Goal: Task Accomplishment & Management: Manage account settings

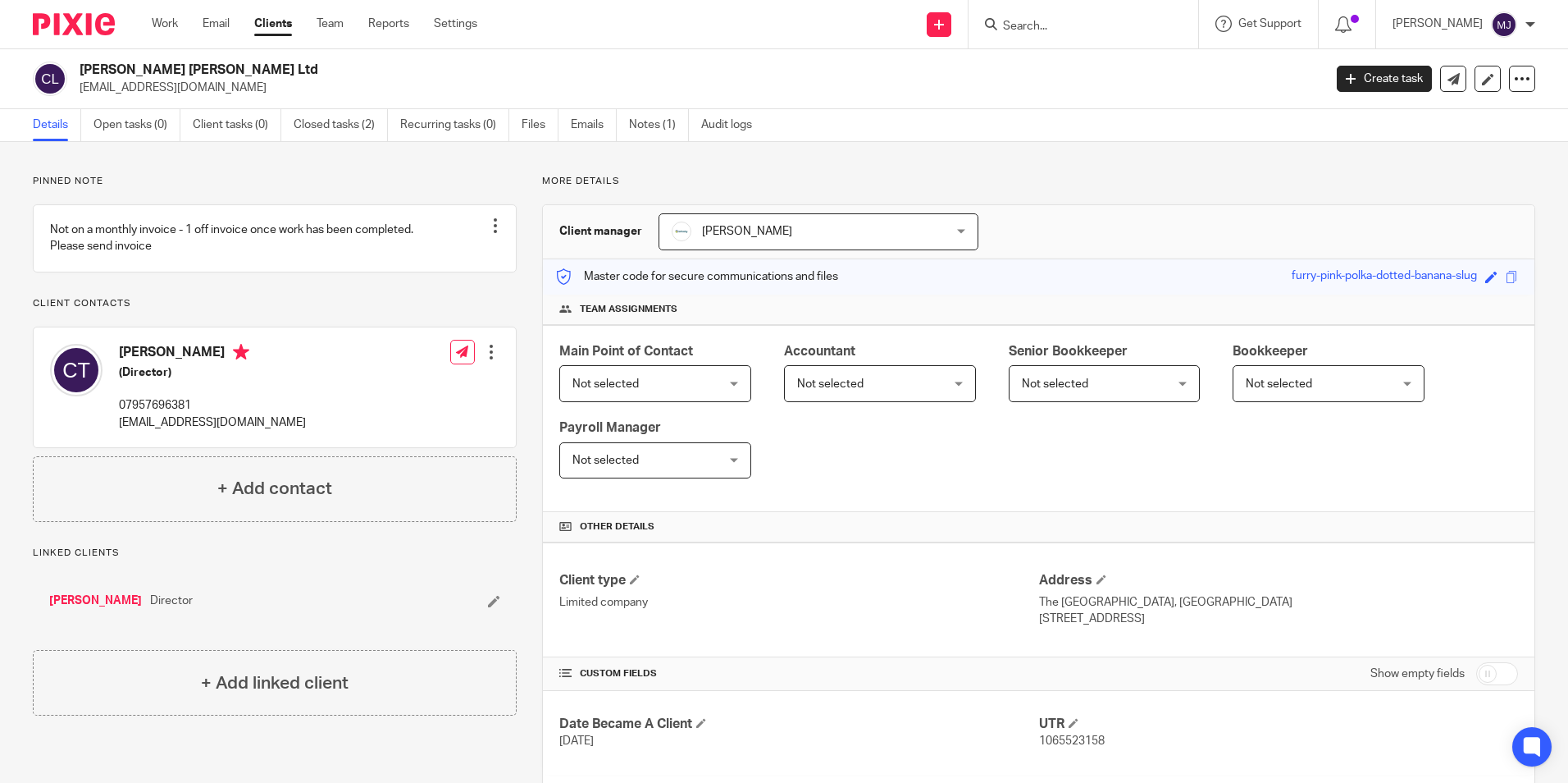
scroll to position [280, 0]
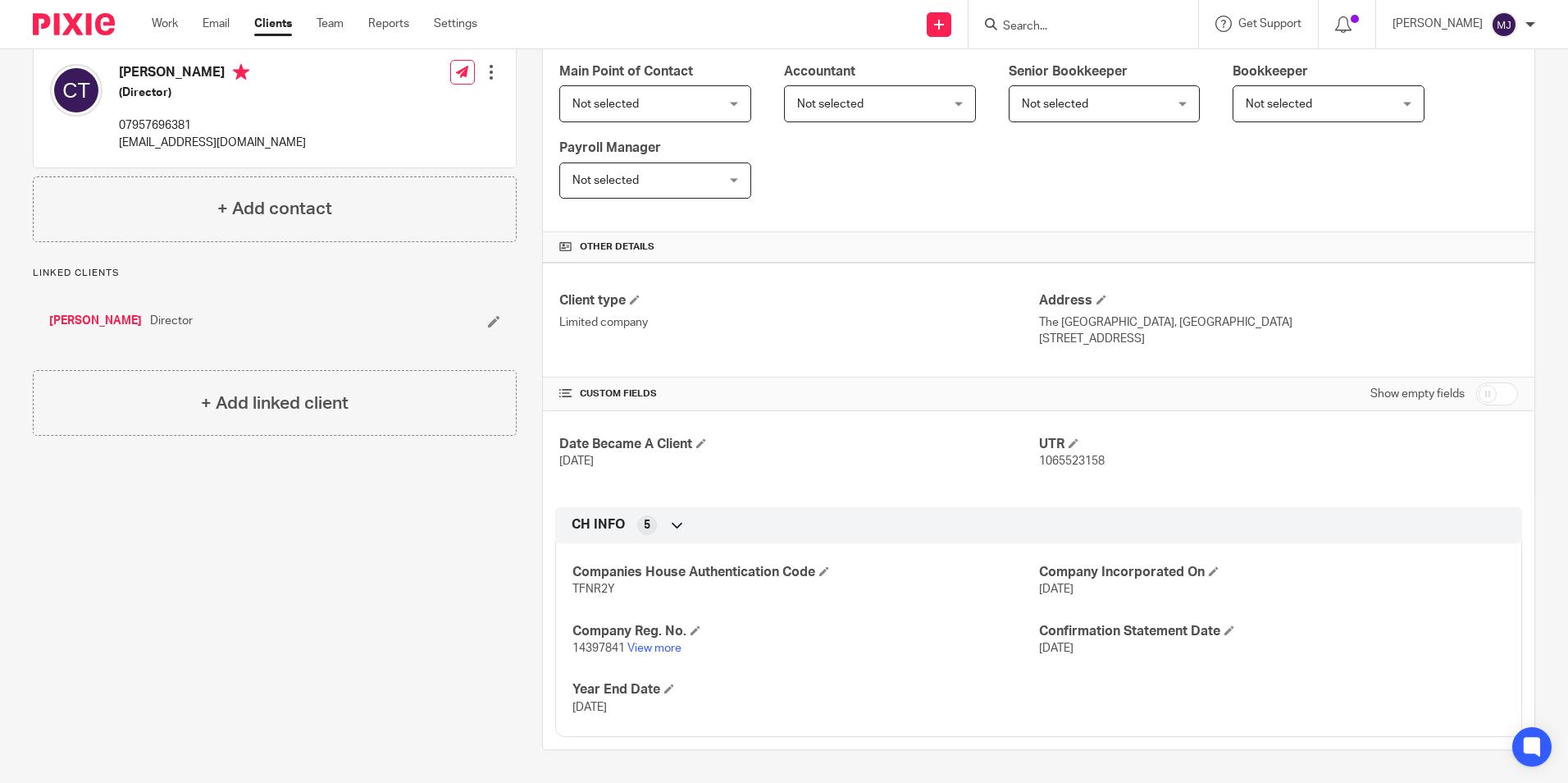
click at [1009, 34] on div at bounding box center [1084, 24] width 230 height 48
click at [1062, 27] on input "Search" at bounding box center [1074, 27] width 147 height 15
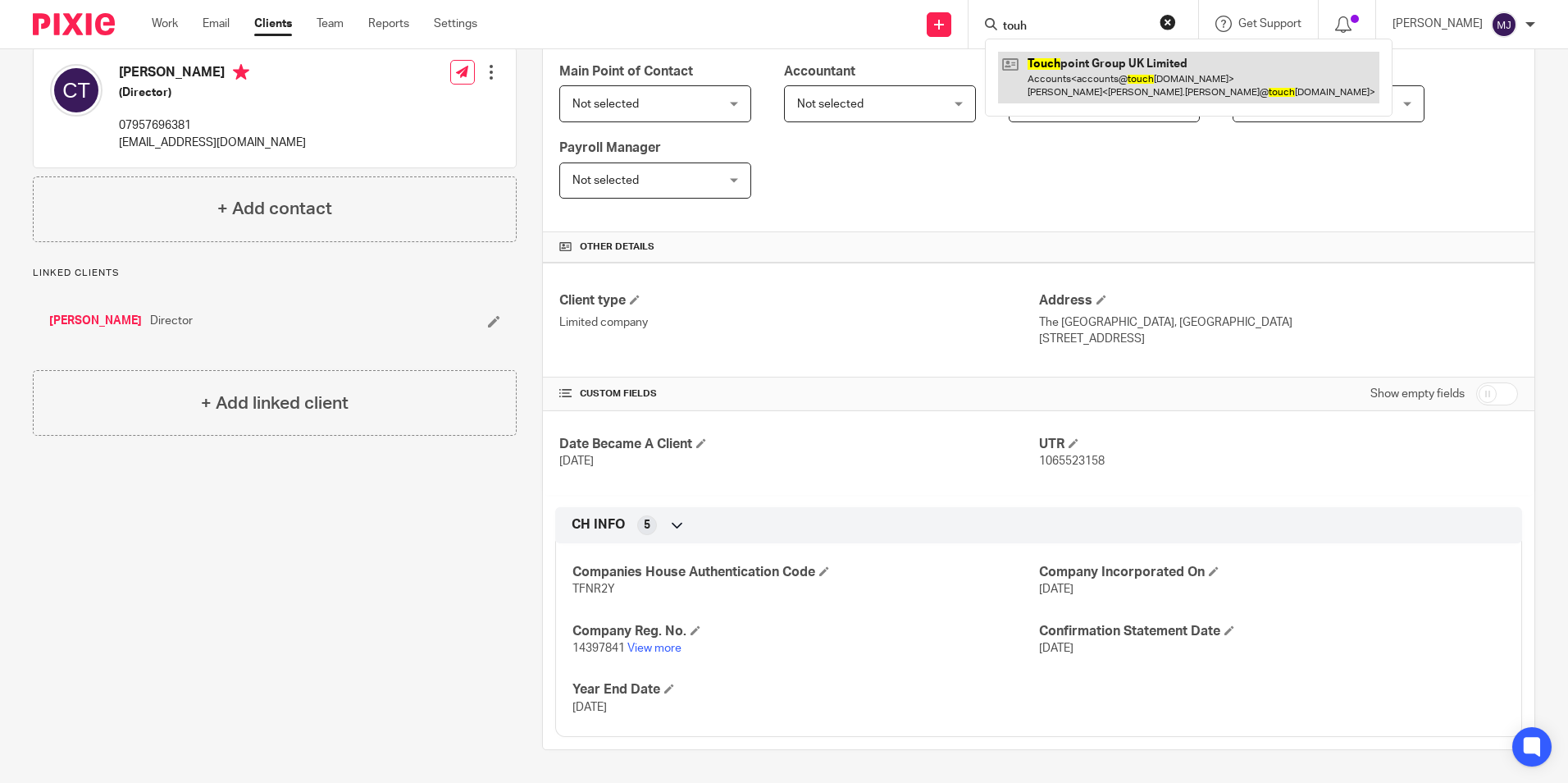
type input "touh"
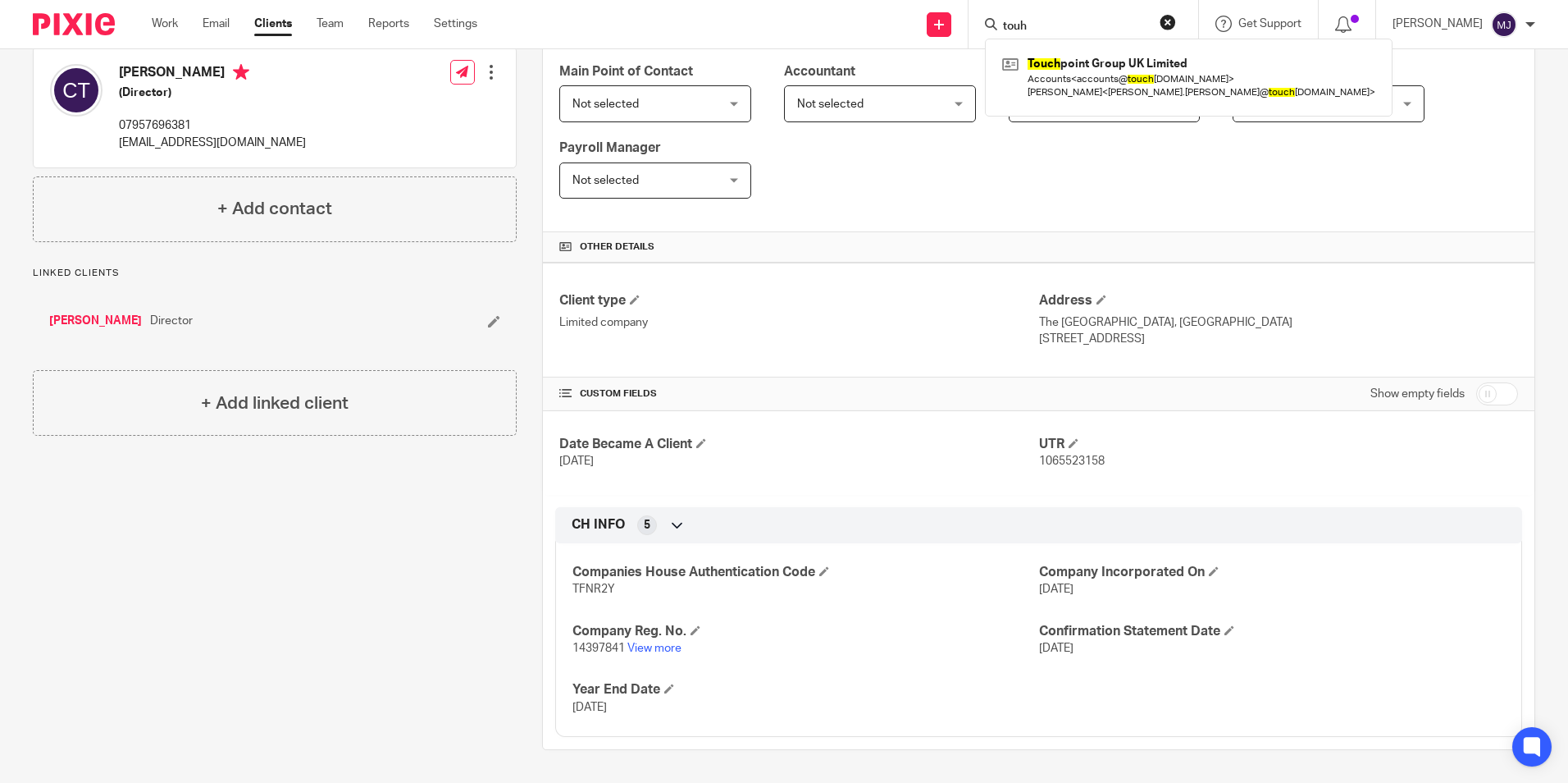
drag, startPoint x: 1098, startPoint y: 96, endPoint x: 1095, endPoint y: 108, distance: 12.4
click at [1099, 96] on link at bounding box center [1189, 77] width 382 height 51
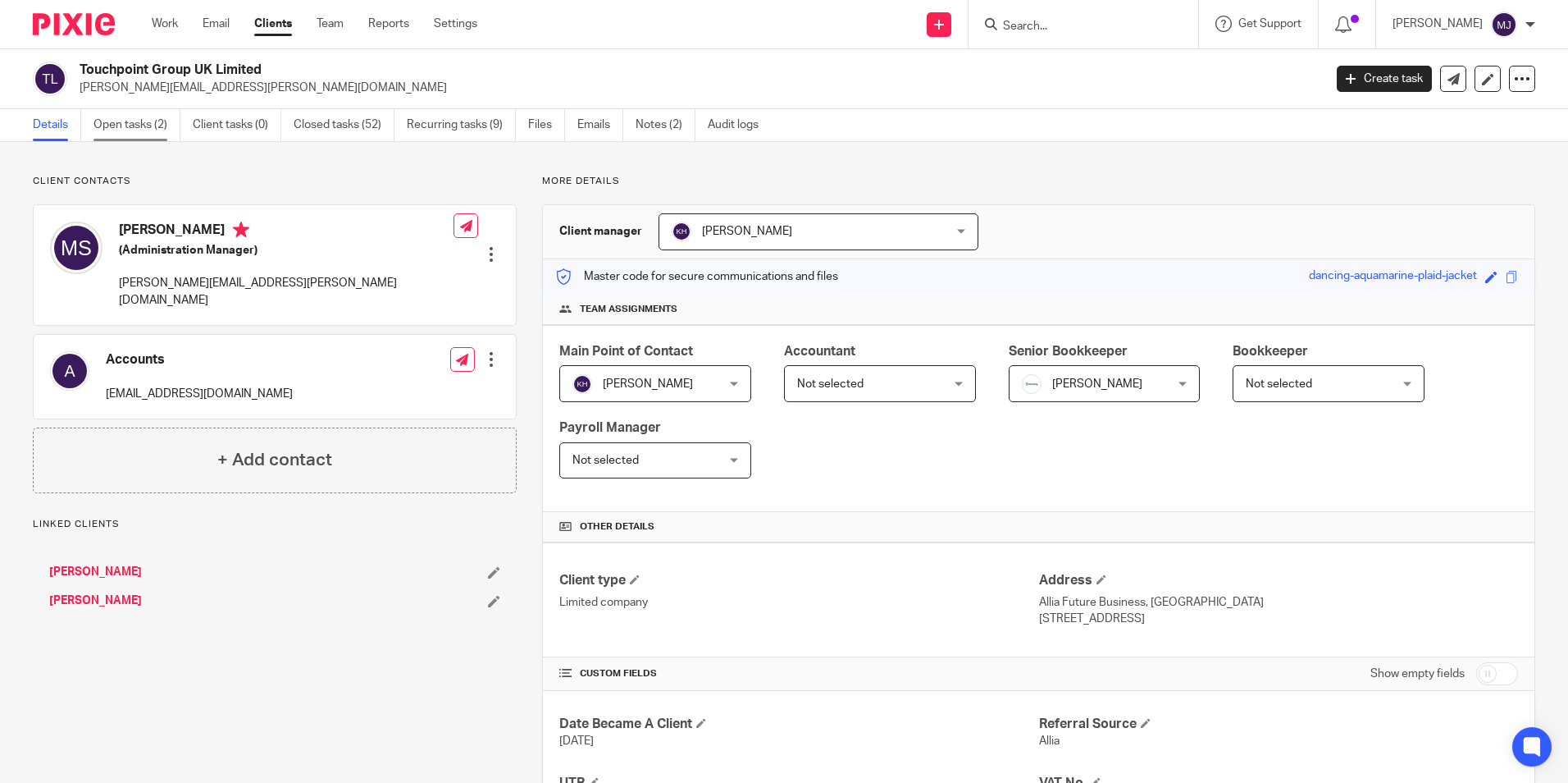
click at [175, 116] on link "Open tasks (2)" at bounding box center [137, 125] width 87 height 32
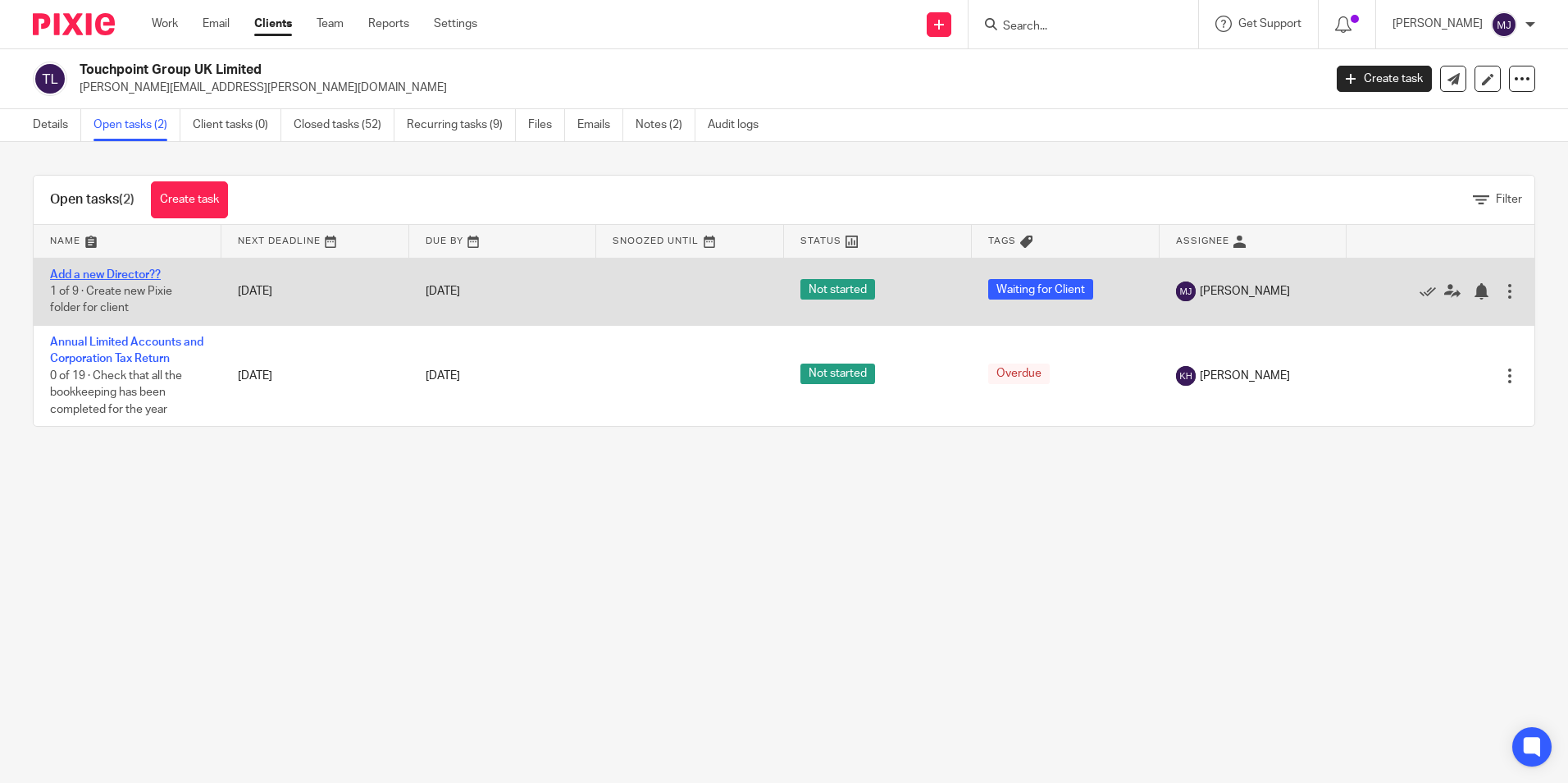
click at [126, 272] on link "Add a new Director??" at bounding box center [106, 275] width 111 height 11
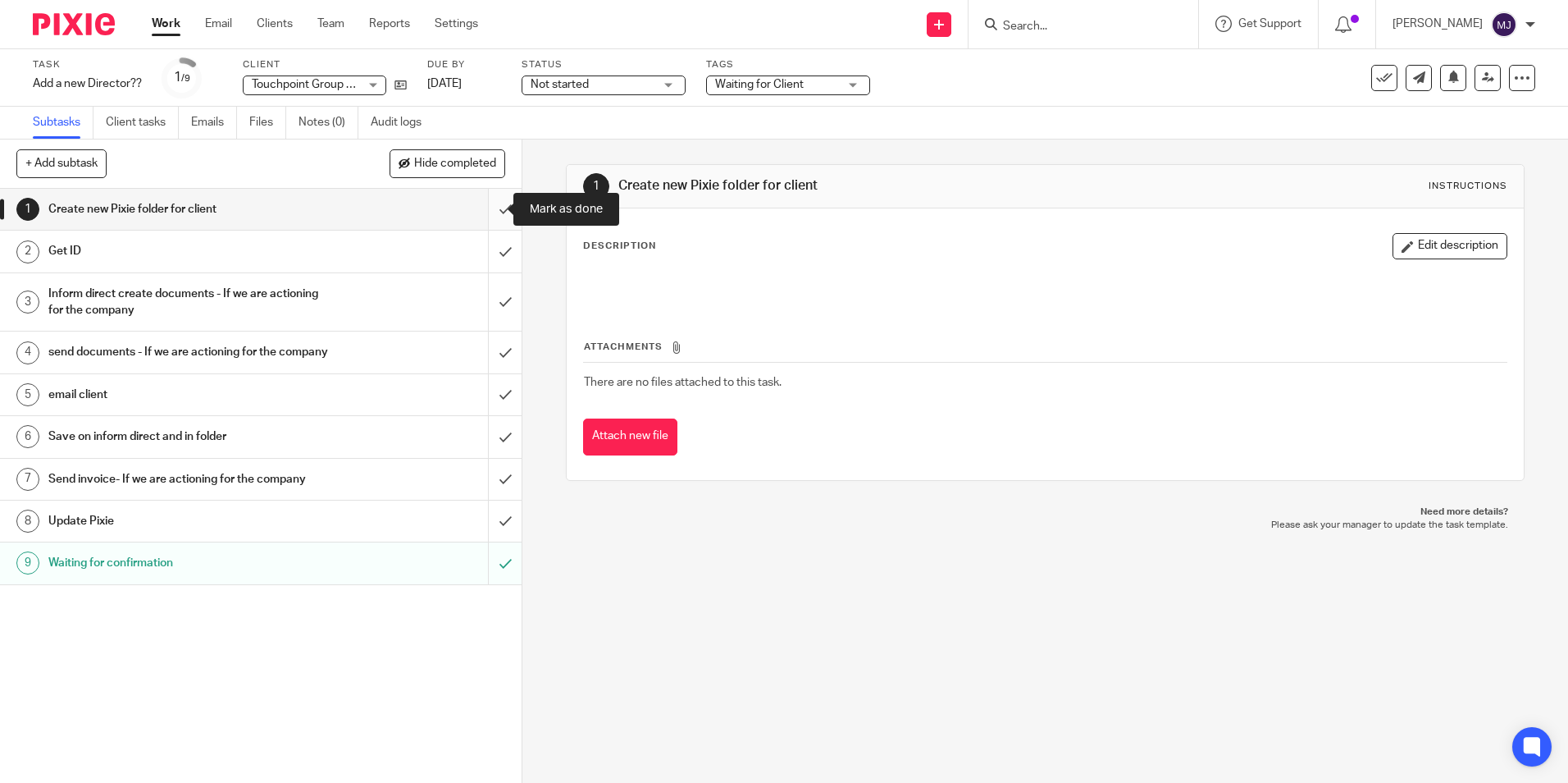
click at [478, 211] on input "submit" at bounding box center [260, 209] width 521 height 41
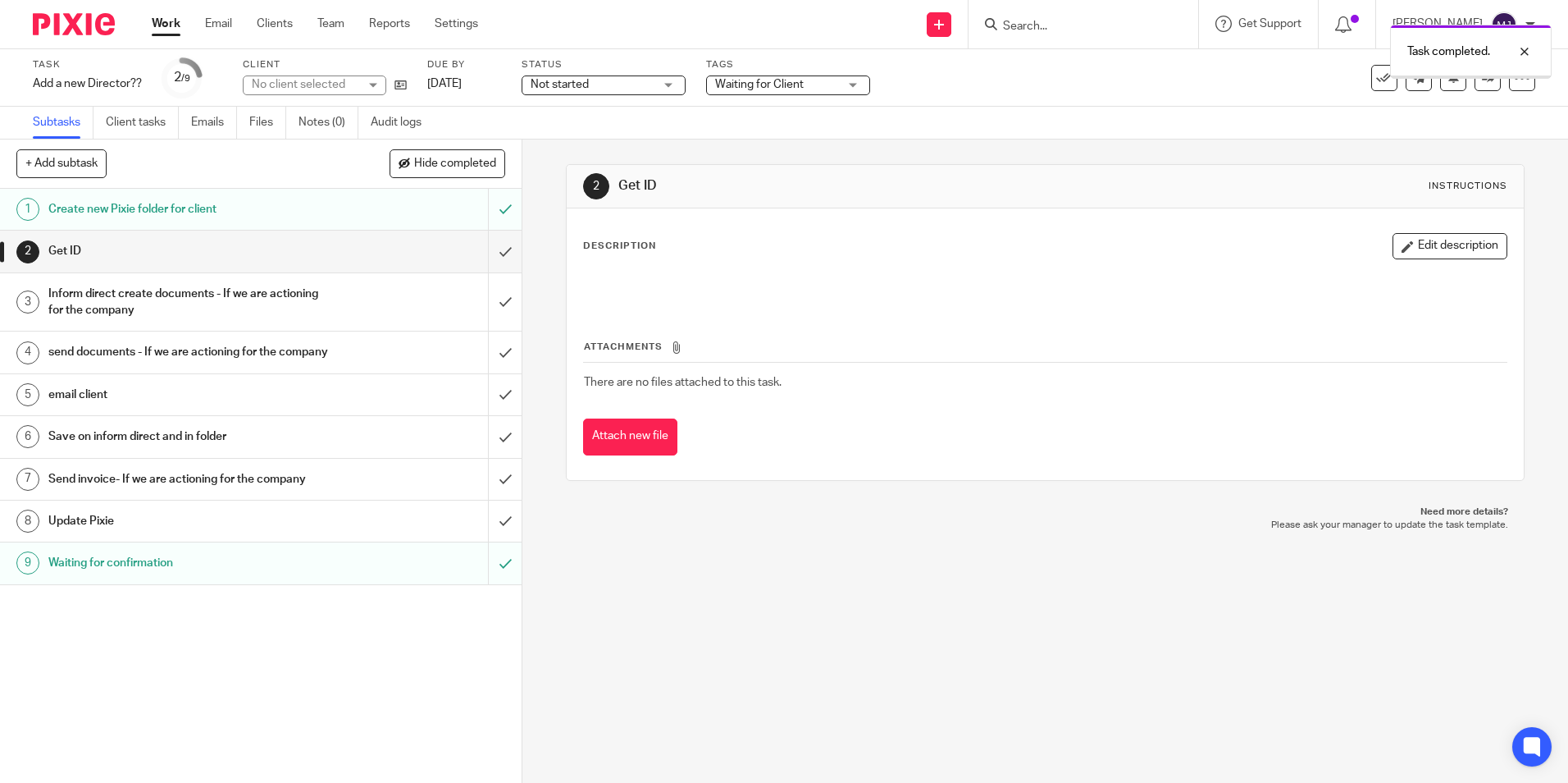
click at [484, 255] on input "submit" at bounding box center [260, 251] width 521 height 41
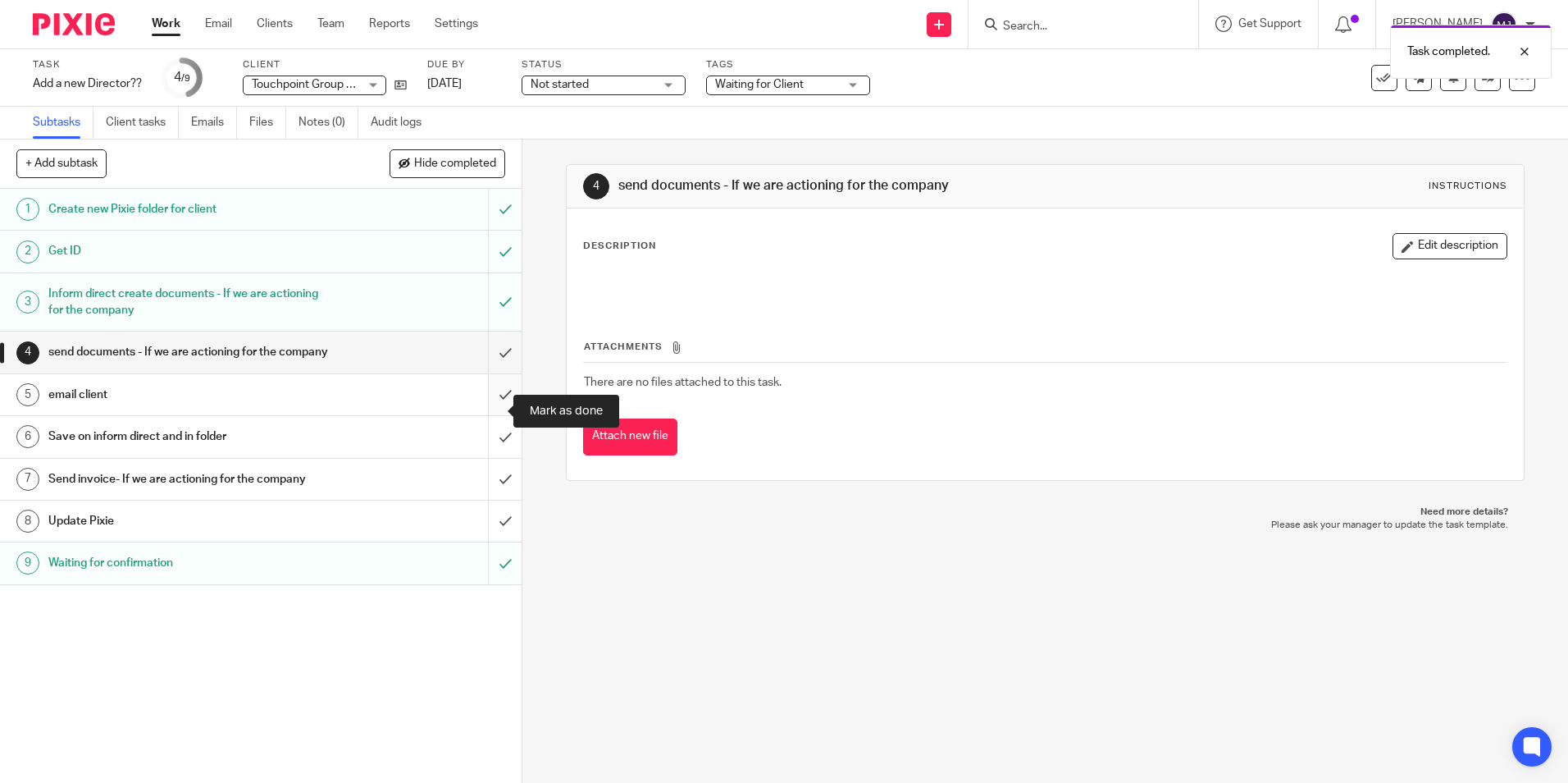
click at [493, 414] on input "submit" at bounding box center [260, 395] width 521 height 41
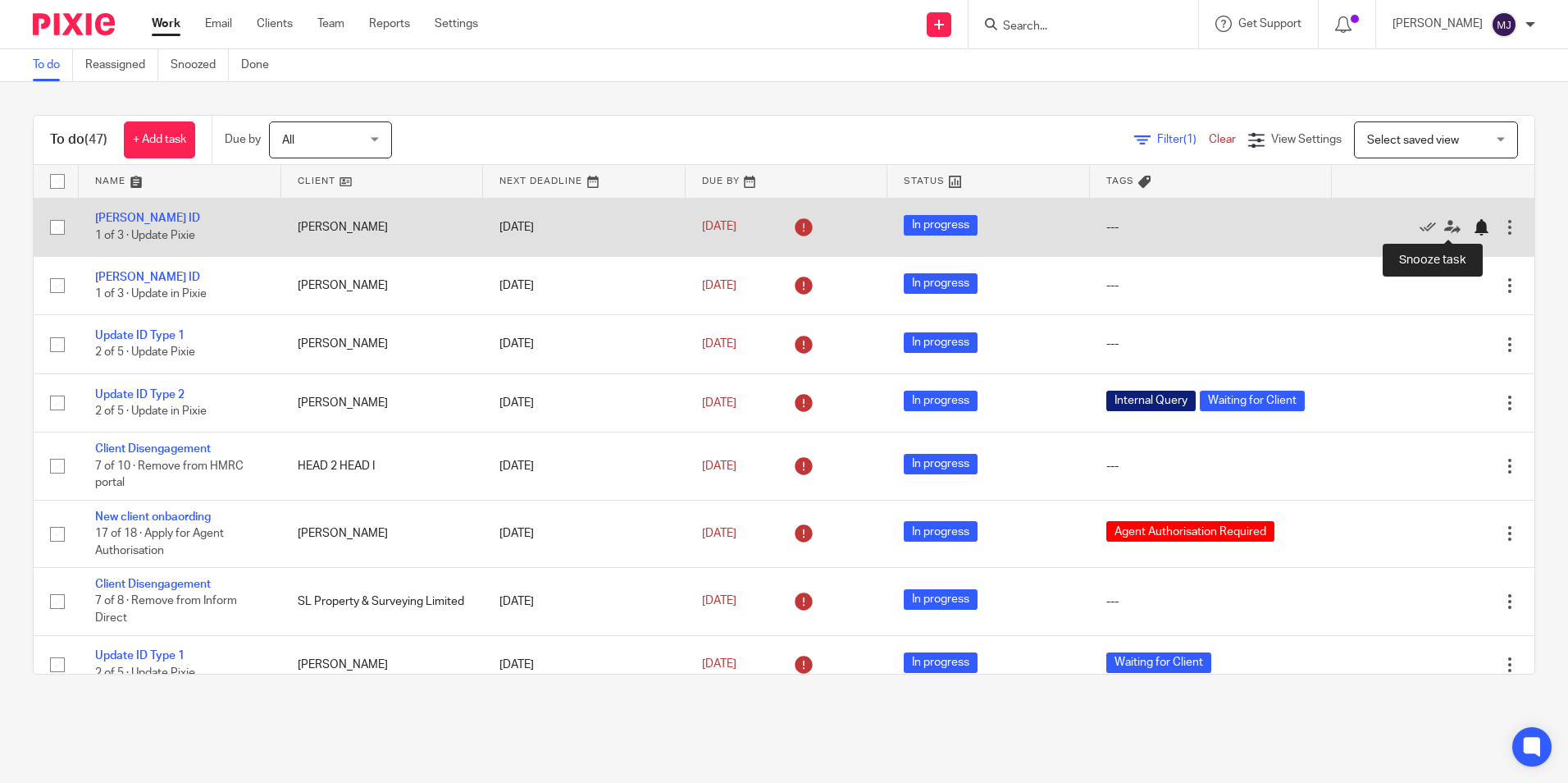
click at [1474, 230] on div at bounding box center [1482, 227] width 17 height 17
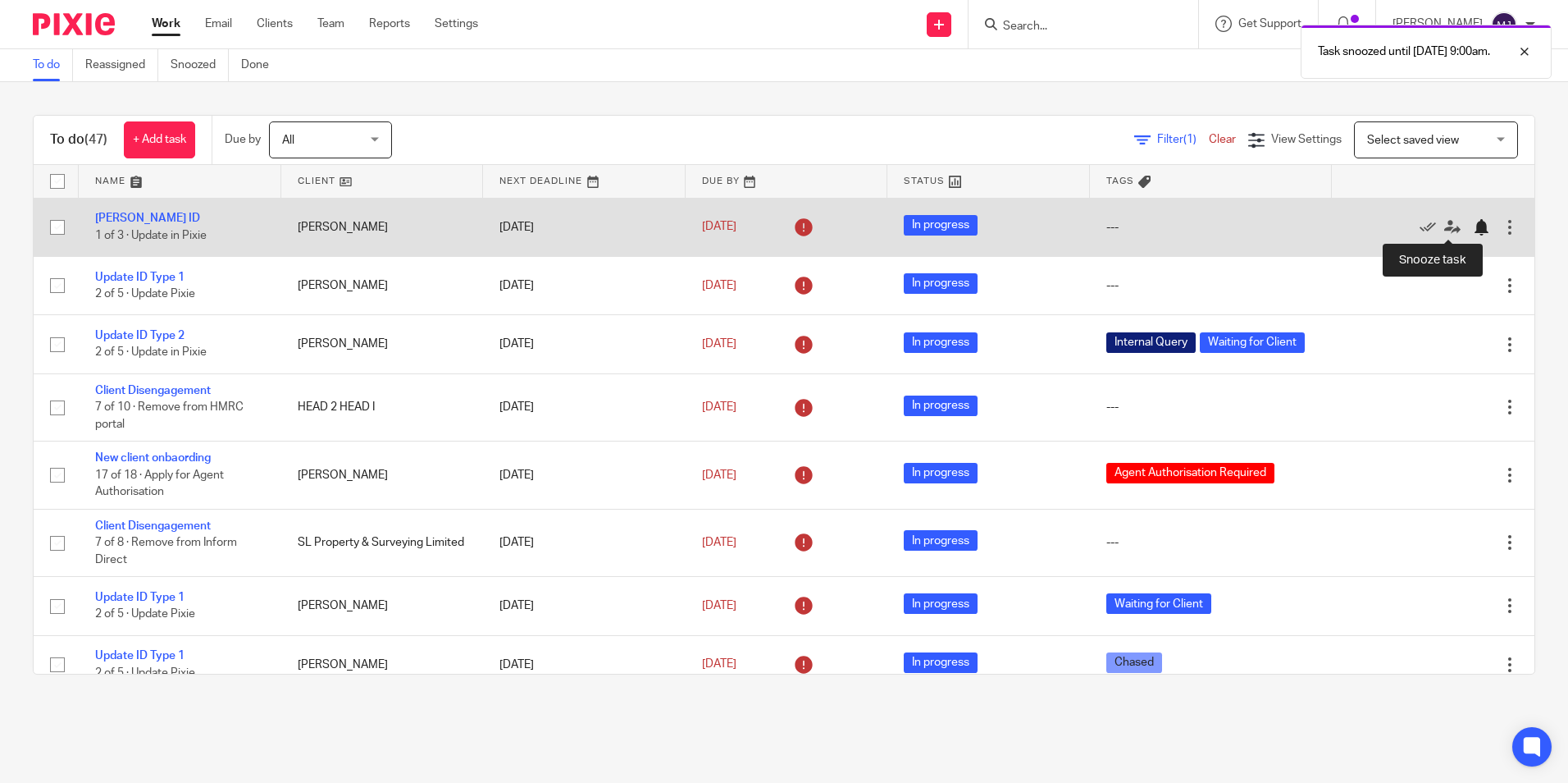
click at [1474, 225] on div at bounding box center [1482, 227] width 17 height 17
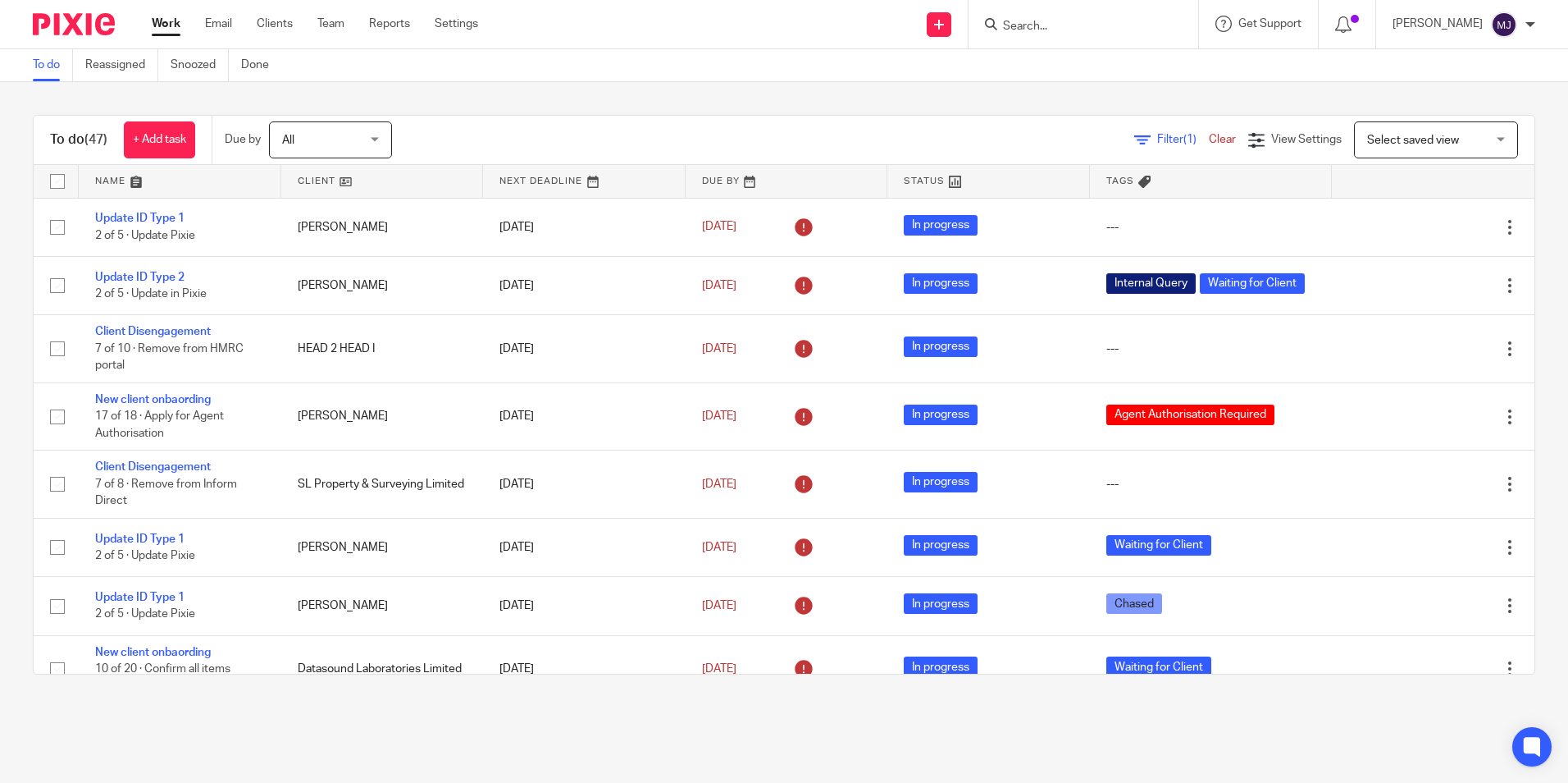
click at [1054, 33] on input "Search" at bounding box center [1074, 27] width 147 height 15
type input "spotl"
click at [1073, 67] on link at bounding box center [1148, 70] width 300 height 38
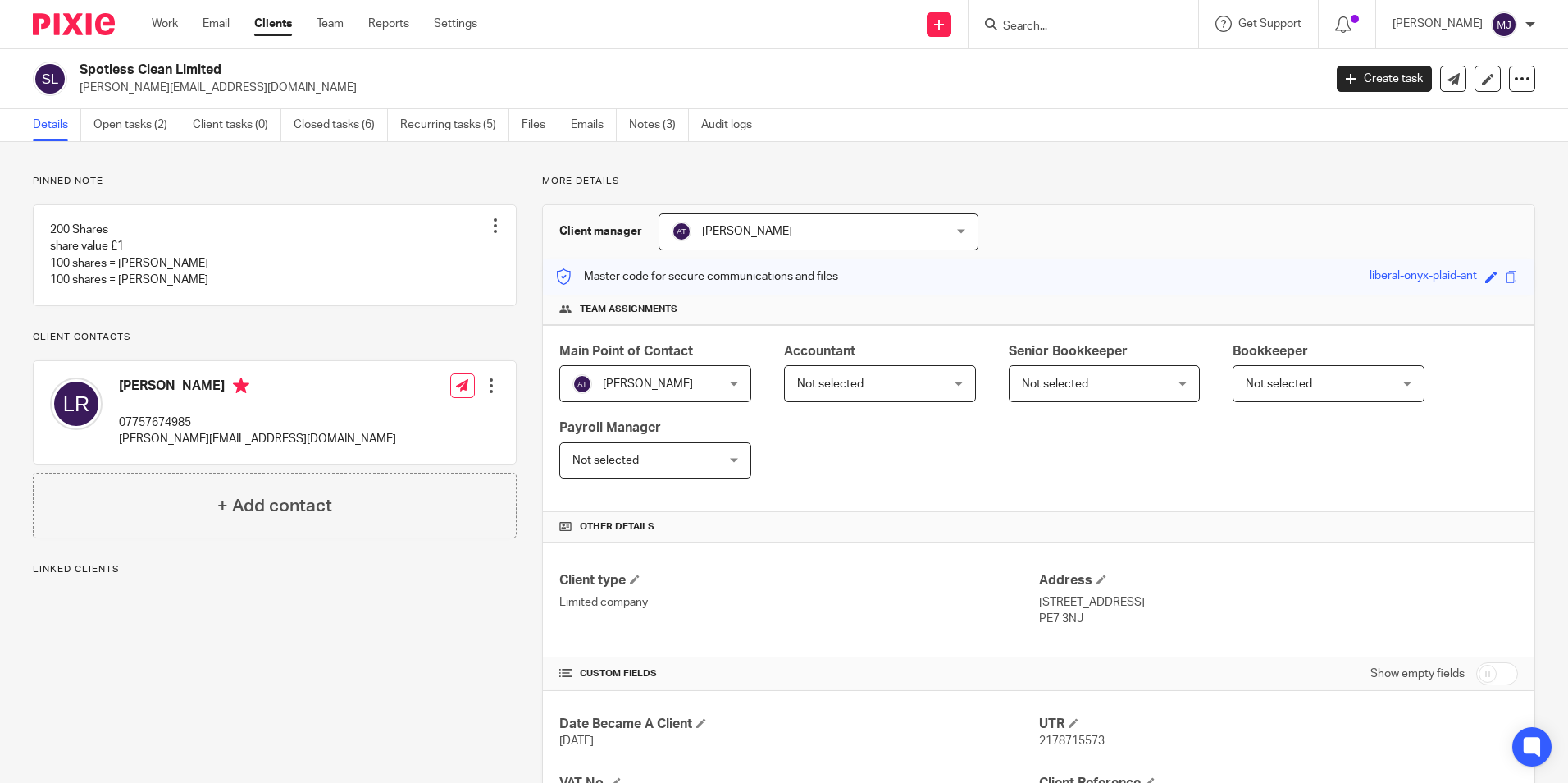
click at [94, 117] on link "Open tasks (2)" at bounding box center [137, 125] width 87 height 32
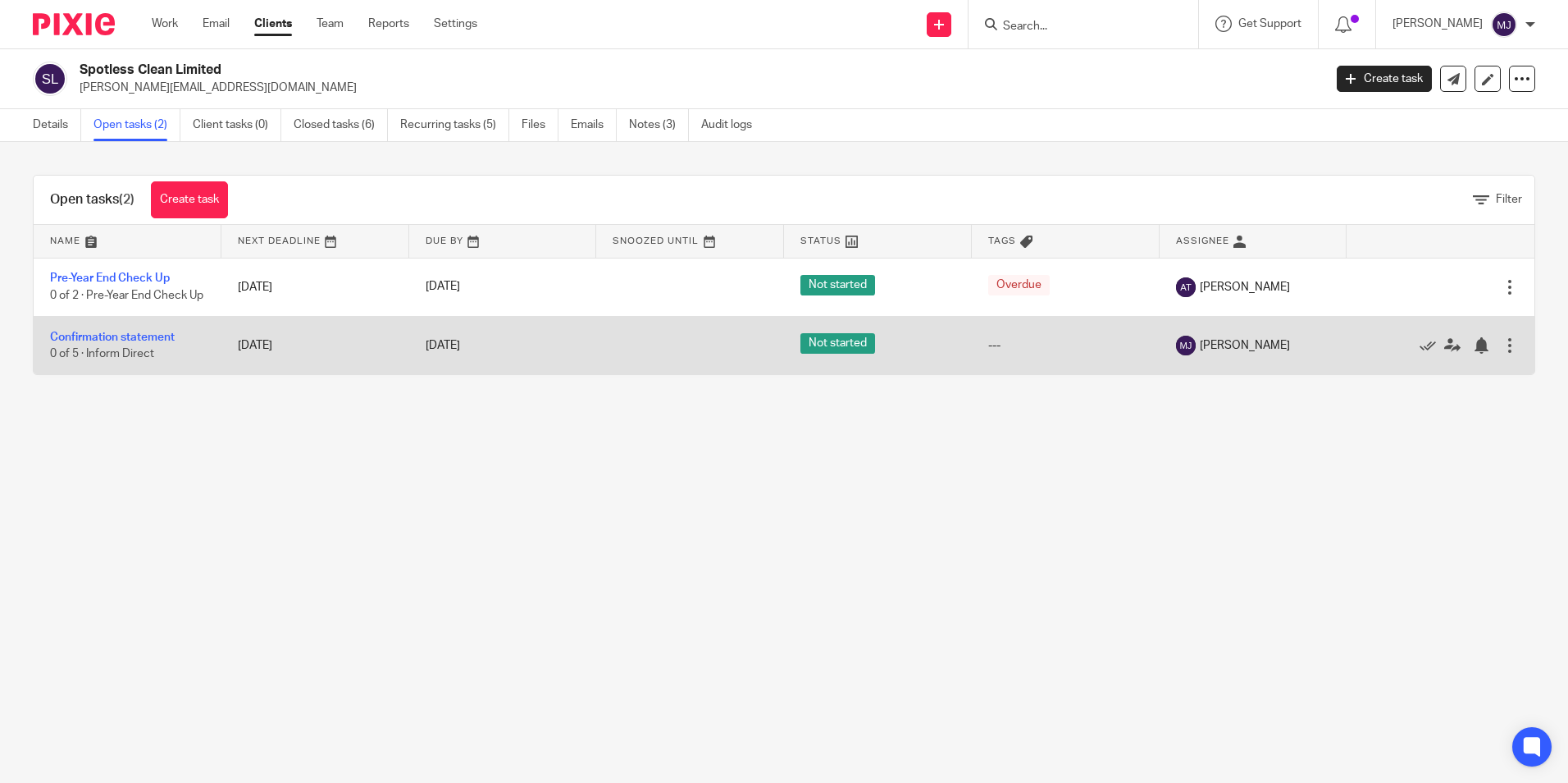
drag, startPoint x: 105, startPoint y: 341, endPoint x: 207, endPoint y: 354, distance: 102.8
click at [105, 341] on link "Confirmation statement" at bounding box center [112, 337] width 125 height 11
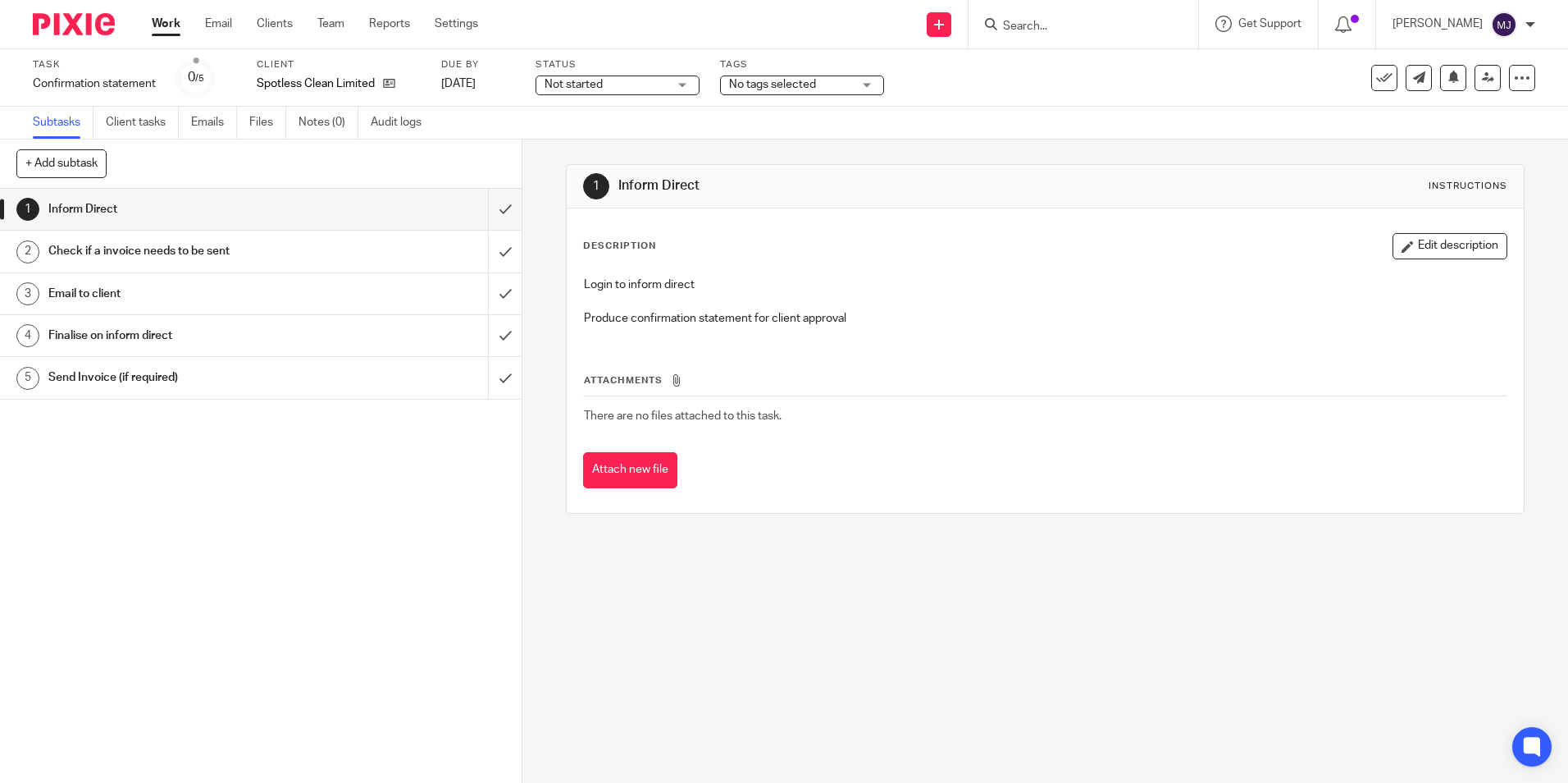
click at [657, 75] on div "Not started Not started" at bounding box center [617, 84] width 164 height 19
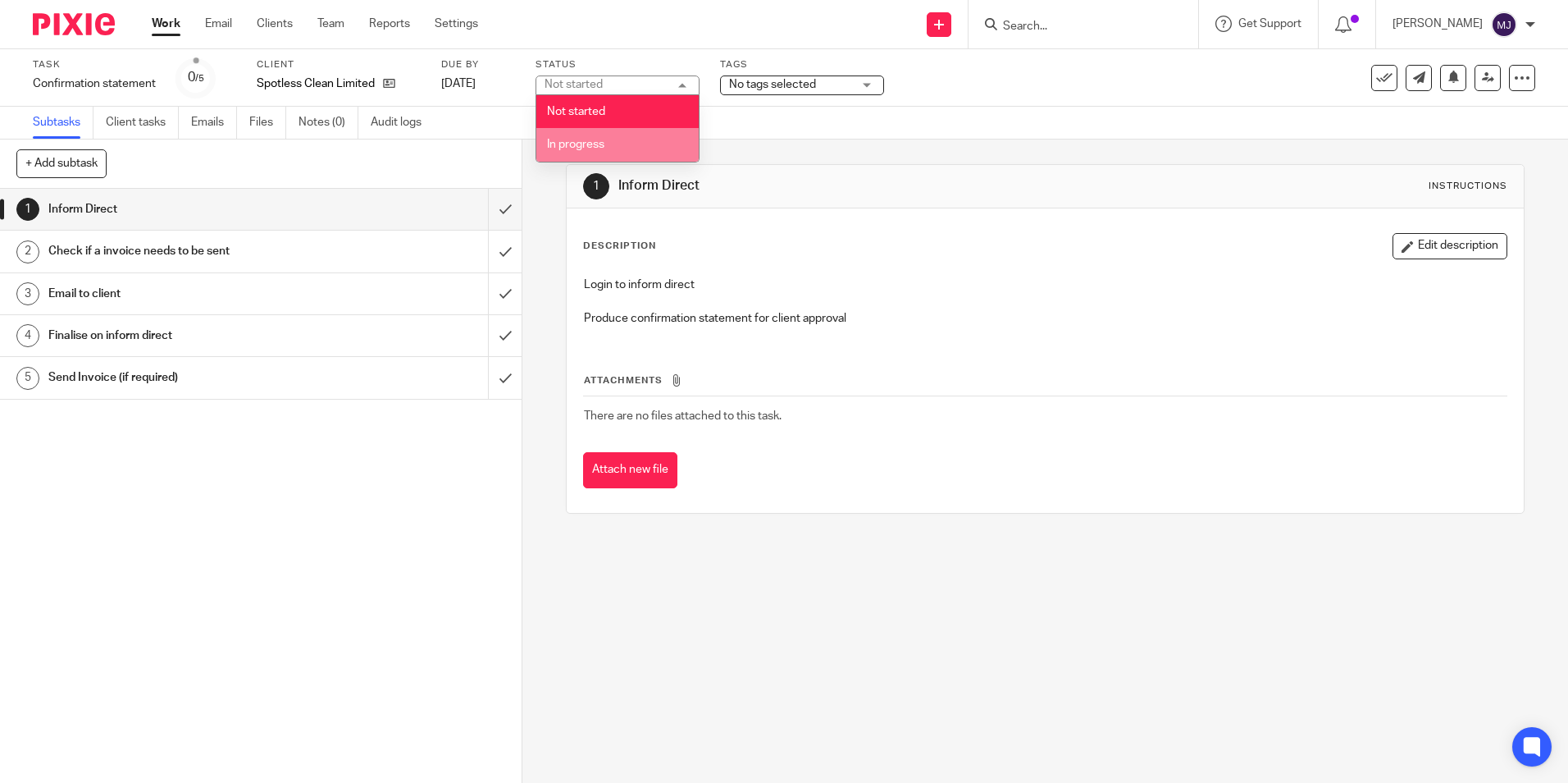
click at [628, 133] on li "In progress" at bounding box center [617, 145] width 162 height 33
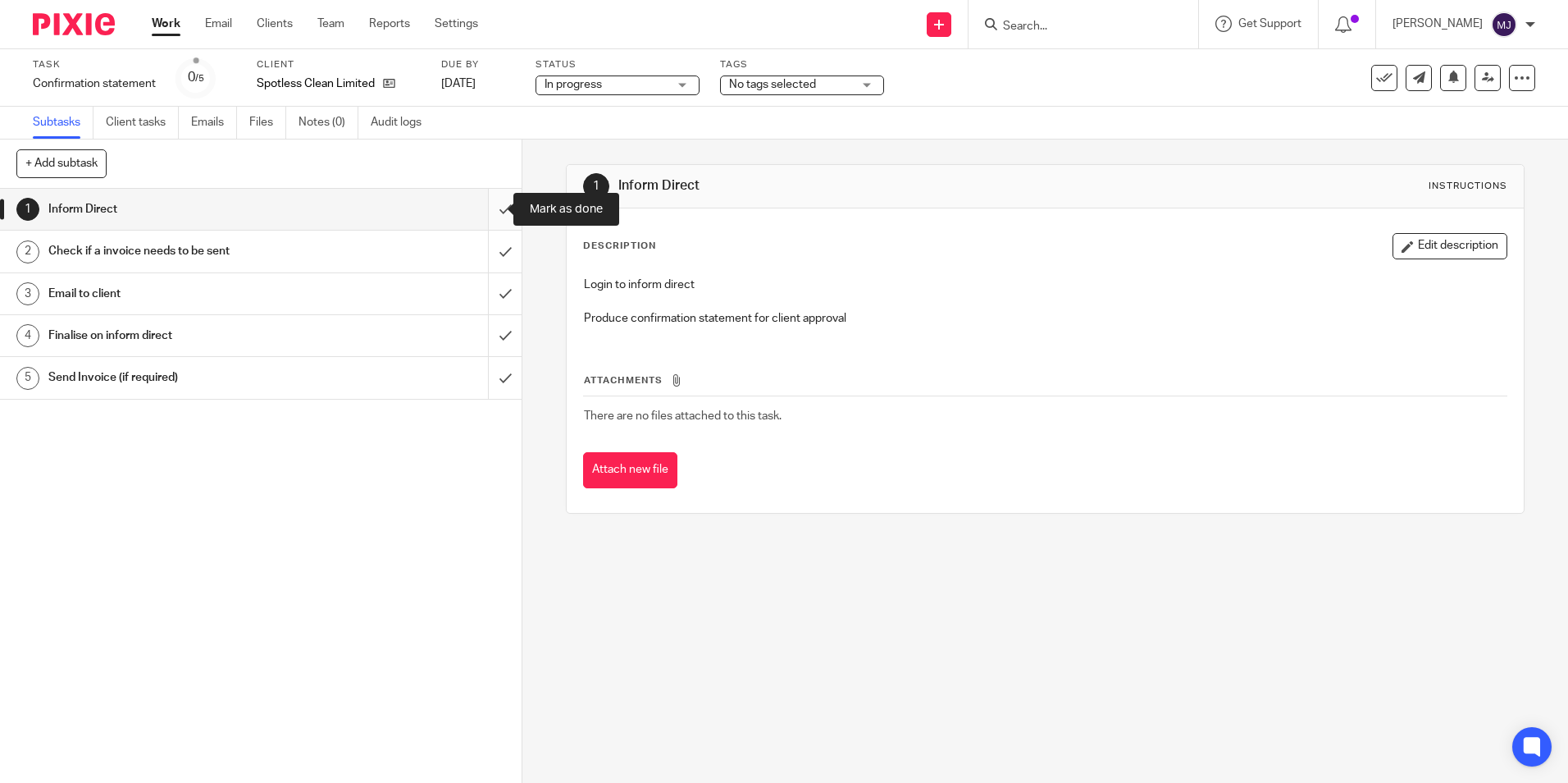
click at [492, 208] on input "submit" at bounding box center [260, 209] width 521 height 41
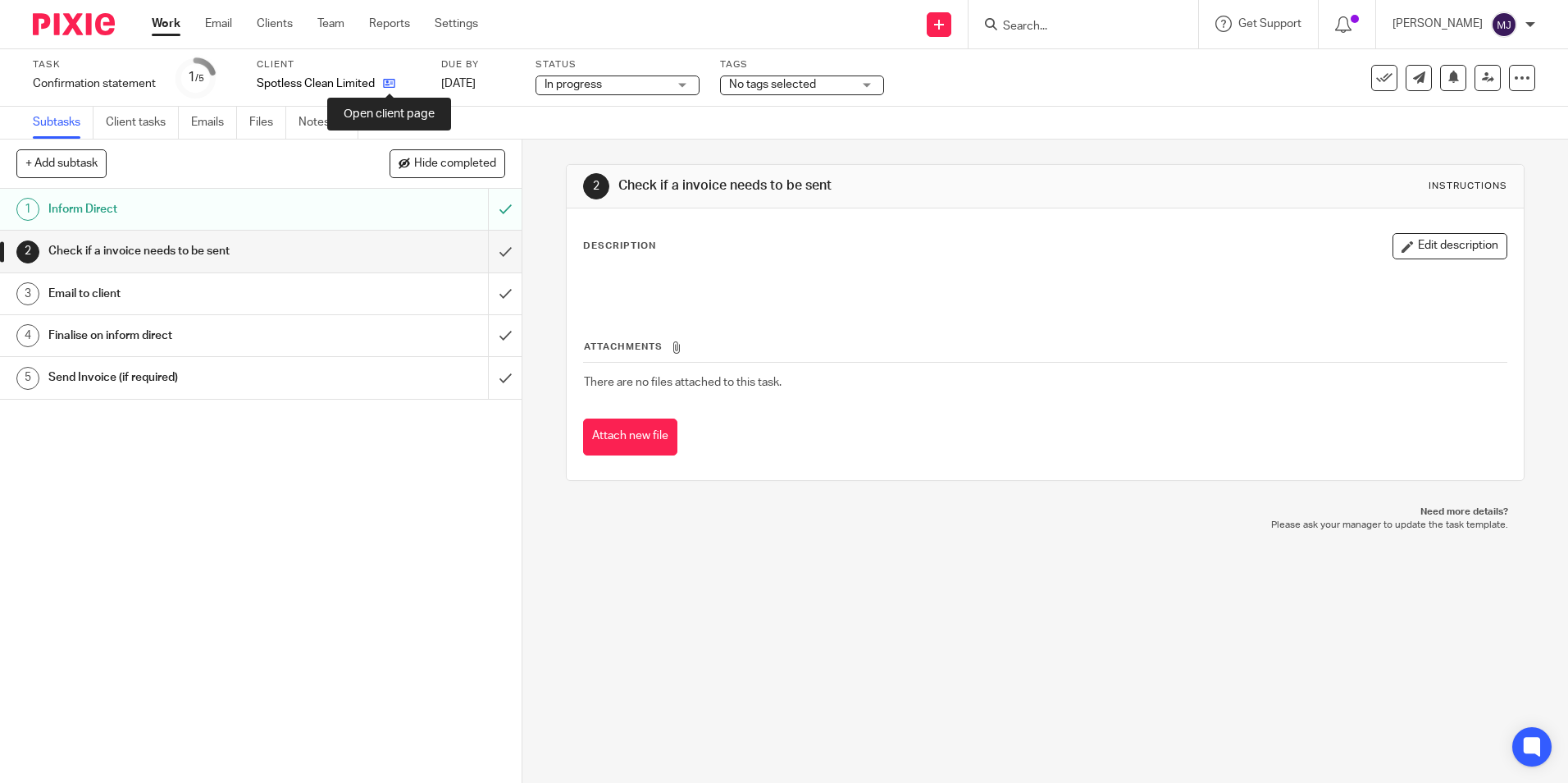
click at [395, 83] on icon at bounding box center [389, 82] width 12 height 12
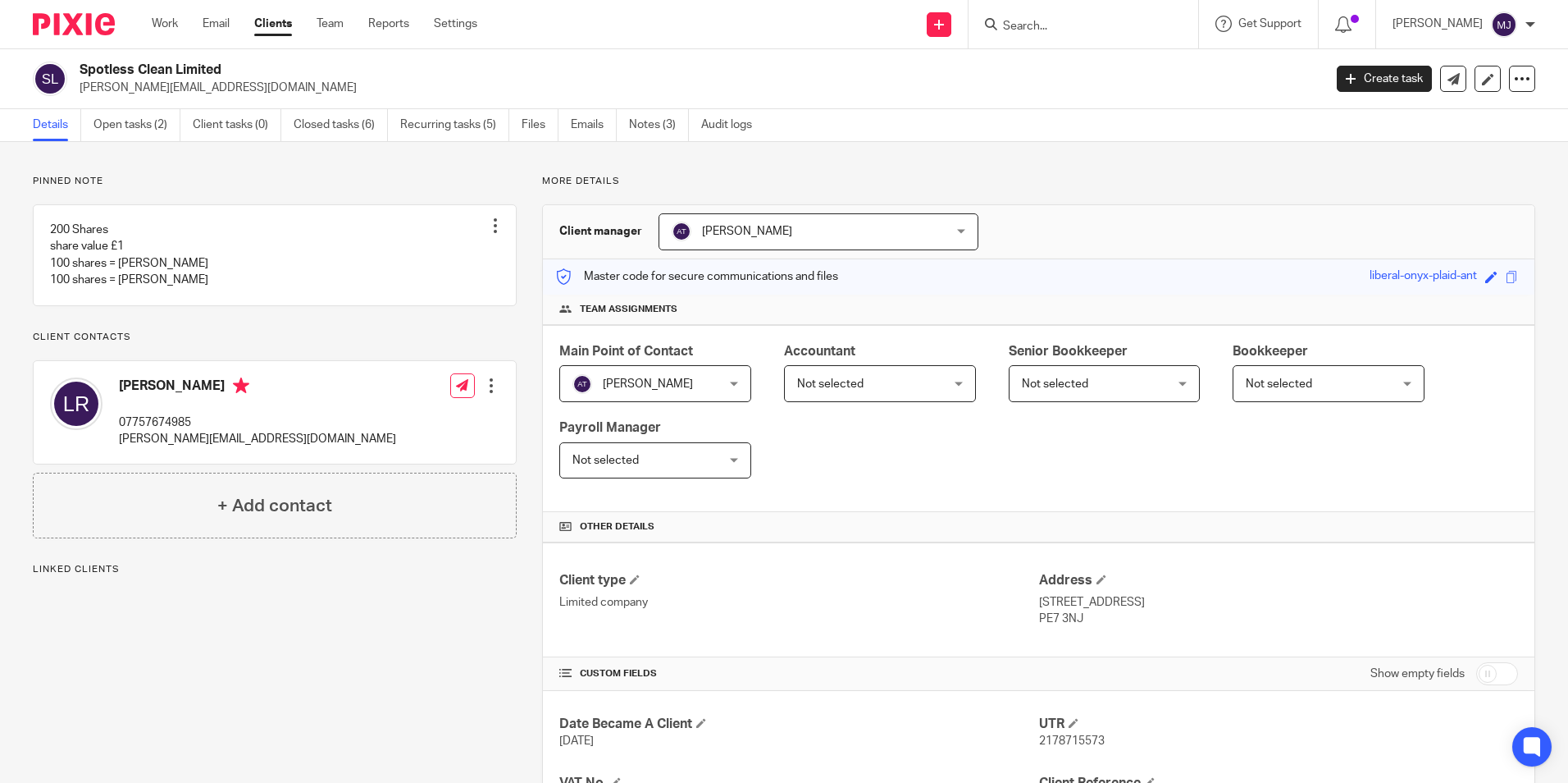
drag, startPoint x: 252, startPoint y: 96, endPoint x: 78, endPoint y: 89, distance: 174.1
click at [78, 89] on div "Spotless Clean Limited lisa@spotlessinteriors.co.uk Create task Update from Com…" at bounding box center [784, 79] width 1568 height 60
copy p "lisa@spotlessinteriors.co.uk"
drag, startPoint x: 215, startPoint y: 401, endPoint x: 151, endPoint y: 411, distance: 64.8
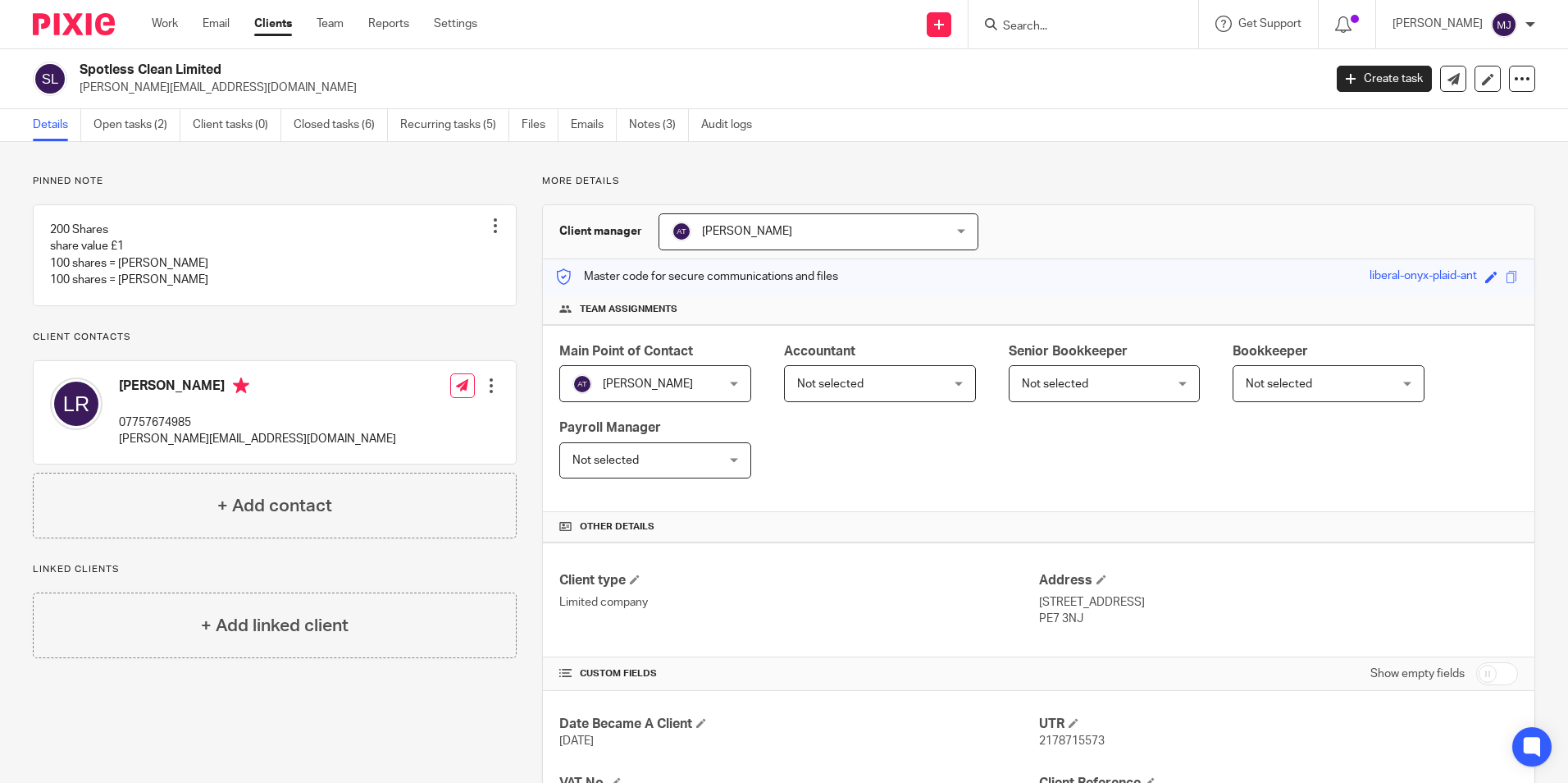
click at [151, 398] on h4 "Lisa Richardson" at bounding box center [257, 387] width 277 height 20
copy h4 "Richardson"
click at [116, 109] on link "Open tasks (2)" at bounding box center [137, 125] width 87 height 32
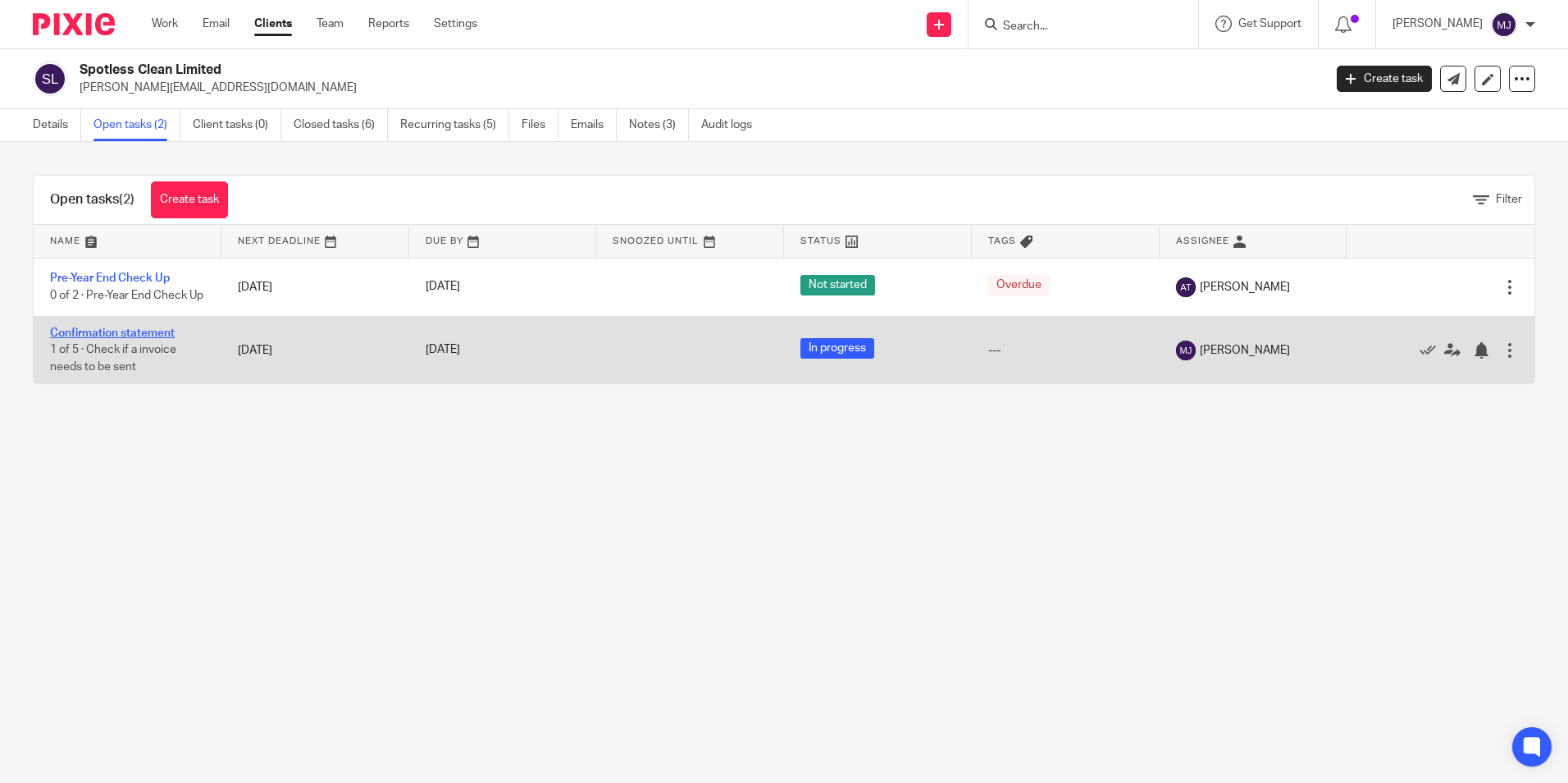
click at [127, 336] on link "Confirmation statement" at bounding box center [112, 333] width 125 height 11
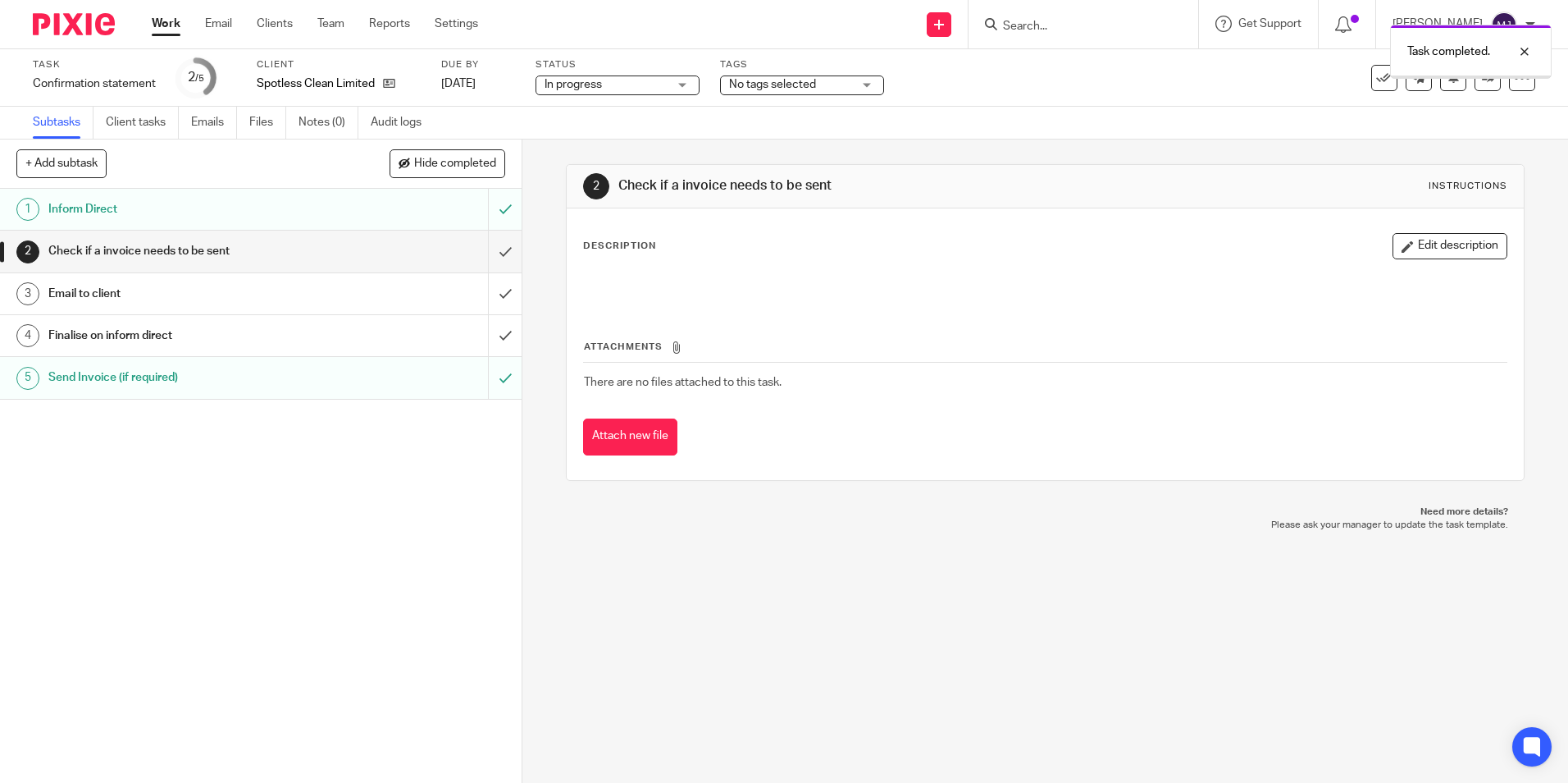
click at [489, 250] on input "submit" at bounding box center [260, 251] width 521 height 41
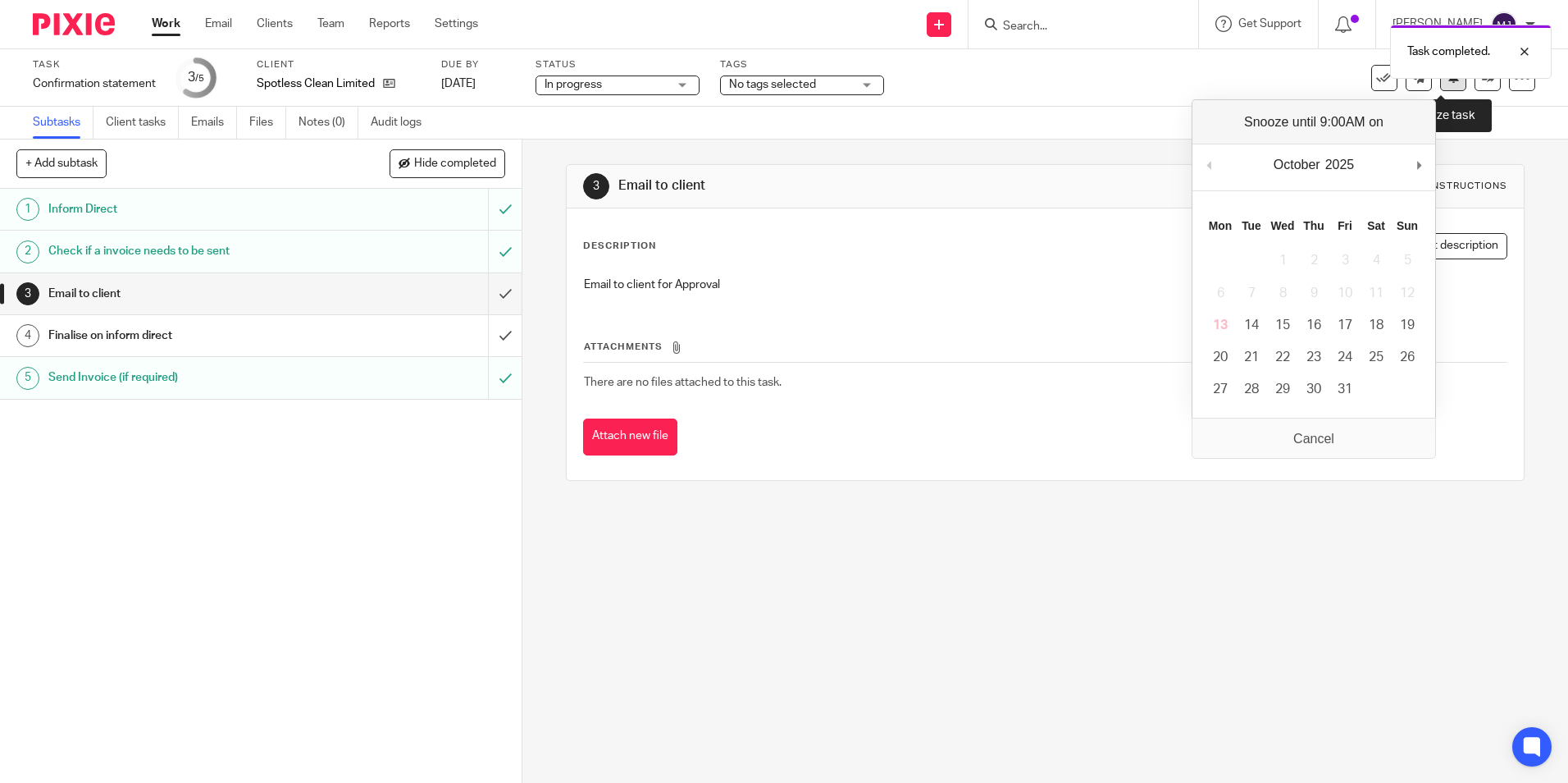
click at [1448, 82] on icon at bounding box center [1453, 76] width 12 height 12
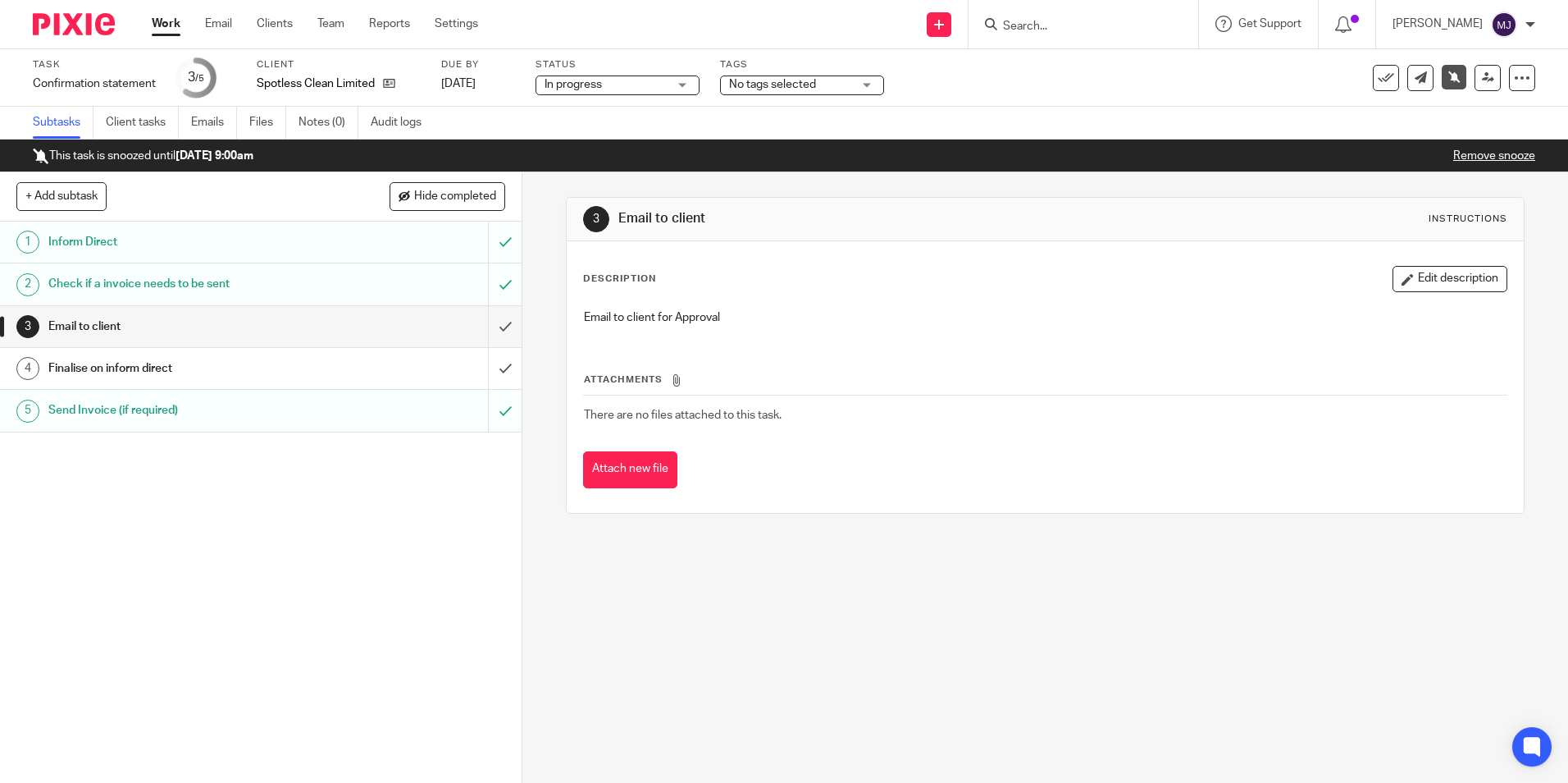
click at [1051, 24] on input "Search" at bounding box center [1074, 27] width 147 height 15
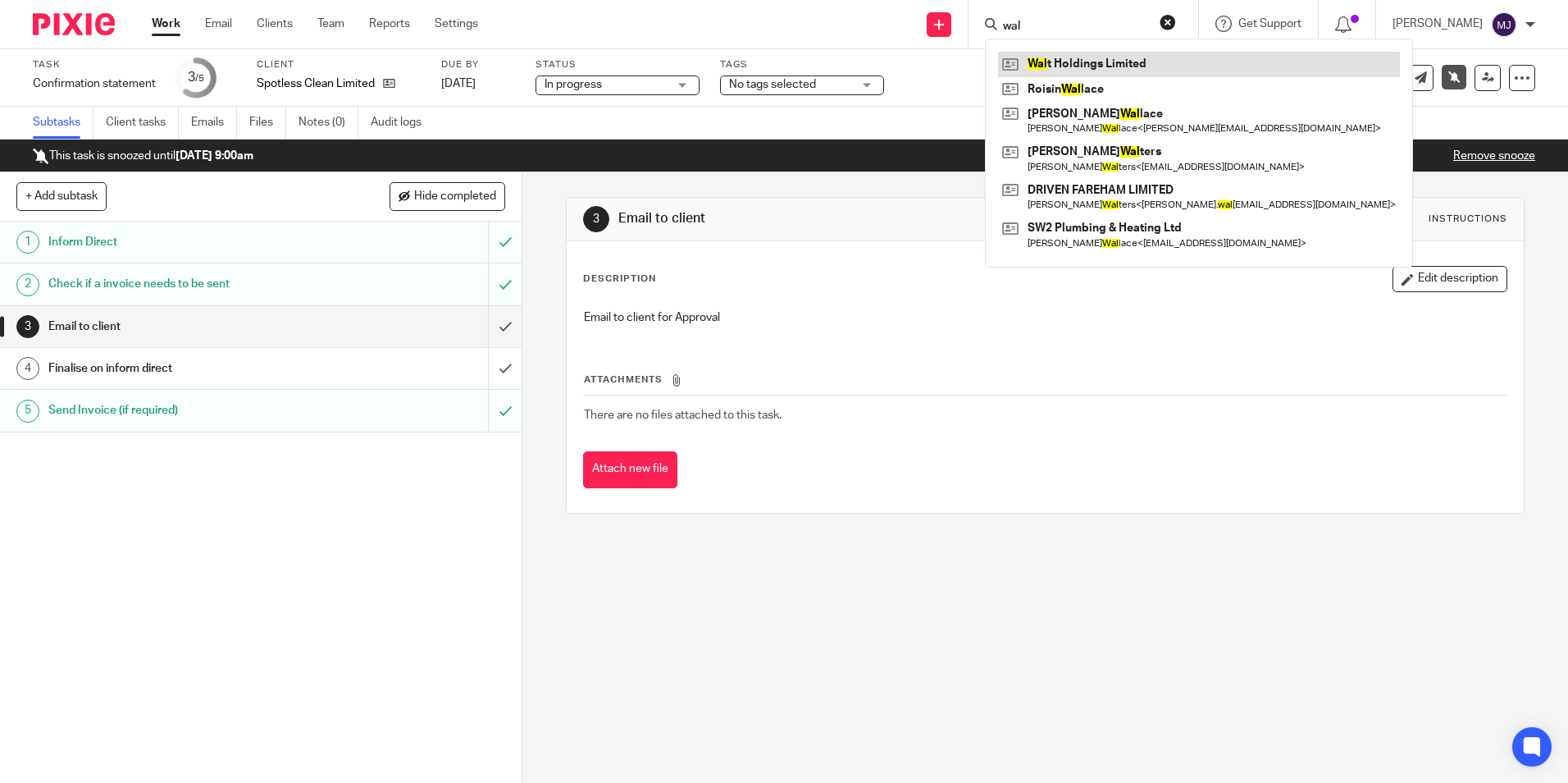
type input "wal"
click at [1207, 65] on link at bounding box center [1199, 64] width 402 height 25
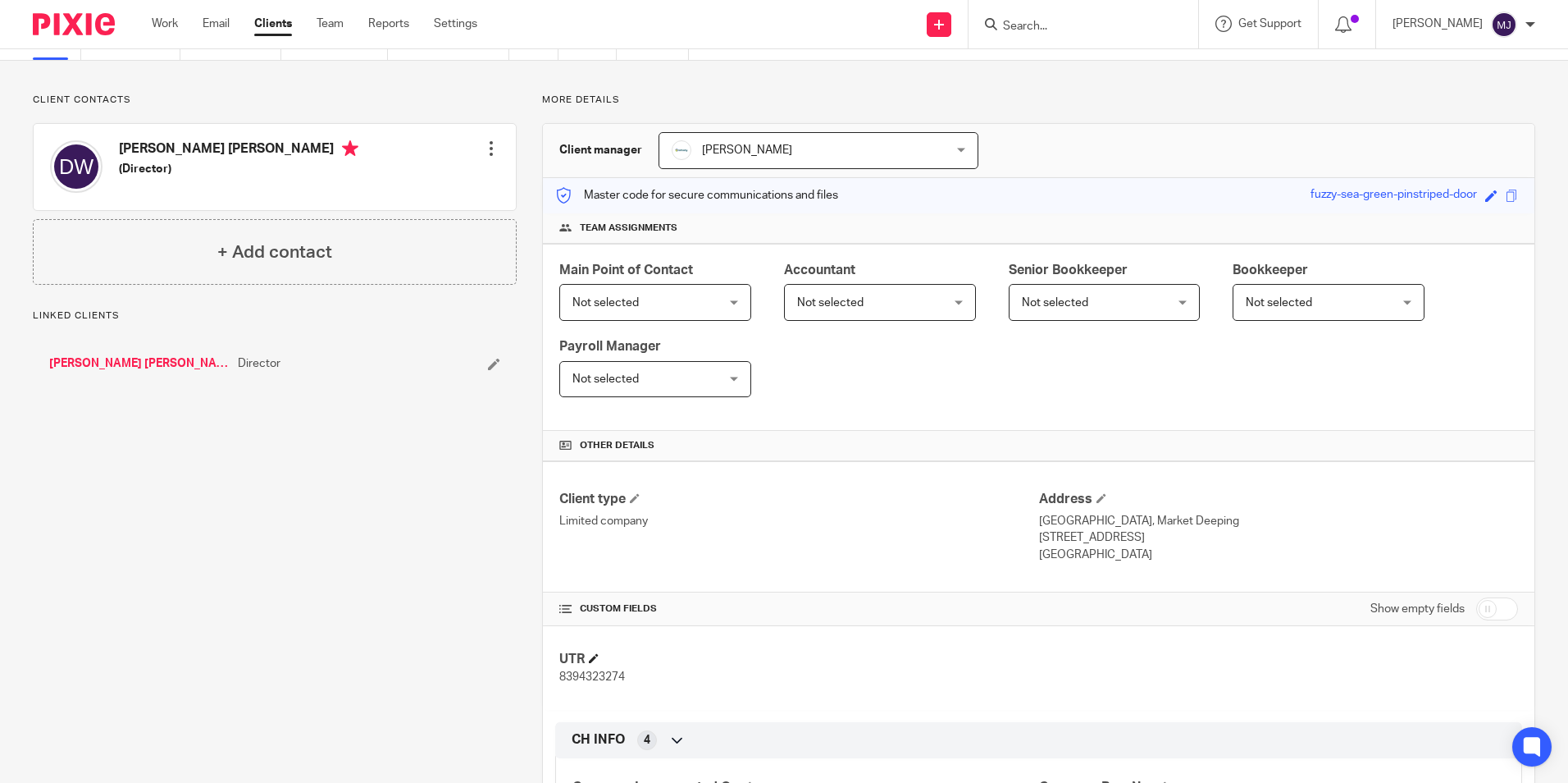
scroll to position [286, 0]
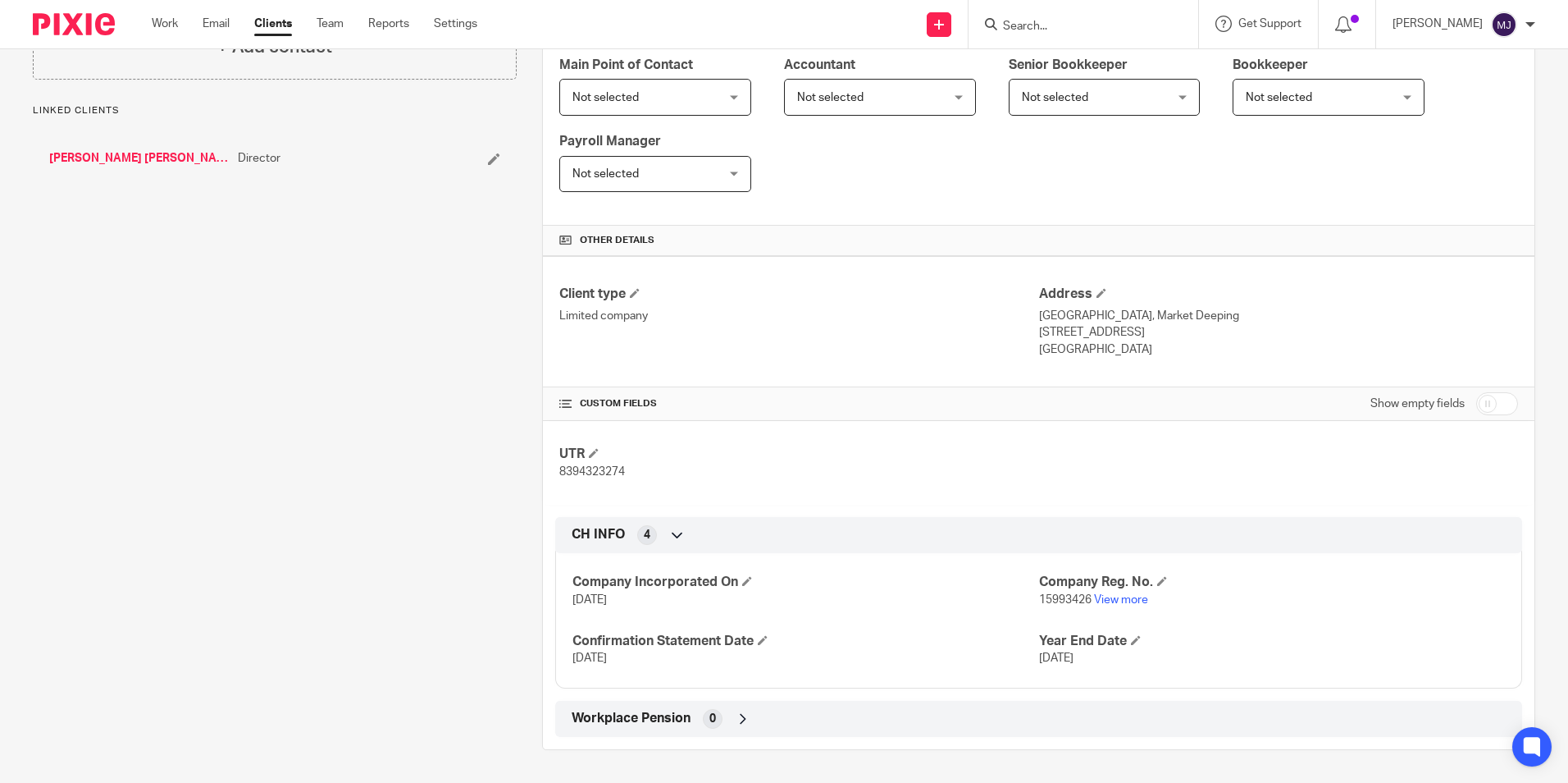
click at [1116, 592] on p "15993426 View more" at bounding box center [1272, 600] width 466 height 17
click at [1117, 600] on link "View more" at bounding box center [1122, 600] width 54 height 11
click at [133, 161] on link "[PERSON_NAME] [PERSON_NAME]" at bounding box center [139, 158] width 181 height 17
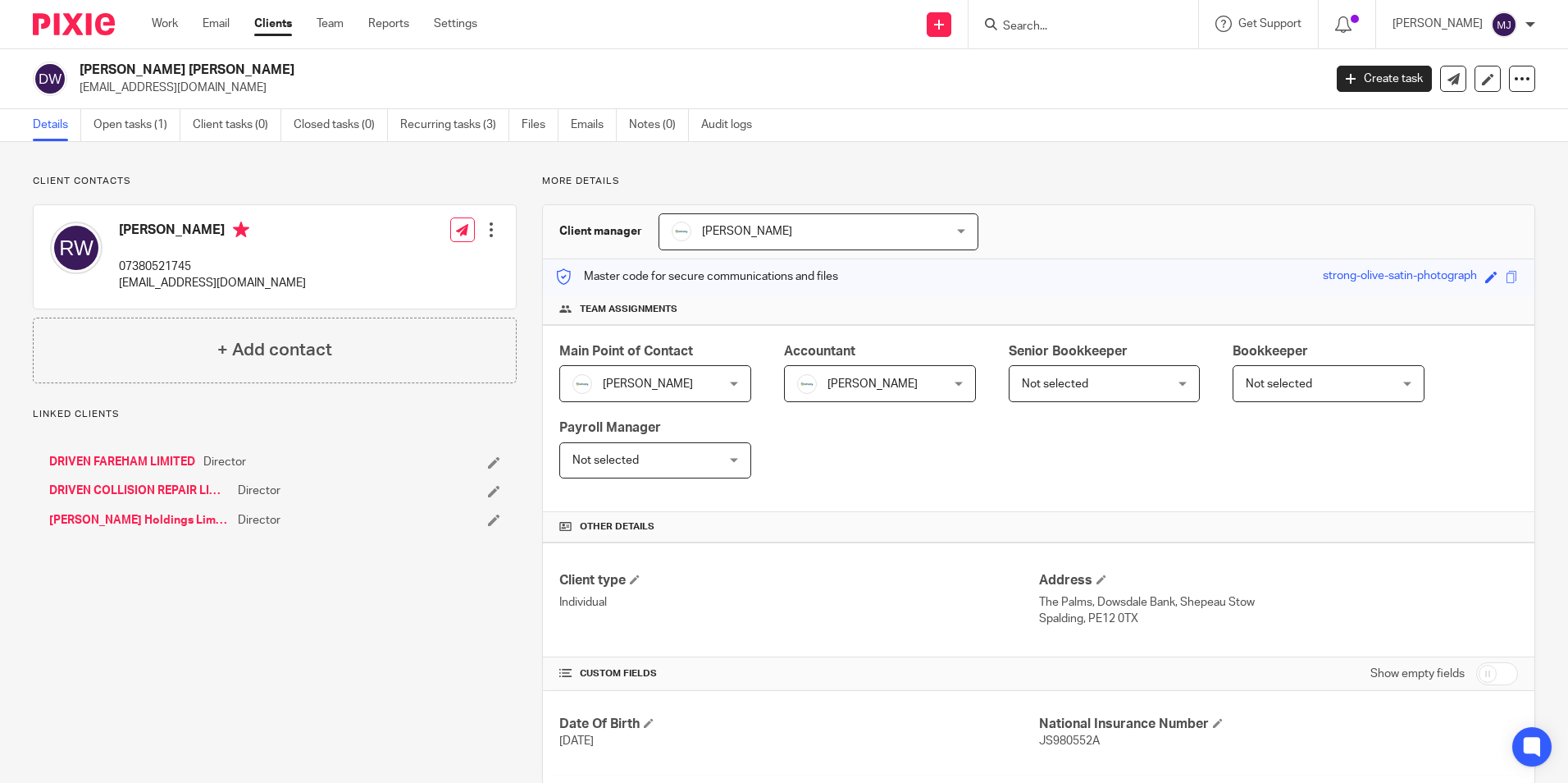
click at [144, 460] on link "DRIVEN FAREHAM LIMITED" at bounding box center [122, 462] width 146 height 17
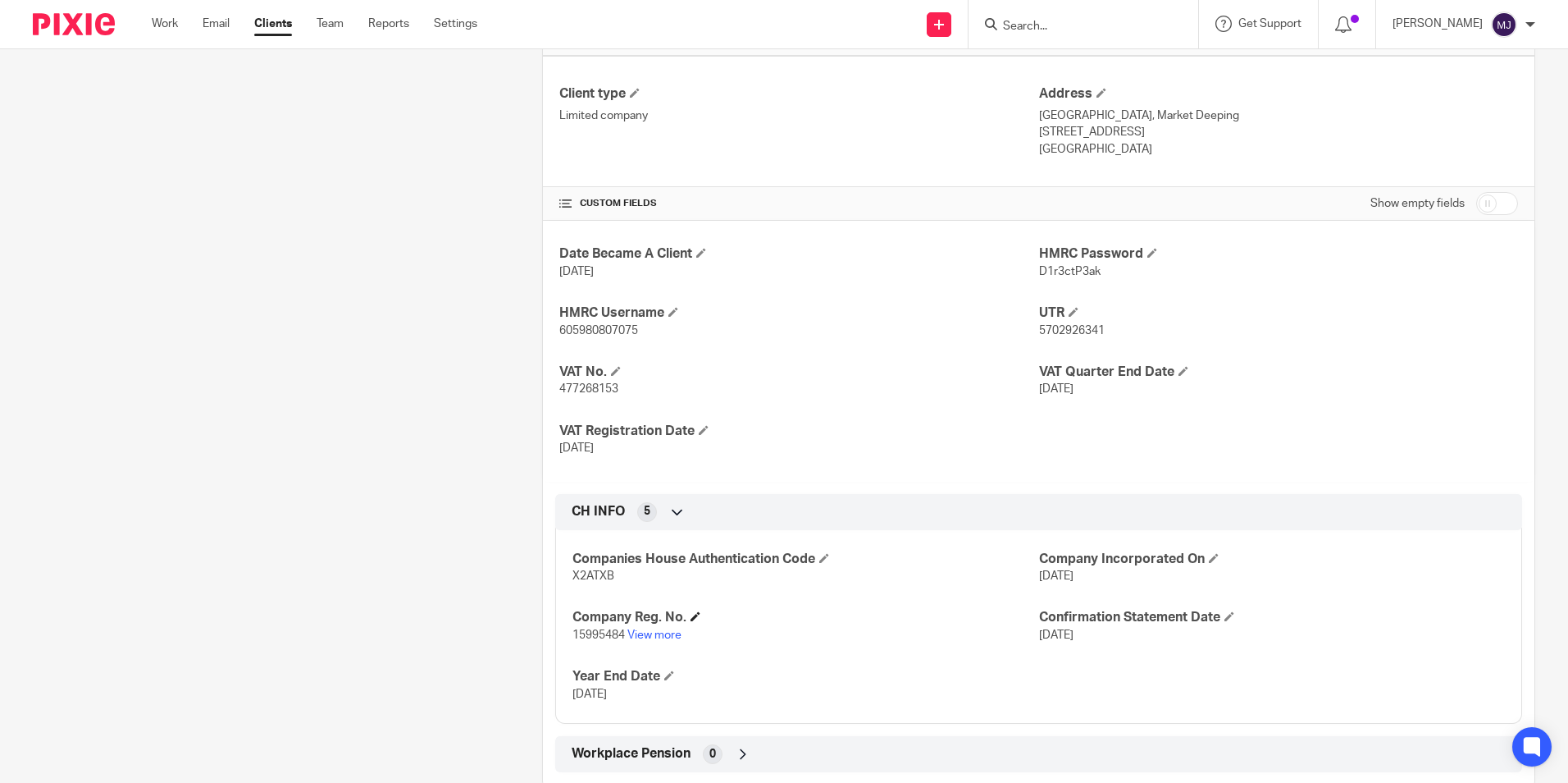
scroll to position [492, 0]
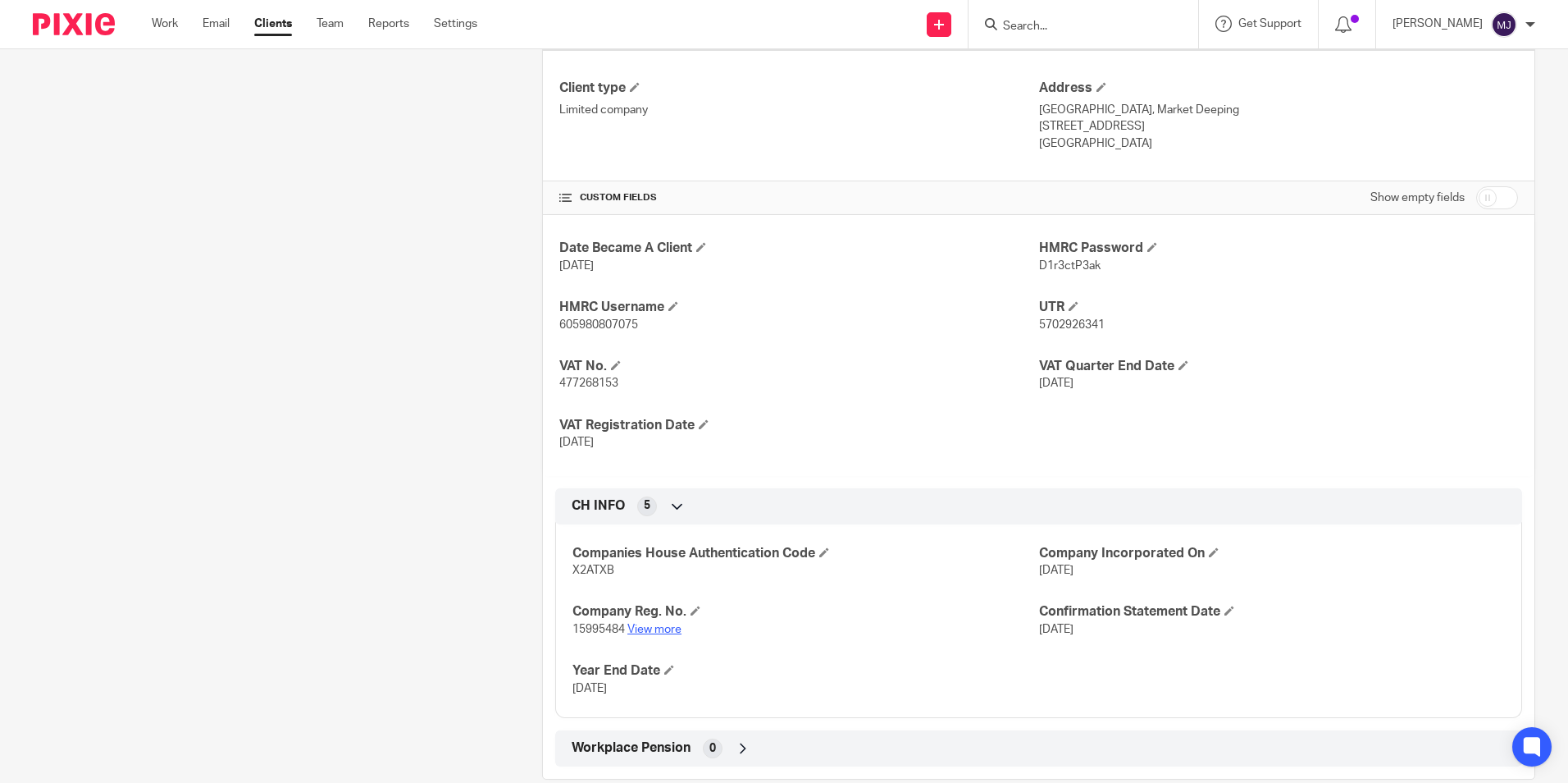
click at [639, 624] on link "View more" at bounding box center [655, 629] width 54 height 11
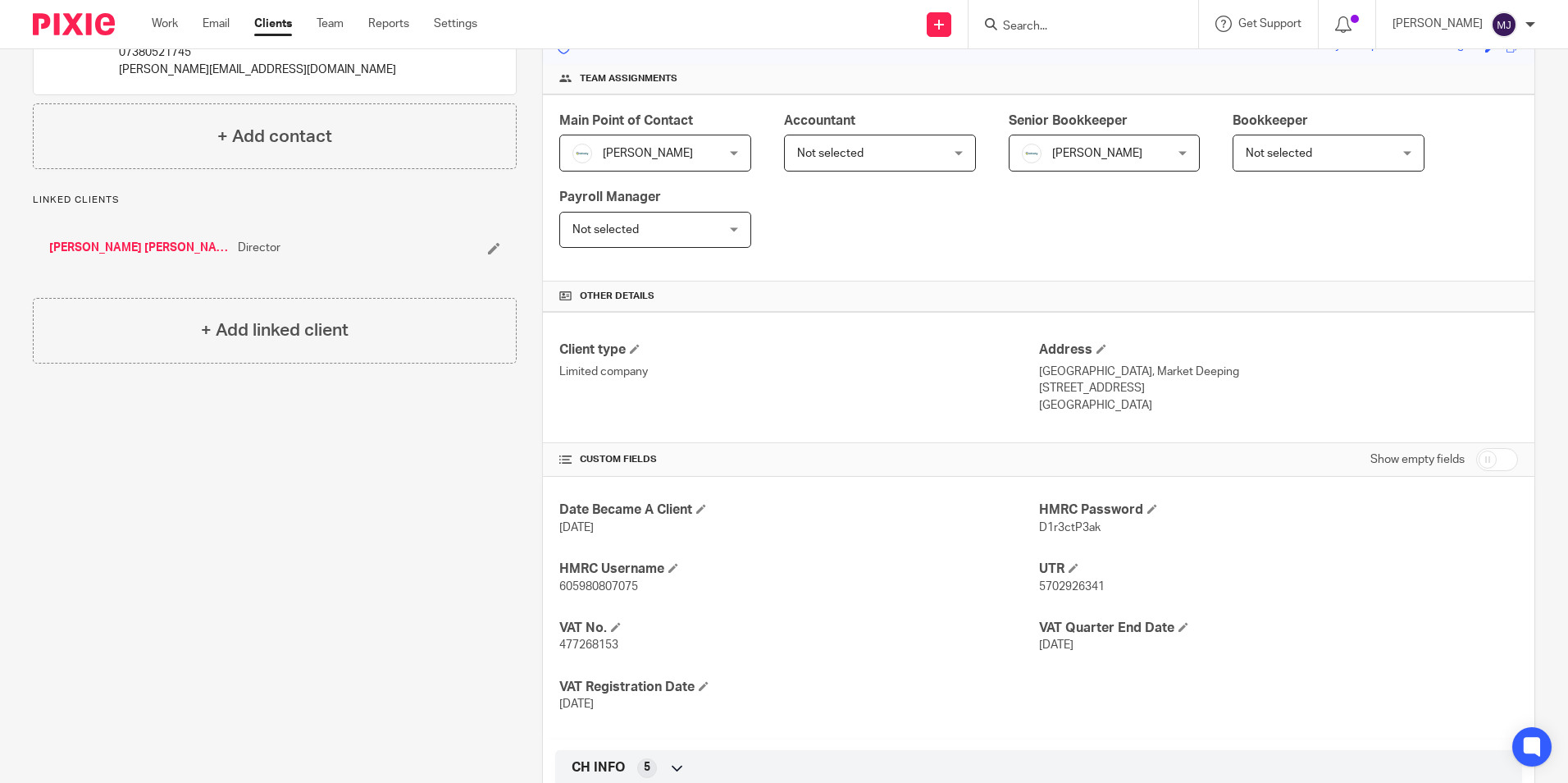
scroll to position [0, 0]
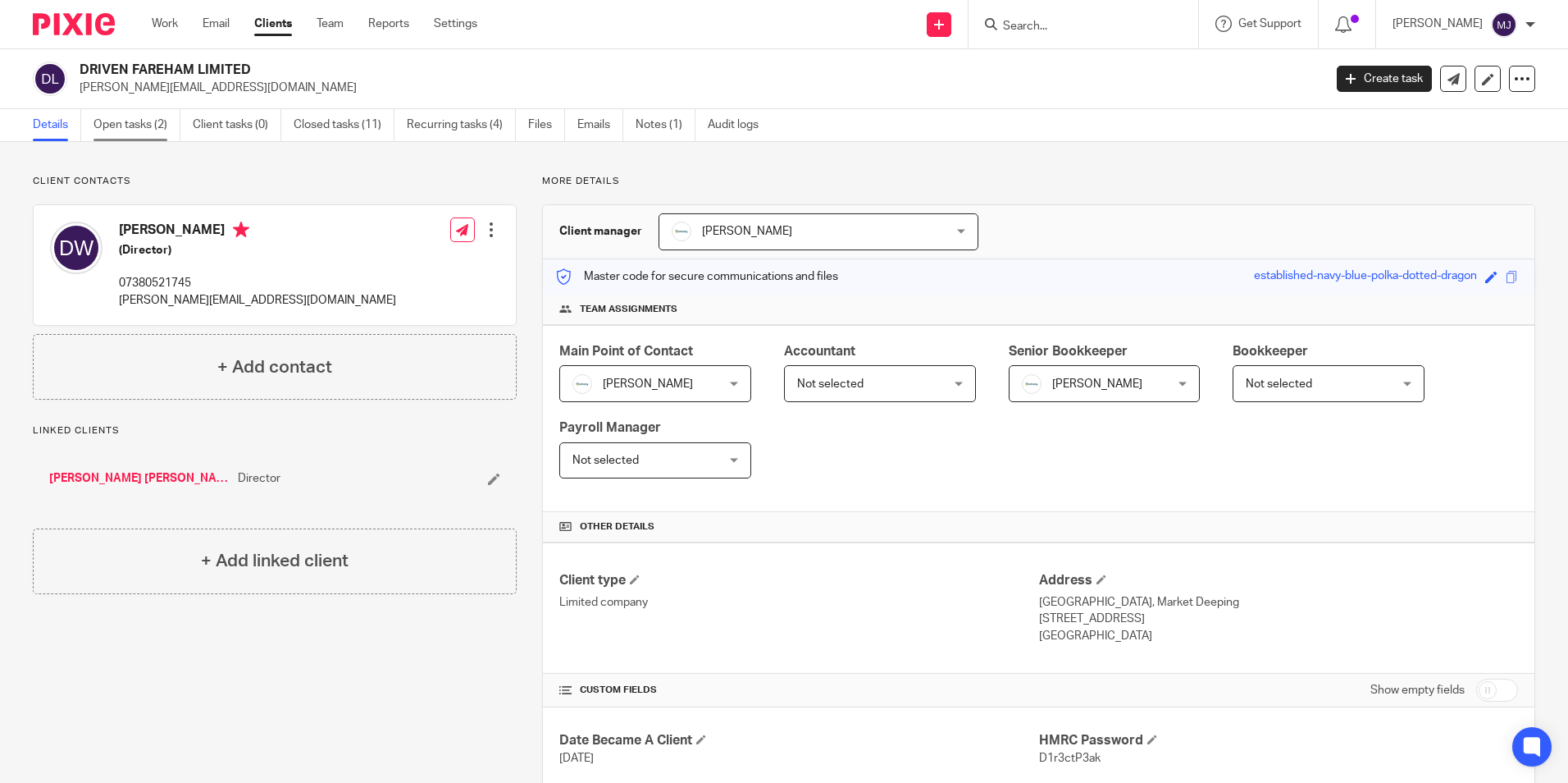
click at [144, 131] on link "Open tasks (2)" at bounding box center [137, 125] width 87 height 32
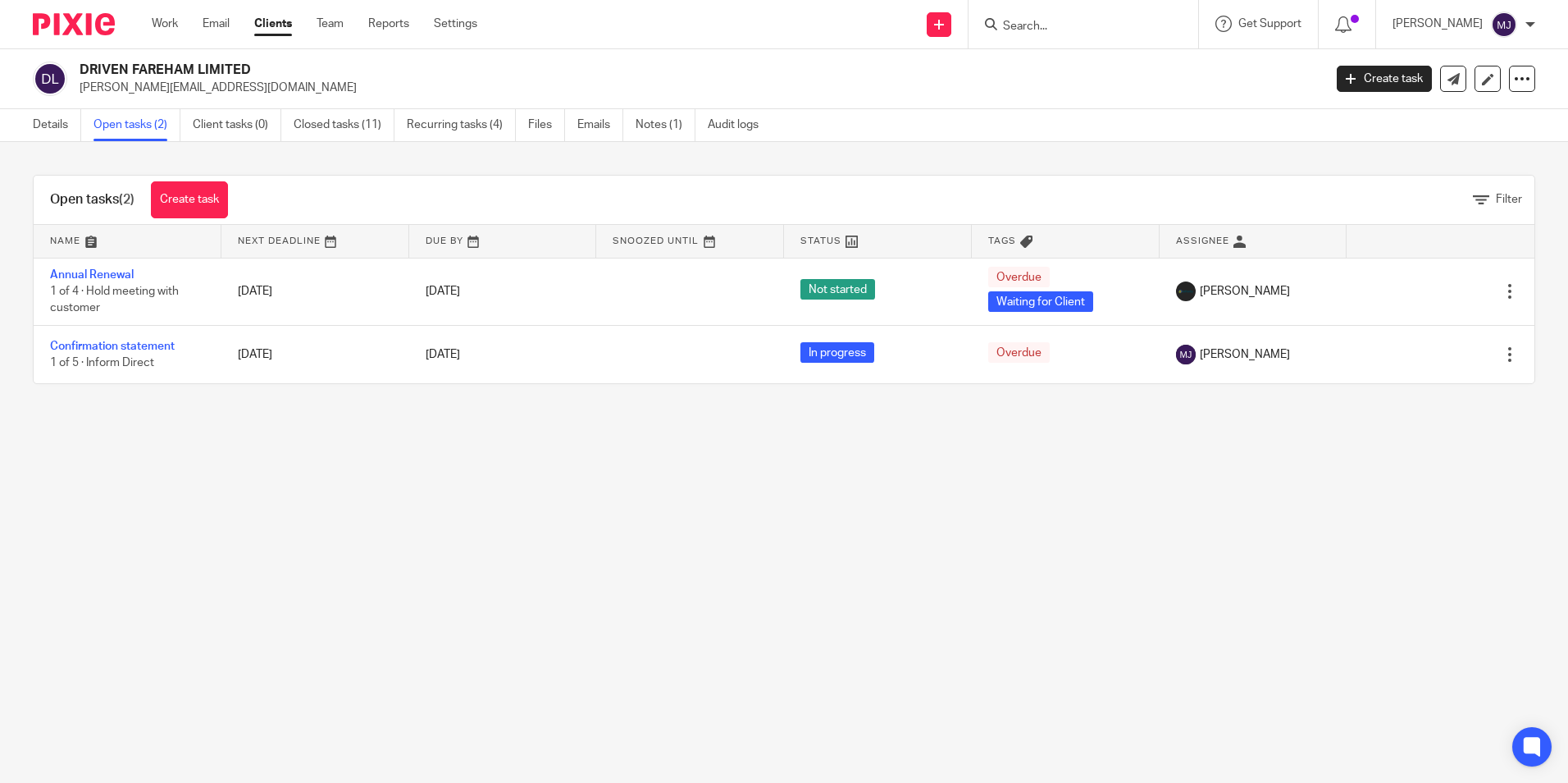
click at [46, 22] on img at bounding box center [73, 24] width 82 height 22
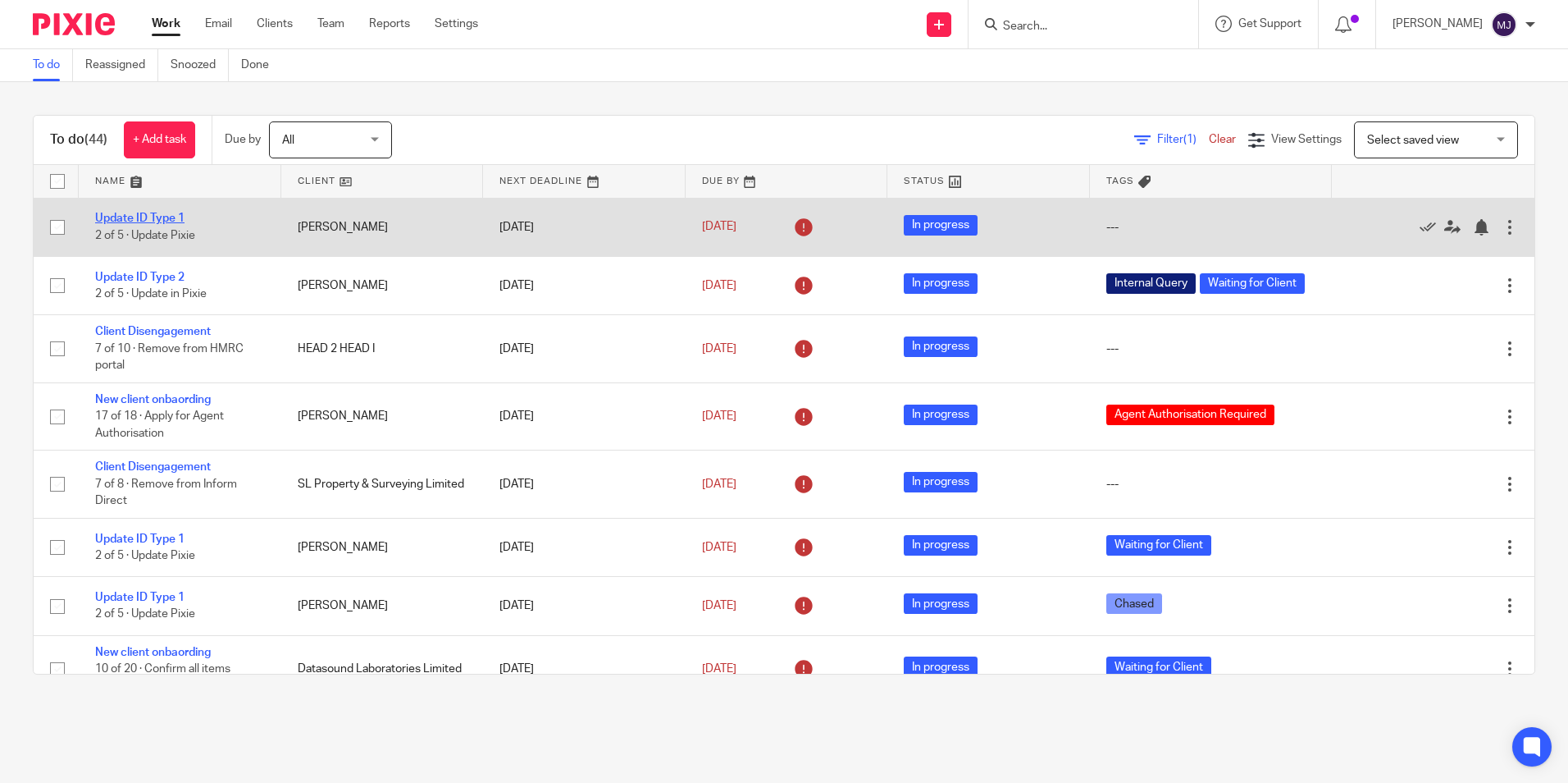
click at [120, 217] on link "Update ID Type 1" at bounding box center [140, 218] width 90 height 11
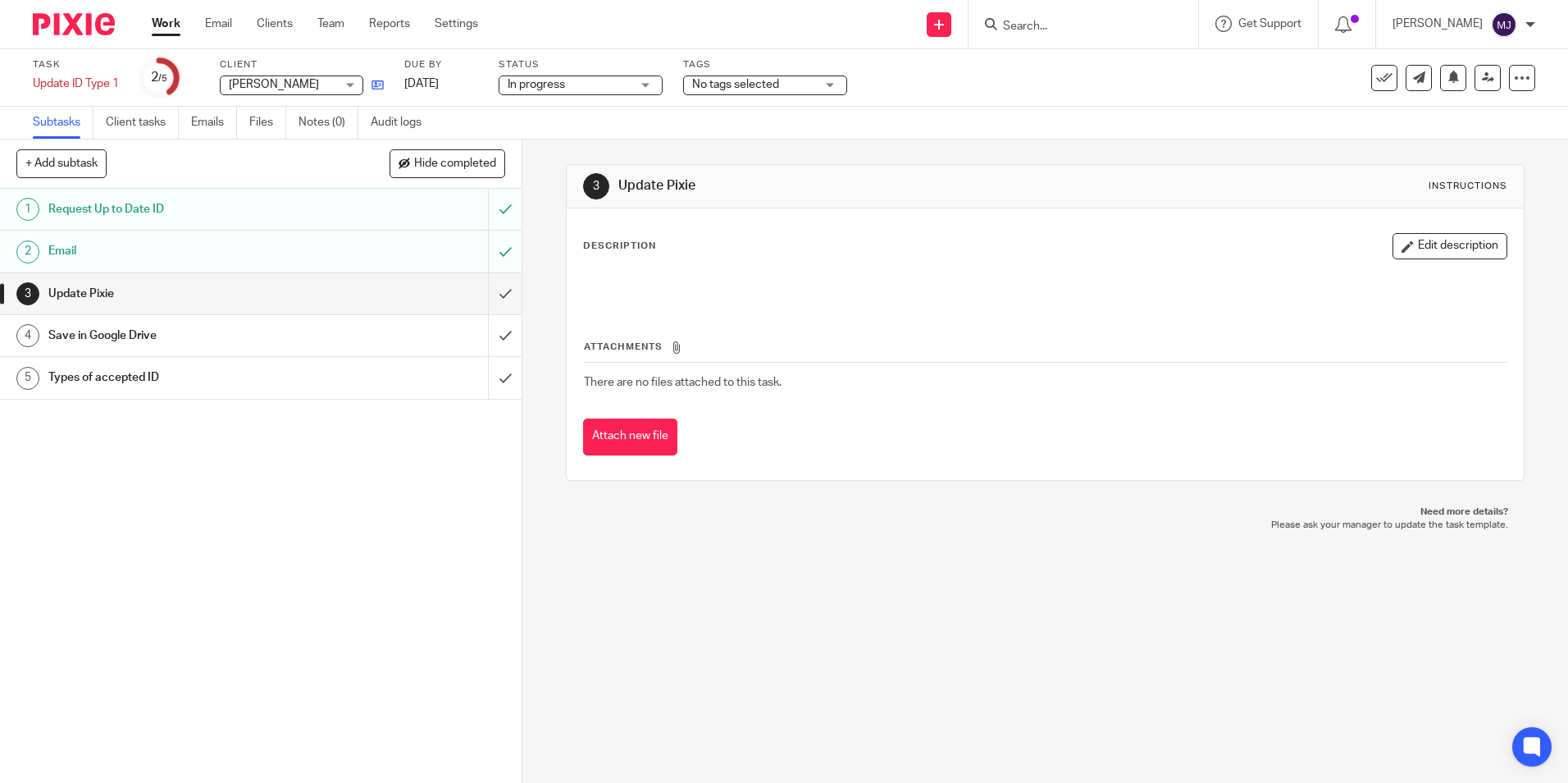
click at [384, 82] on icon at bounding box center [377, 84] width 12 height 12
click at [1448, 86] on button at bounding box center [1453, 78] width 26 height 26
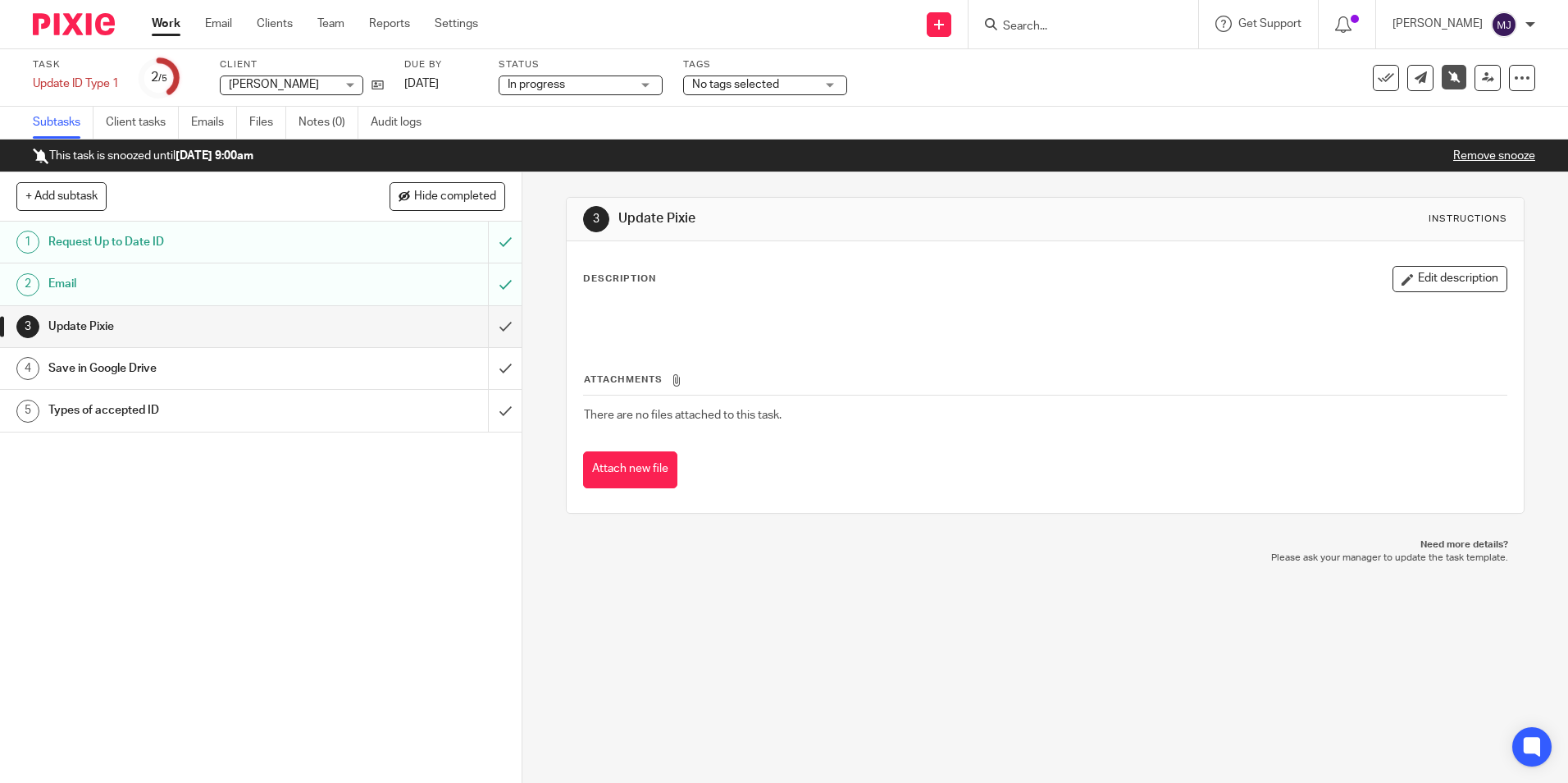
drag, startPoint x: 72, startPoint y: 25, endPoint x: 355, endPoint y: 77, distance: 287.7
click at [72, 25] on img at bounding box center [73, 24] width 82 height 22
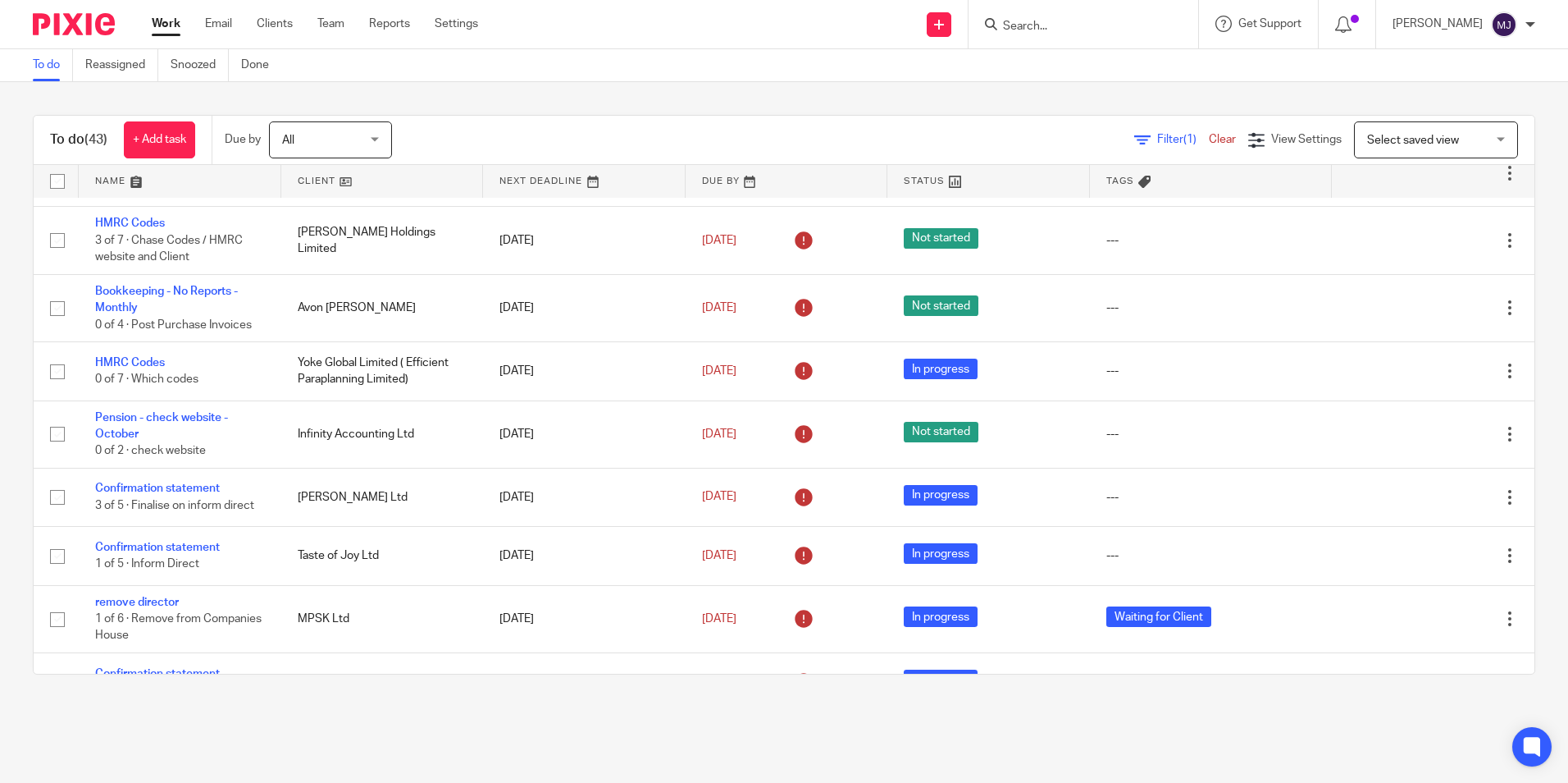
scroll to position [1027, 0]
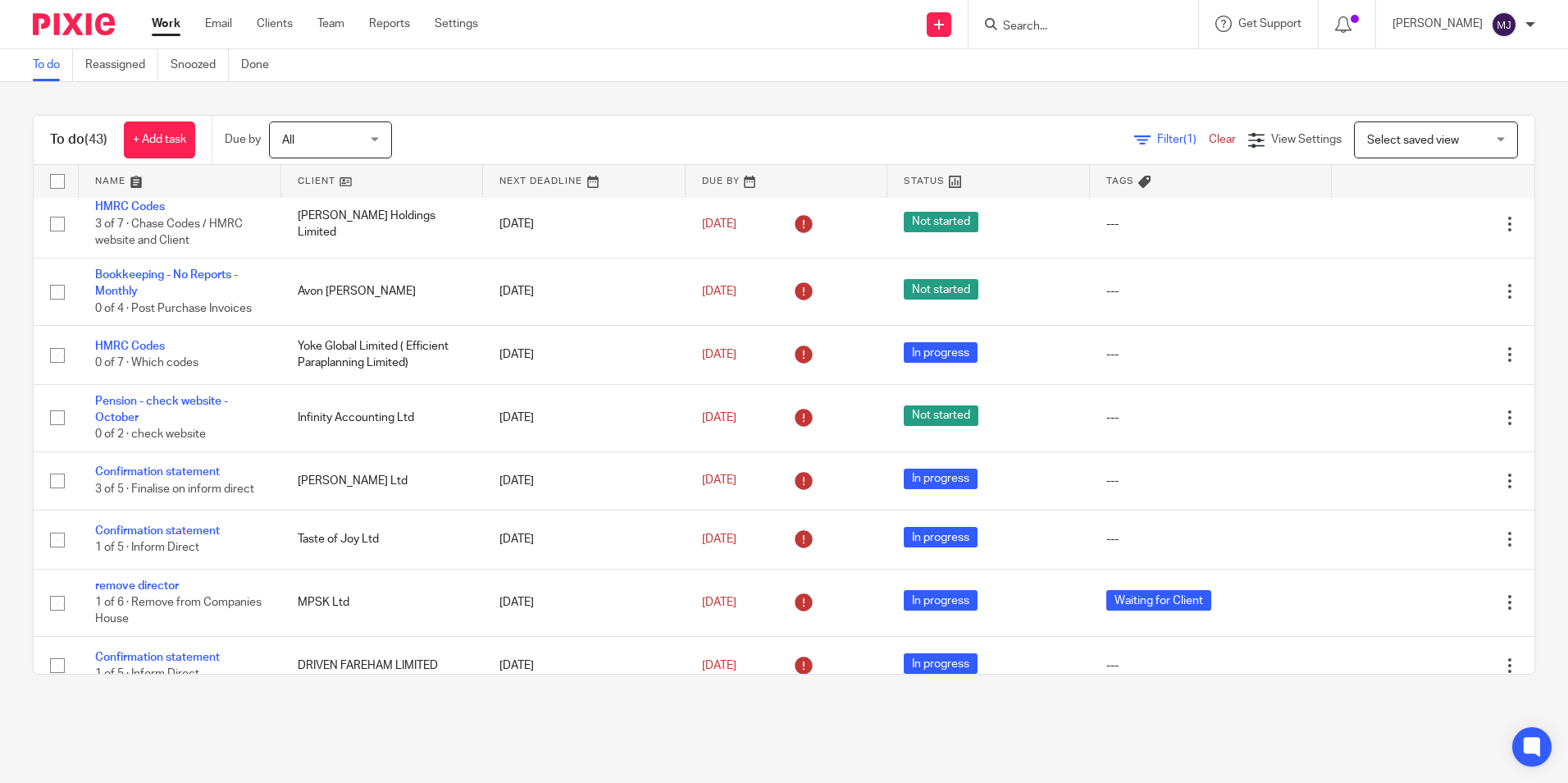
click at [1055, 22] on input "Search" at bounding box center [1074, 27] width 147 height 15
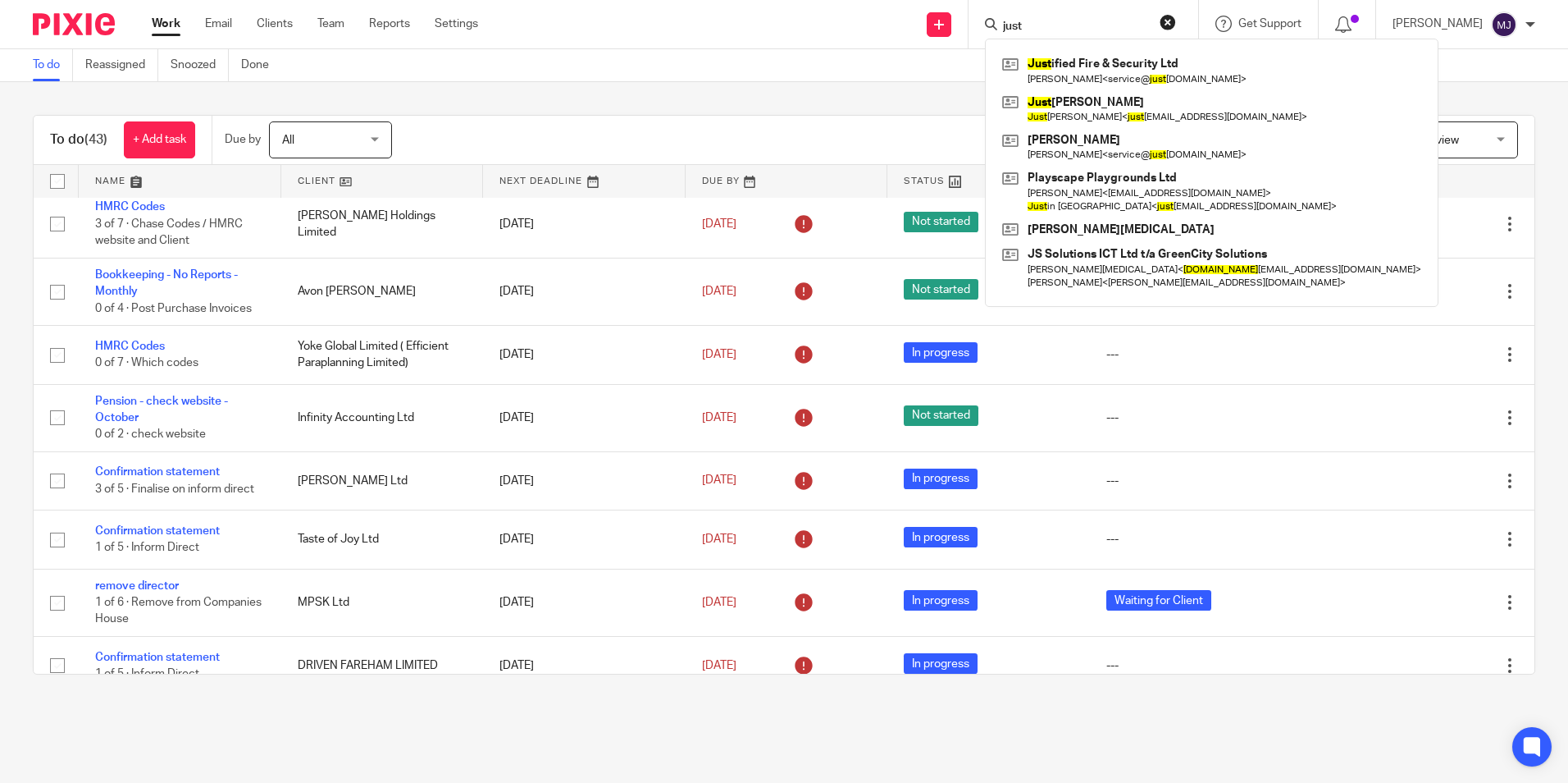
type input "just"
click at [1189, 45] on div "Just ified Fire & Security Ltd Adam Lawes < service@ just ifiedsystems.co.uk > …" at bounding box center [1212, 173] width 454 height 269
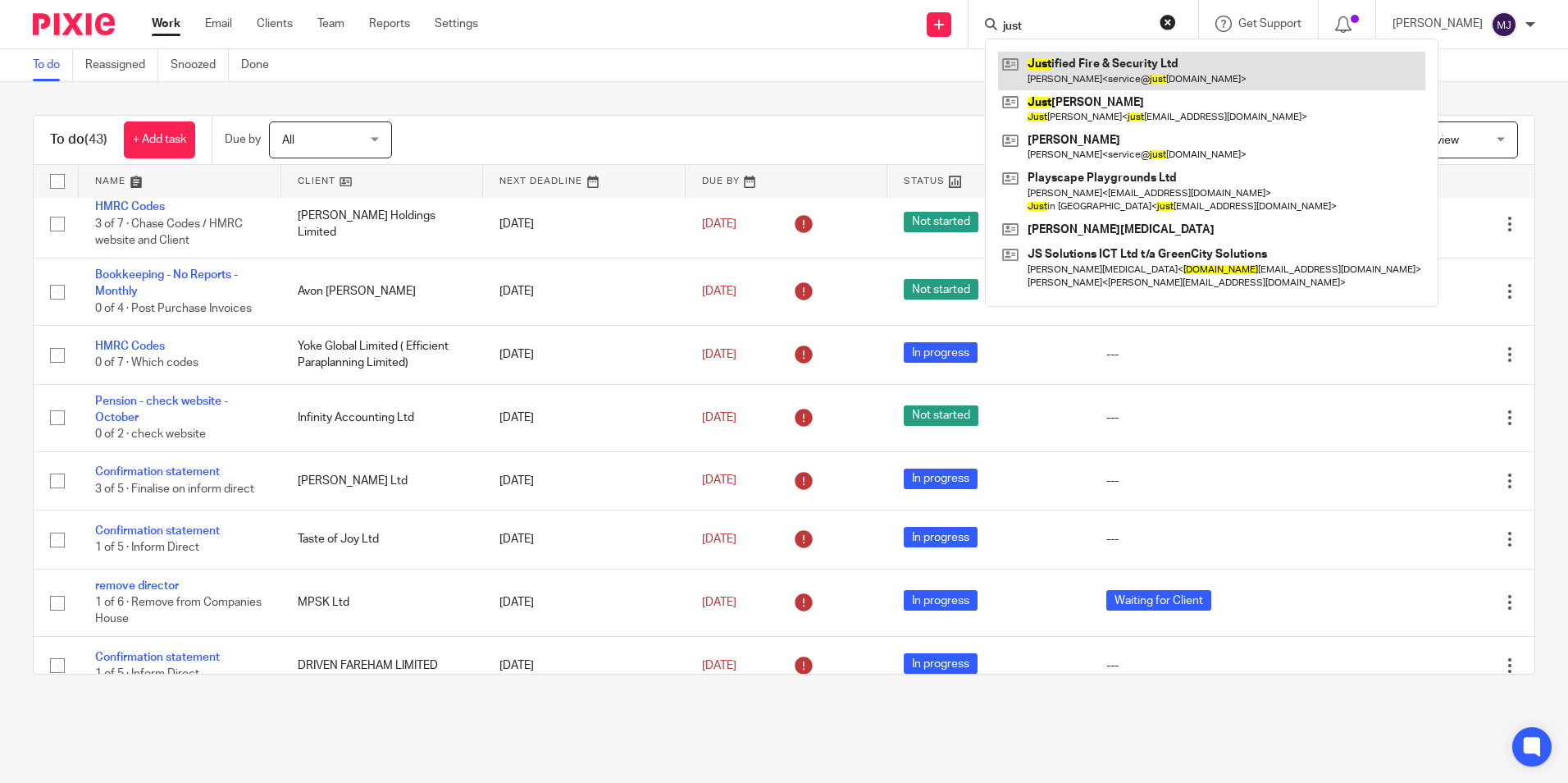
click at [1185, 57] on link at bounding box center [1211, 70] width 427 height 38
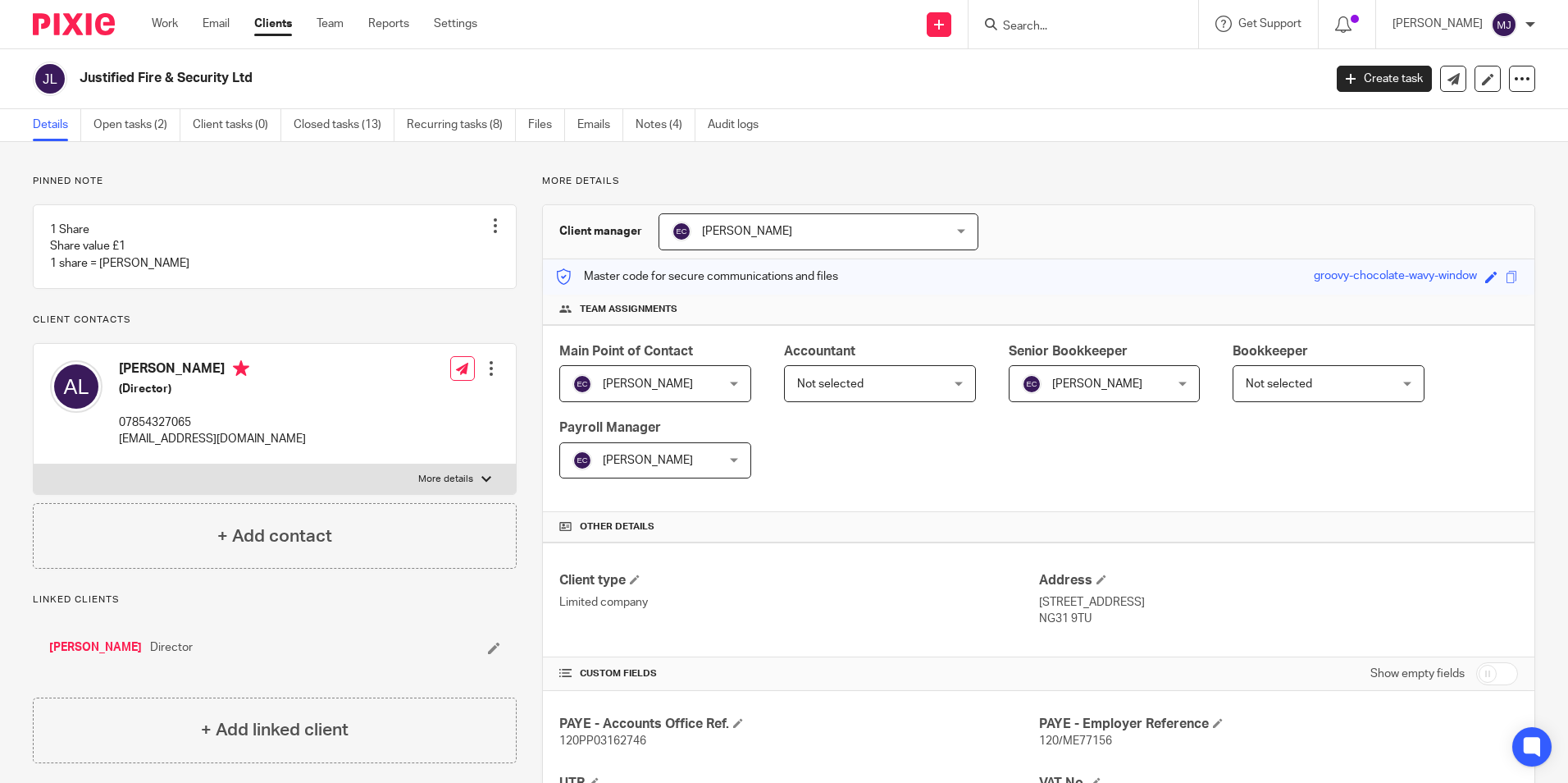
drag, startPoint x: 93, startPoint y: 664, endPoint x: 318, endPoint y: 647, distance: 225.6
click at [93, 656] on link "[PERSON_NAME]" at bounding box center [95, 648] width 93 height 17
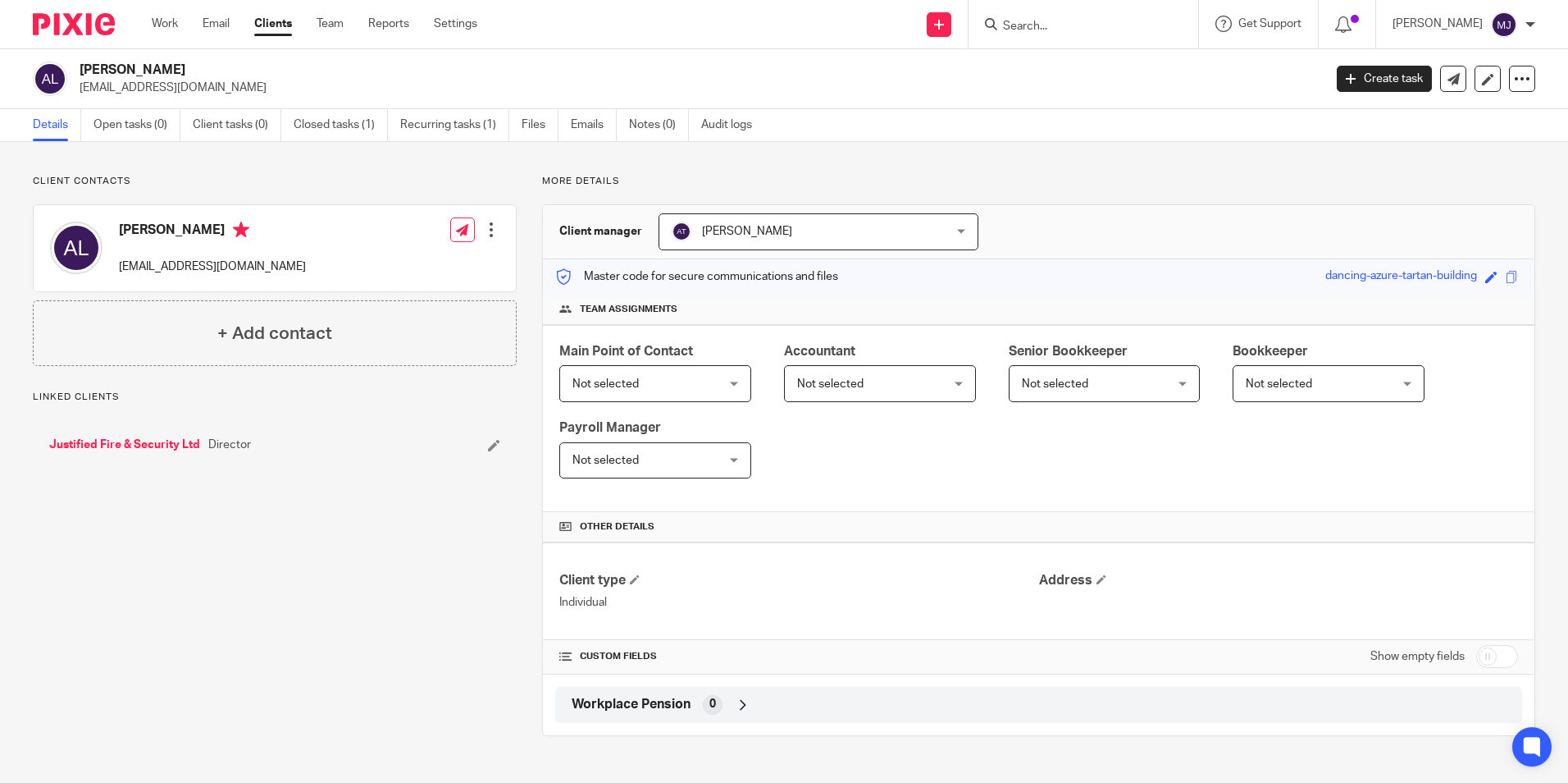
click at [129, 443] on link "Justified Fire & Security Ltd" at bounding box center [124, 445] width 151 height 17
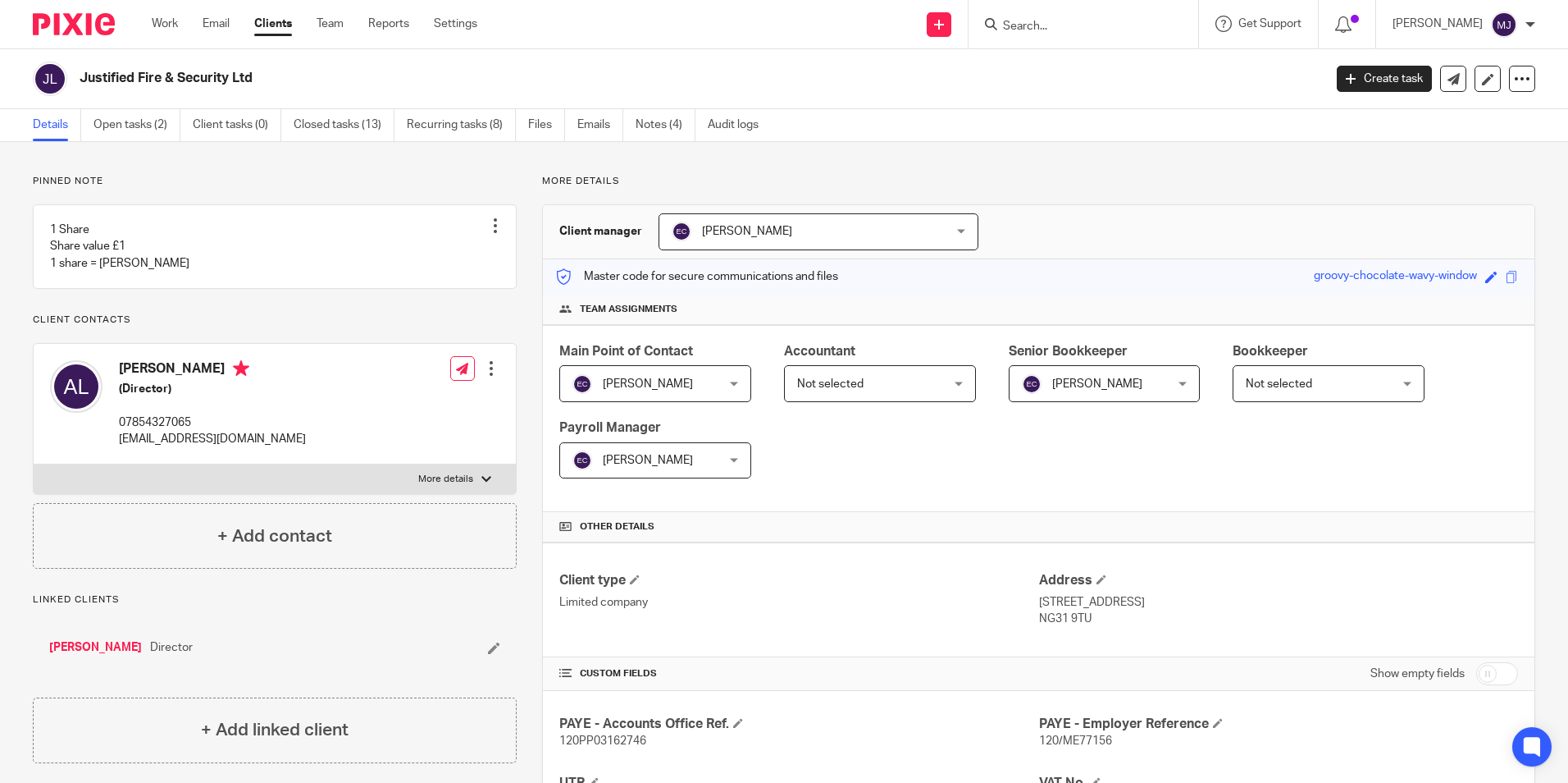
drag, startPoint x: 309, startPoint y: 461, endPoint x: 119, endPoint y: 466, distance: 190.1
click at [119, 464] on div "Adam Lawes (Director) 07854327065 service@justifiedsystems.co.uk Edit contact C…" at bounding box center [274, 404] width 483 height 120
click at [593, 126] on link "Emails" at bounding box center [601, 125] width 46 height 32
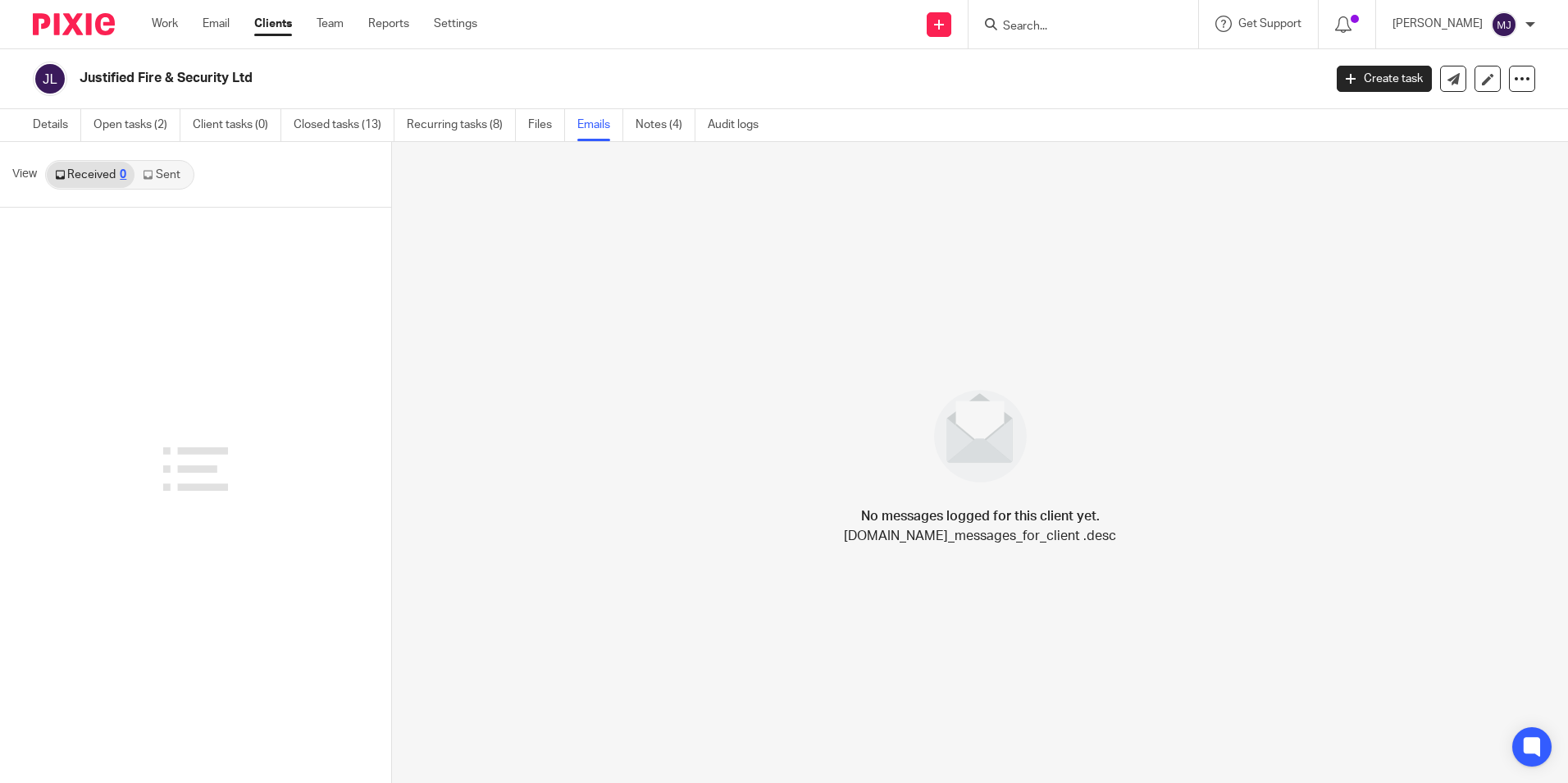
click at [157, 170] on link "Sent" at bounding box center [163, 174] width 57 height 26
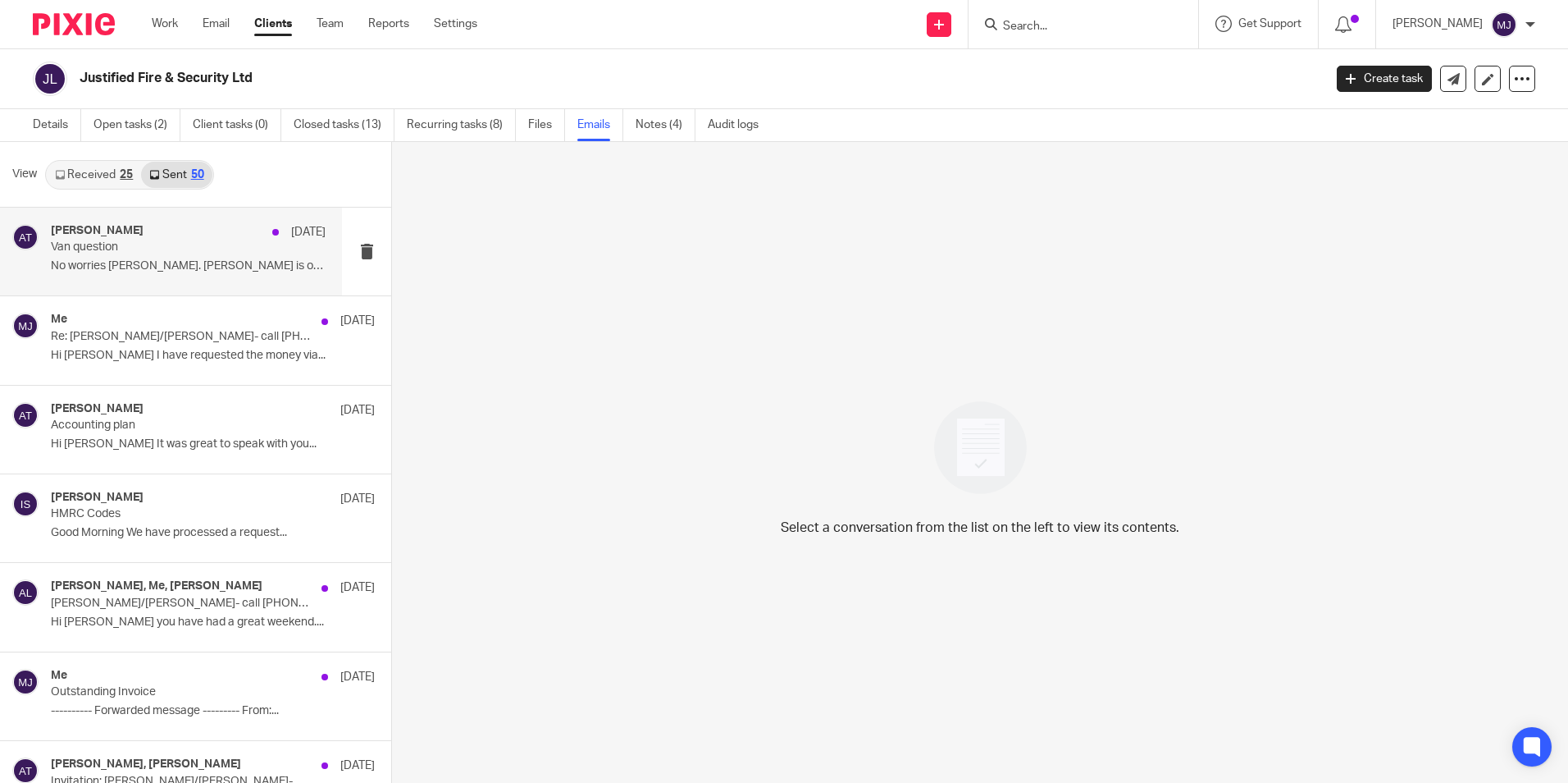
click at [126, 270] on p "No worries Adam. Melissa is on the case as she..." at bounding box center [188, 266] width 275 height 14
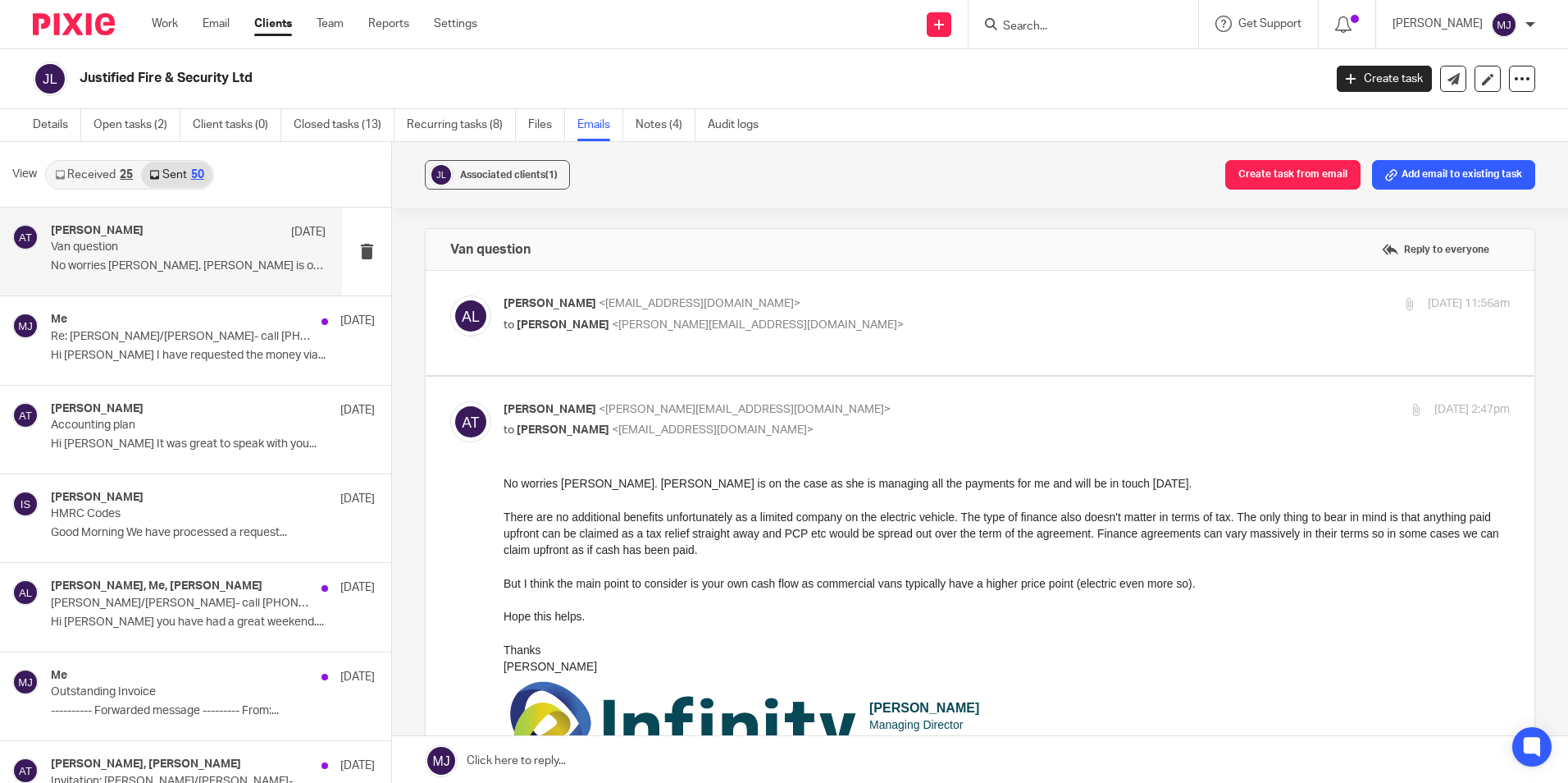
drag, startPoint x: 756, startPoint y: 432, endPoint x: 593, endPoint y: 441, distance: 163.2
click at [593, 441] on div "Aimee Tamburrini <aimee@infinity-accounting.co.uk> to Adam Lawes <service@justi…" at bounding box center [1007, 422] width 1007 height 41
copy span "service@justifiedsystems.co.uk"
drag, startPoint x: 51, startPoint y: 12, endPoint x: 61, endPoint y: 12, distance: 10.0
click at [51, 12] on div at bounding box center [68, 24] width 135 height 48
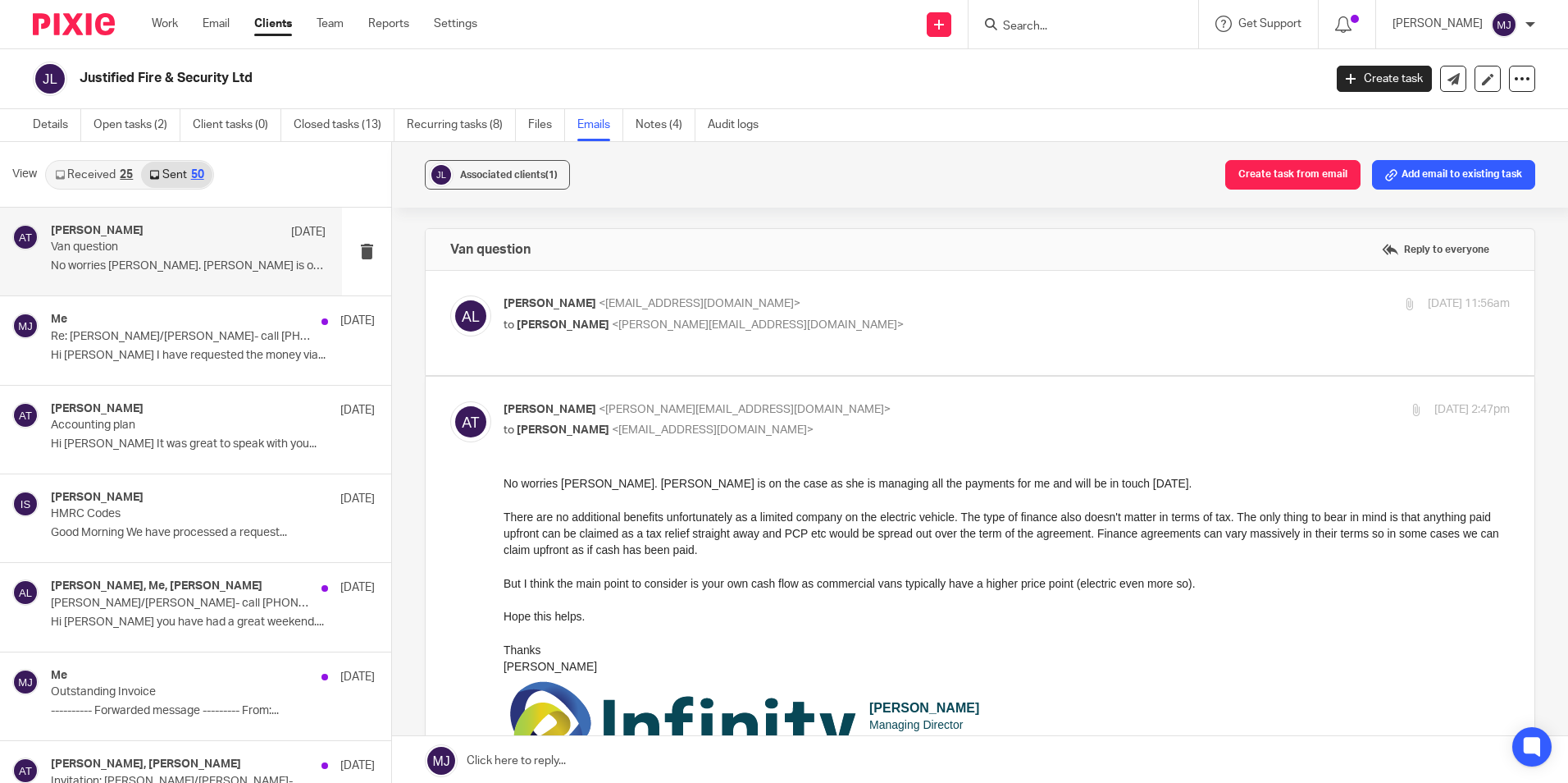
click at [79, 31] on img at bounding box center [73, 24] width 82 height 22
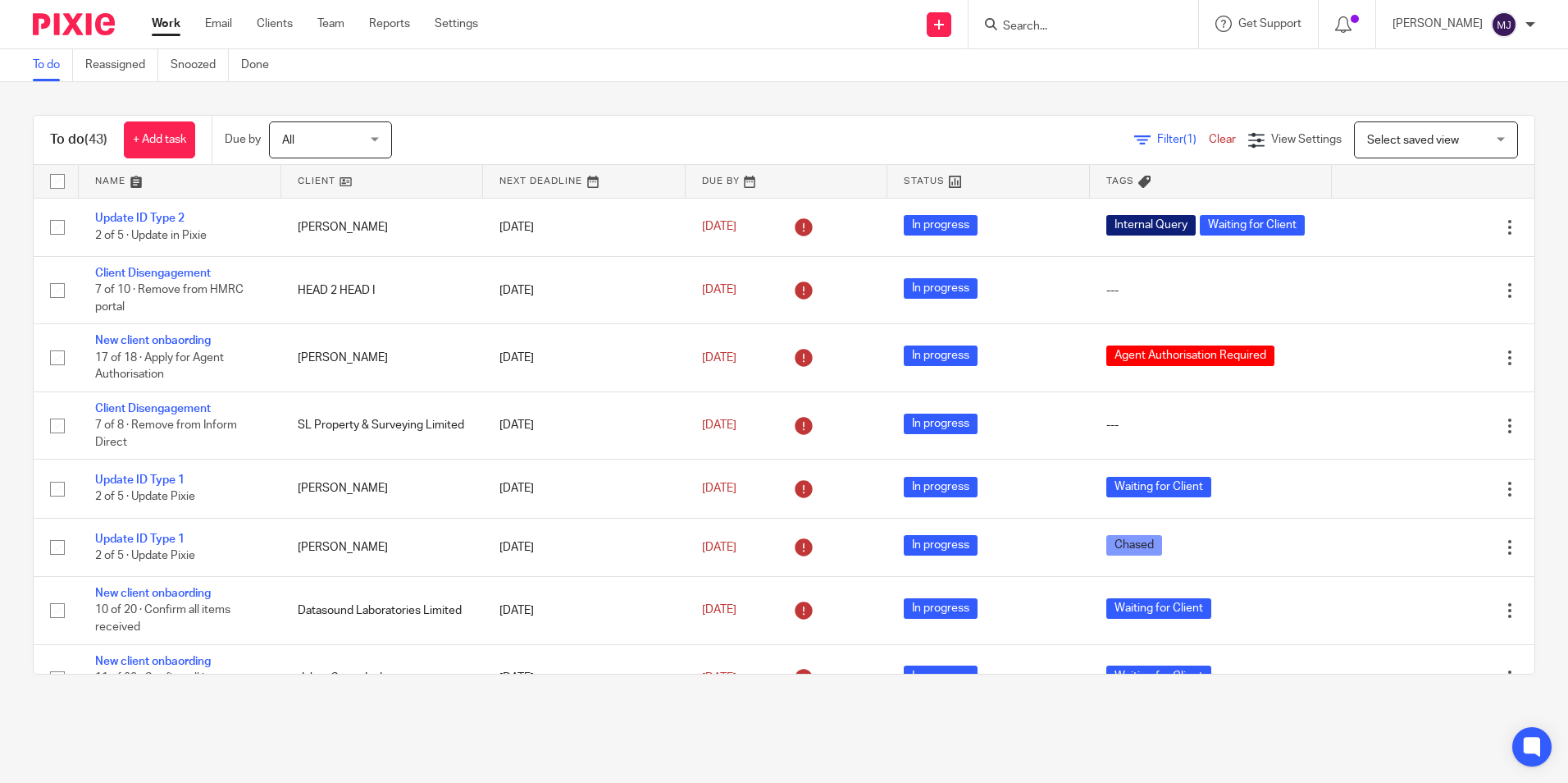
click at [1076, 20] on input "Search" at bounding box center [1074, 27] width 147 height 15
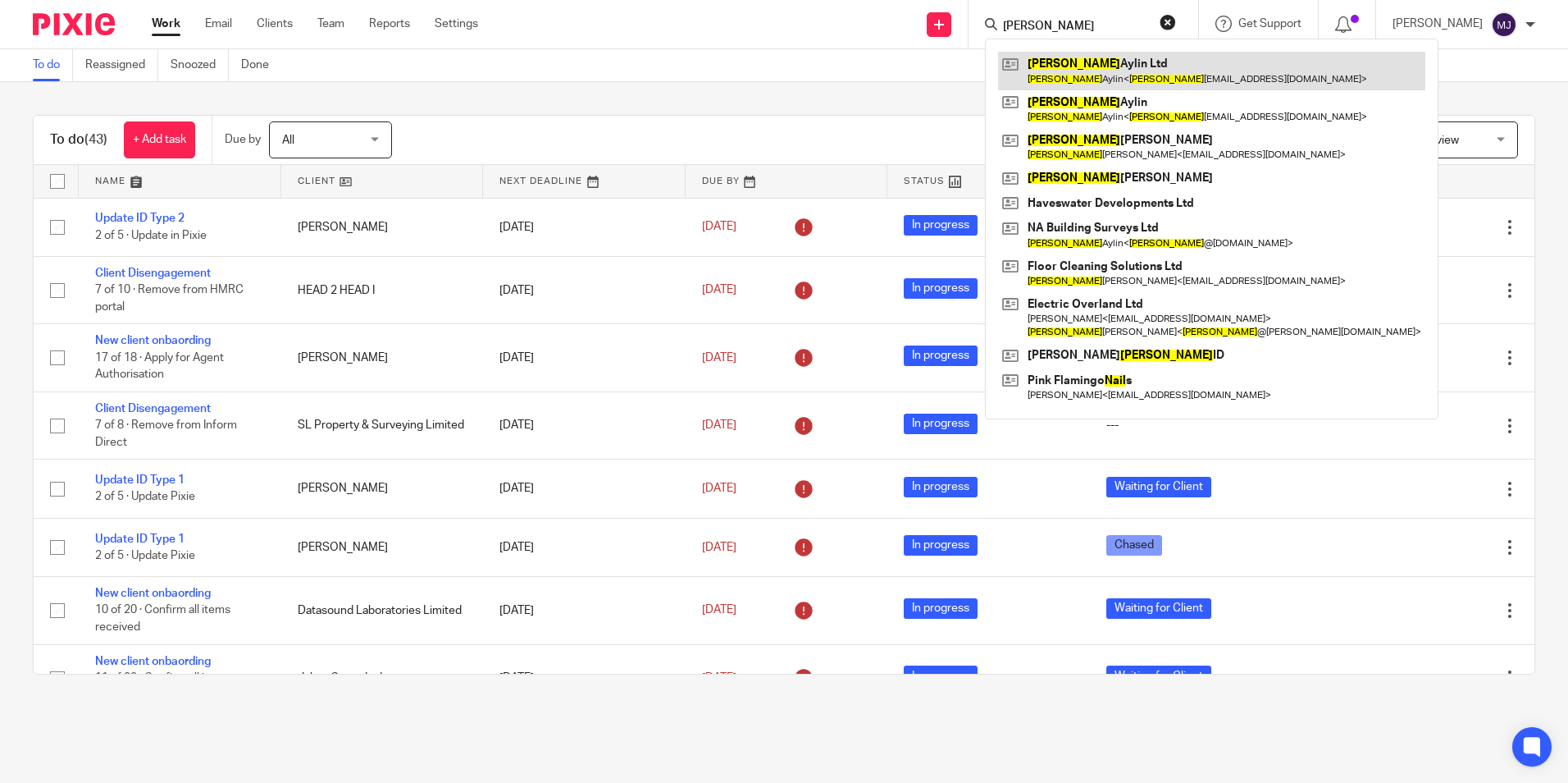
type input "neil"
click at [1116, 77] on link at bounding box center [1211, 70] width 427 height 38
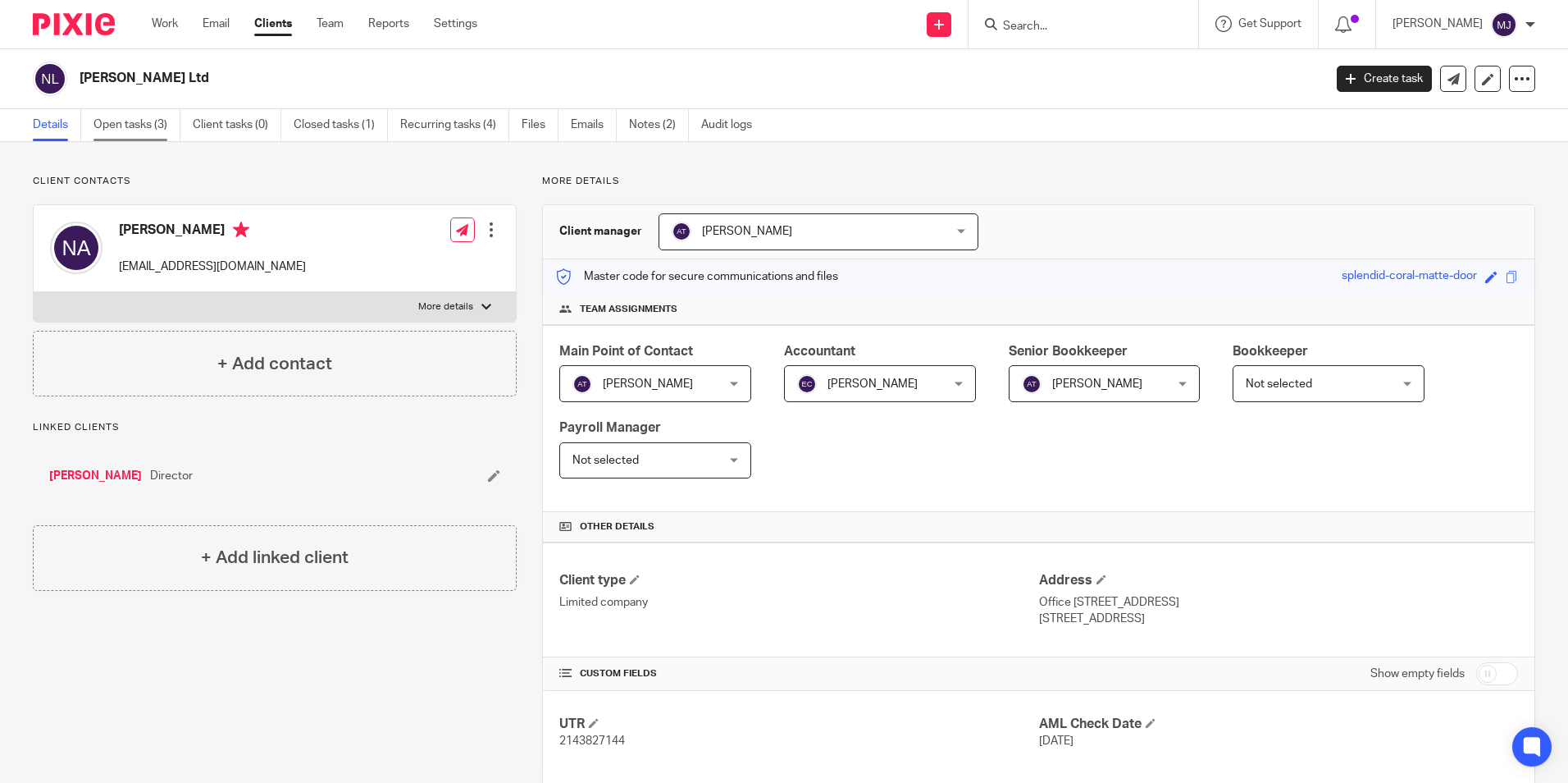
click at [157, 137] on link "Open tasks (3)" at bounding box center [137, 125] width 87 height 32
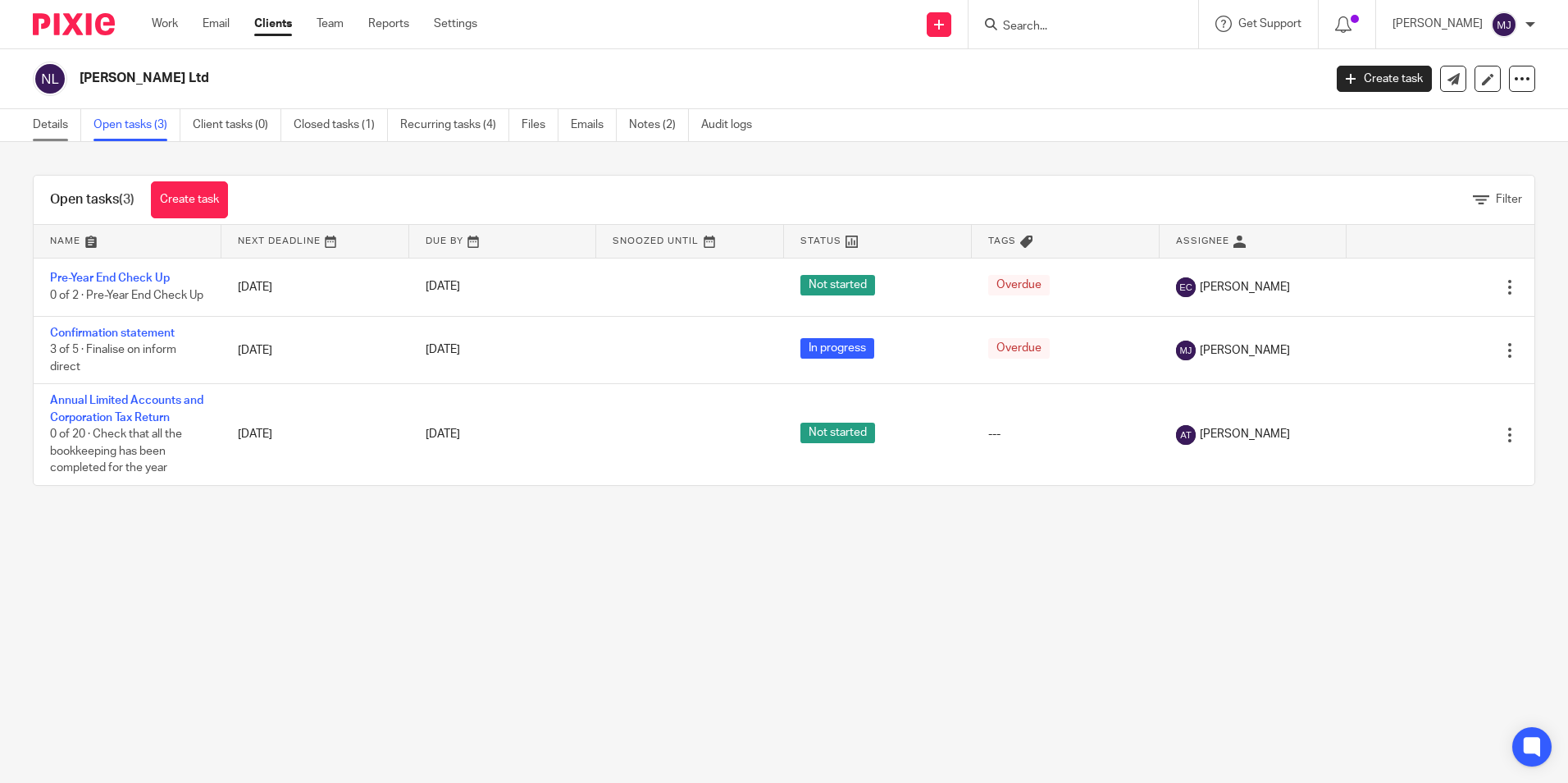
click at [70, 130] on link "Details" at bounding box center [56, 125] width 48 height 32
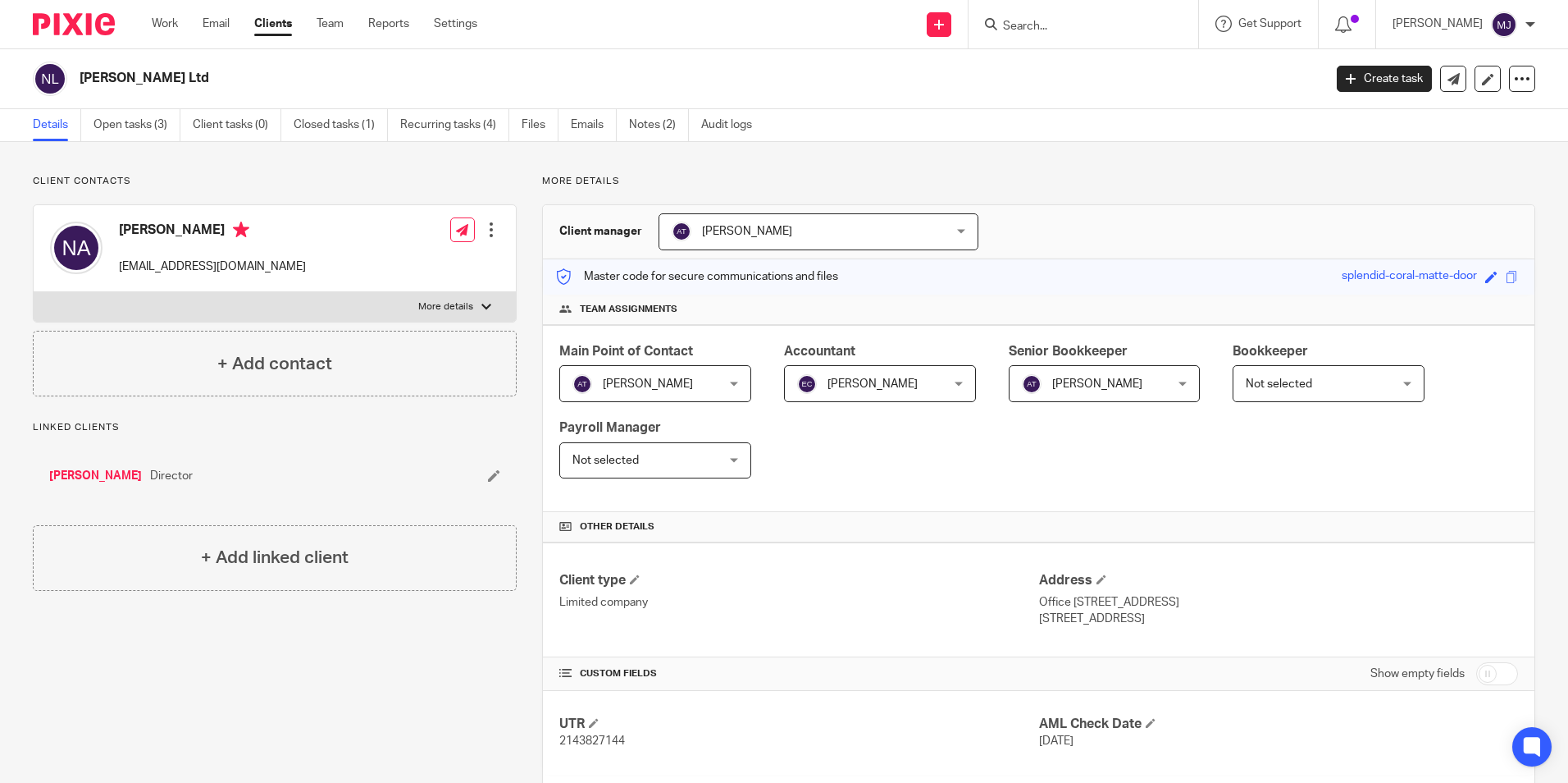
click at [82, 478] on link "[PERSON_NAME]" at bounding box center [95, 476] width 93 height 17
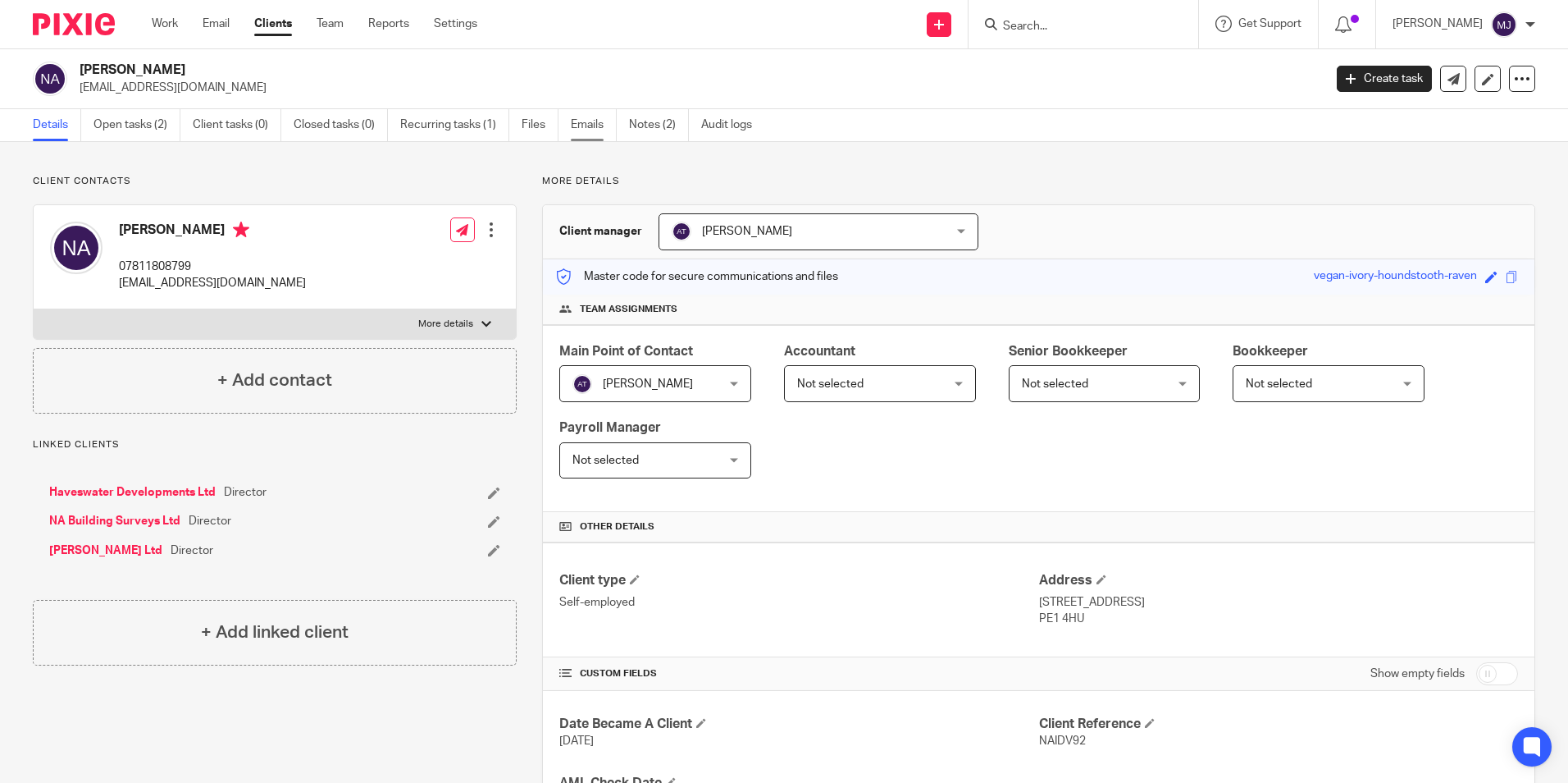
click at [586, 130] on link "Emails" at bounding box center [594, 125] width 46 height 32
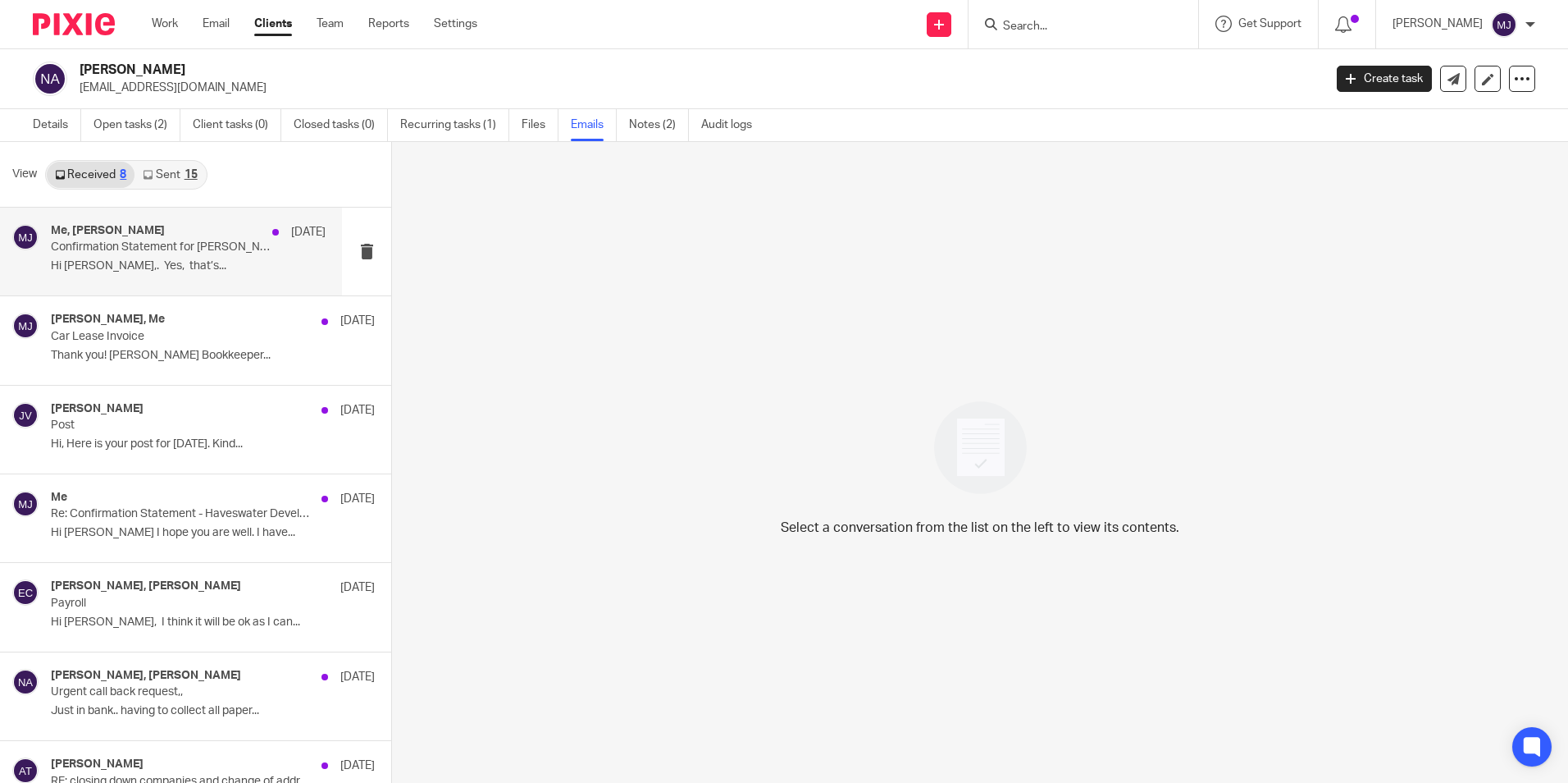
click at [145, 262] on p "Hi [PERSON_NAME],. Yes, that’s..." at bounding box center [188, 266] width 275 height 14
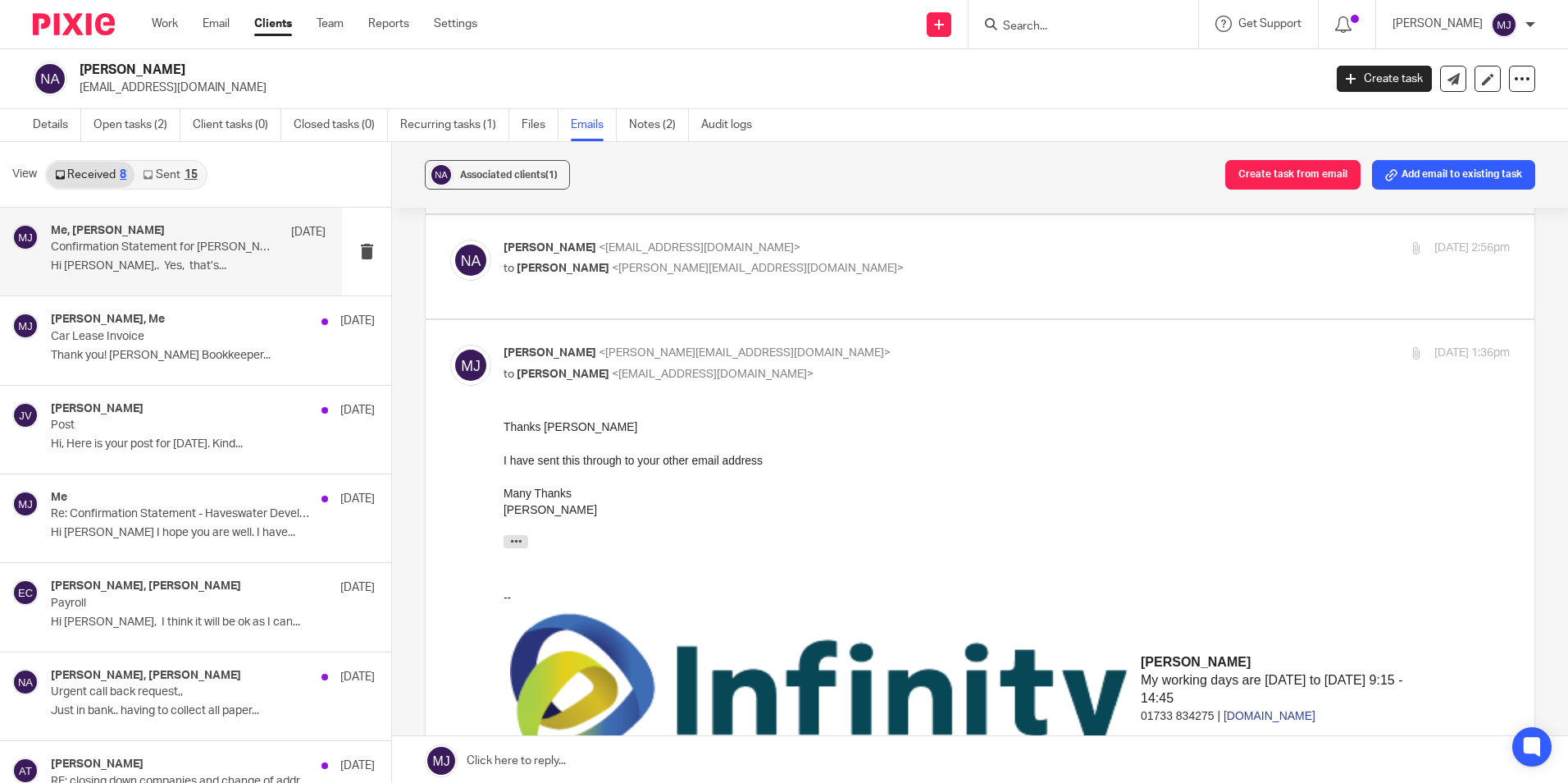
scroll to position [140, 0]
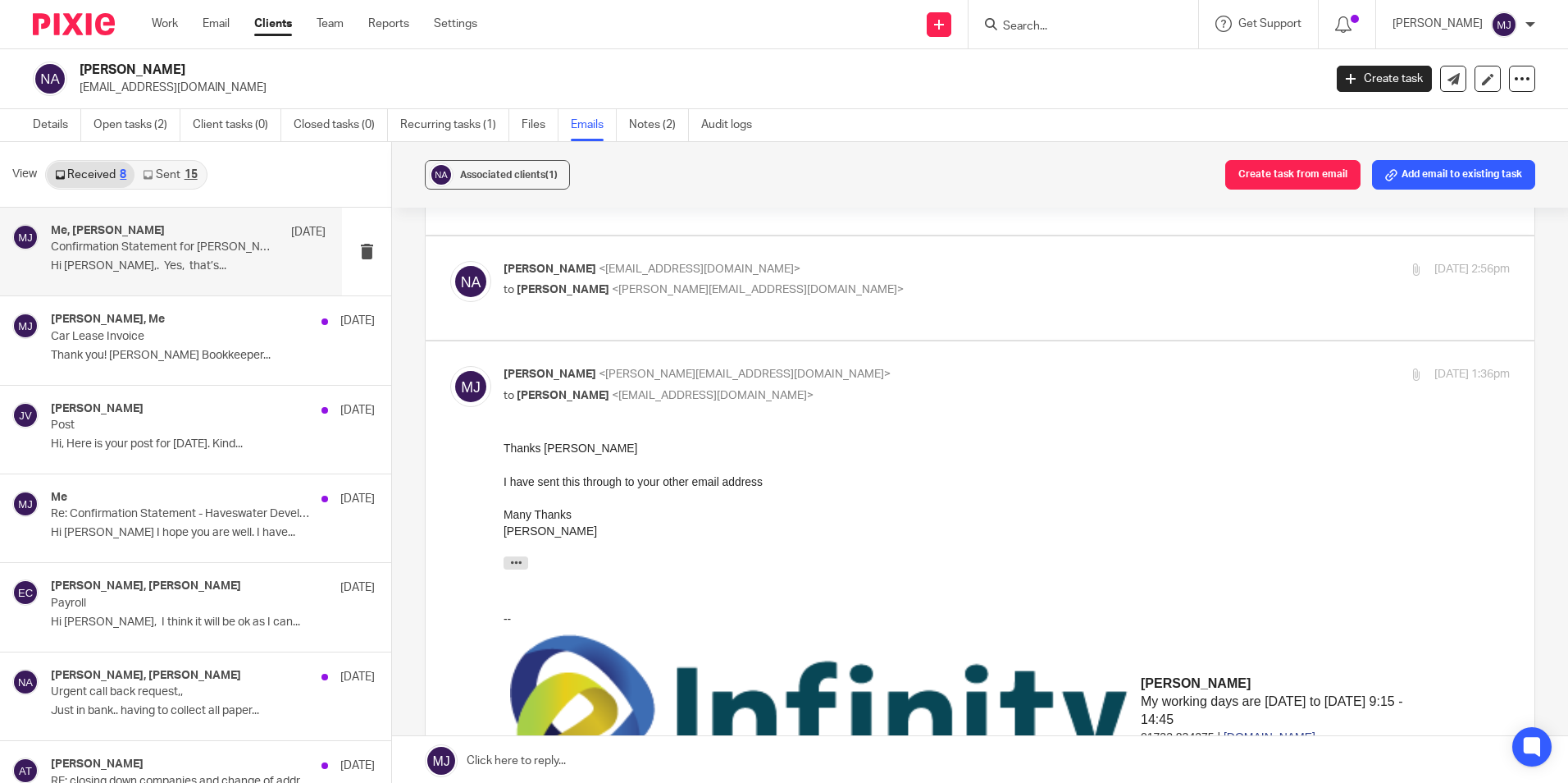
click at [169, 177] on link "Sent 15" at bounding box center [169, 174] width 70 height 26
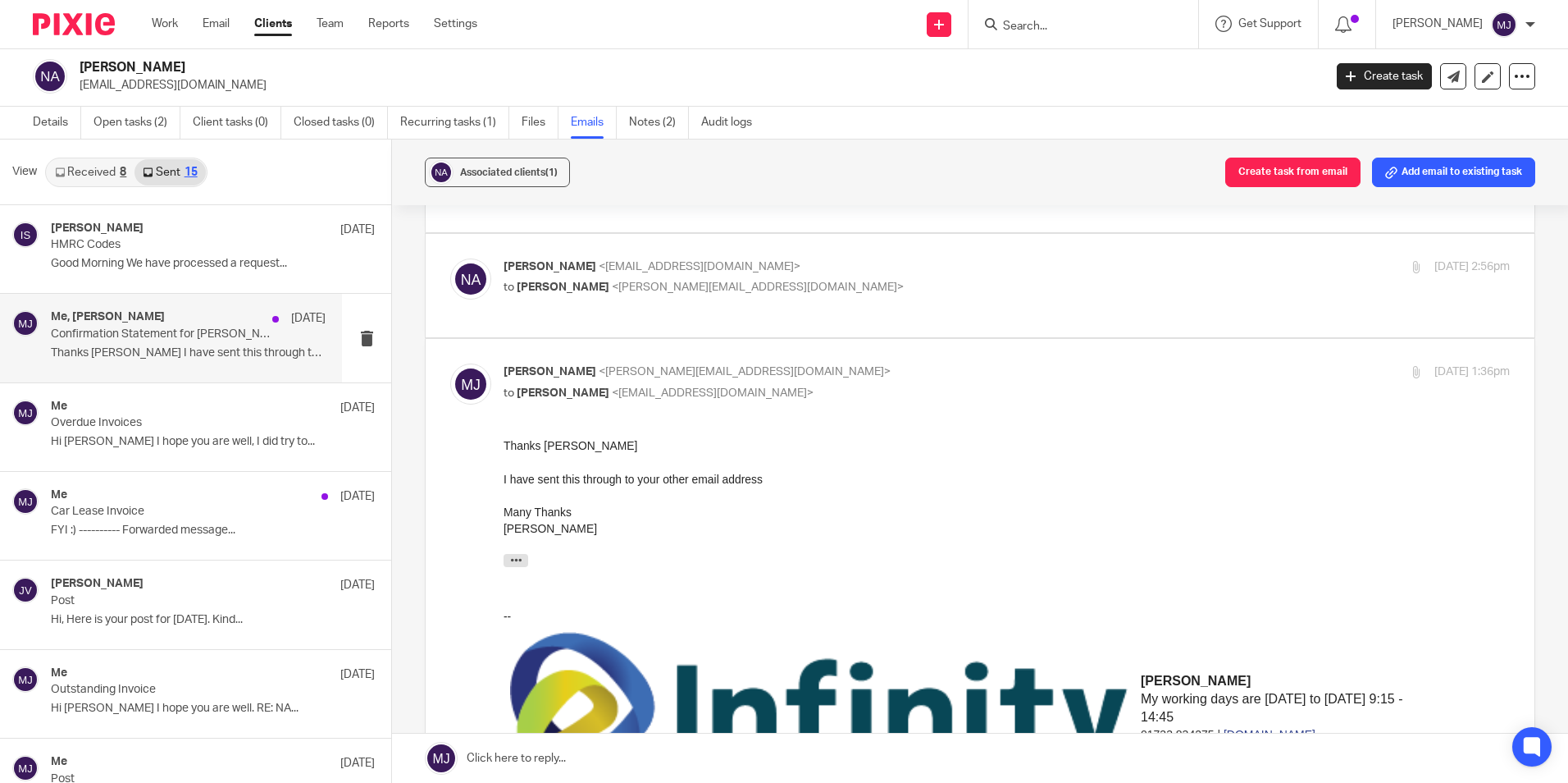
click at [124, 342] on div "Me, Neil Aylin 29 Sep Confirmation Statement for Neil Aylin Ltd Thanks Neil I h…" at bounding box center [188, 337] width 275 height 55
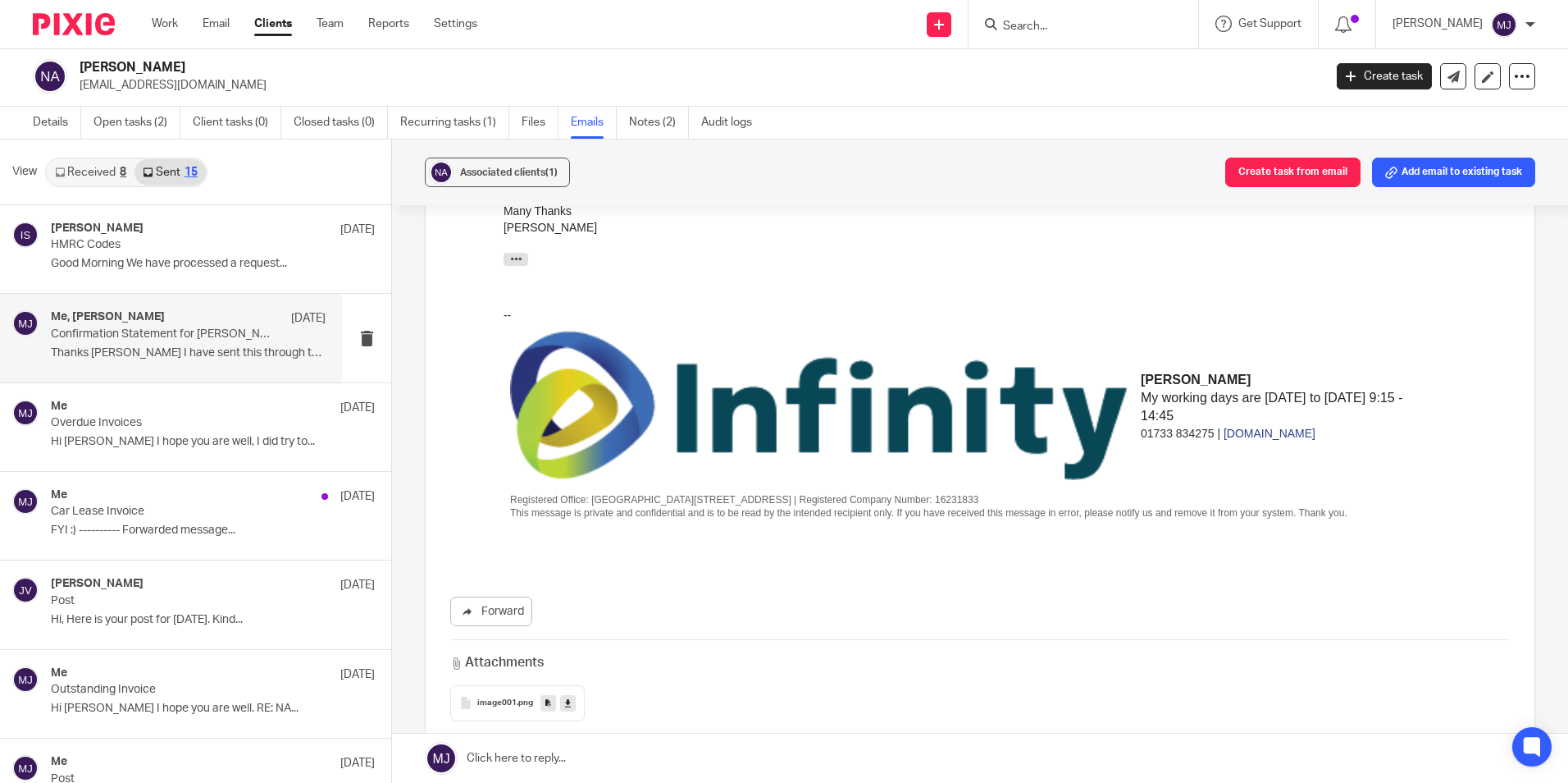
scroll to position [0, 0]
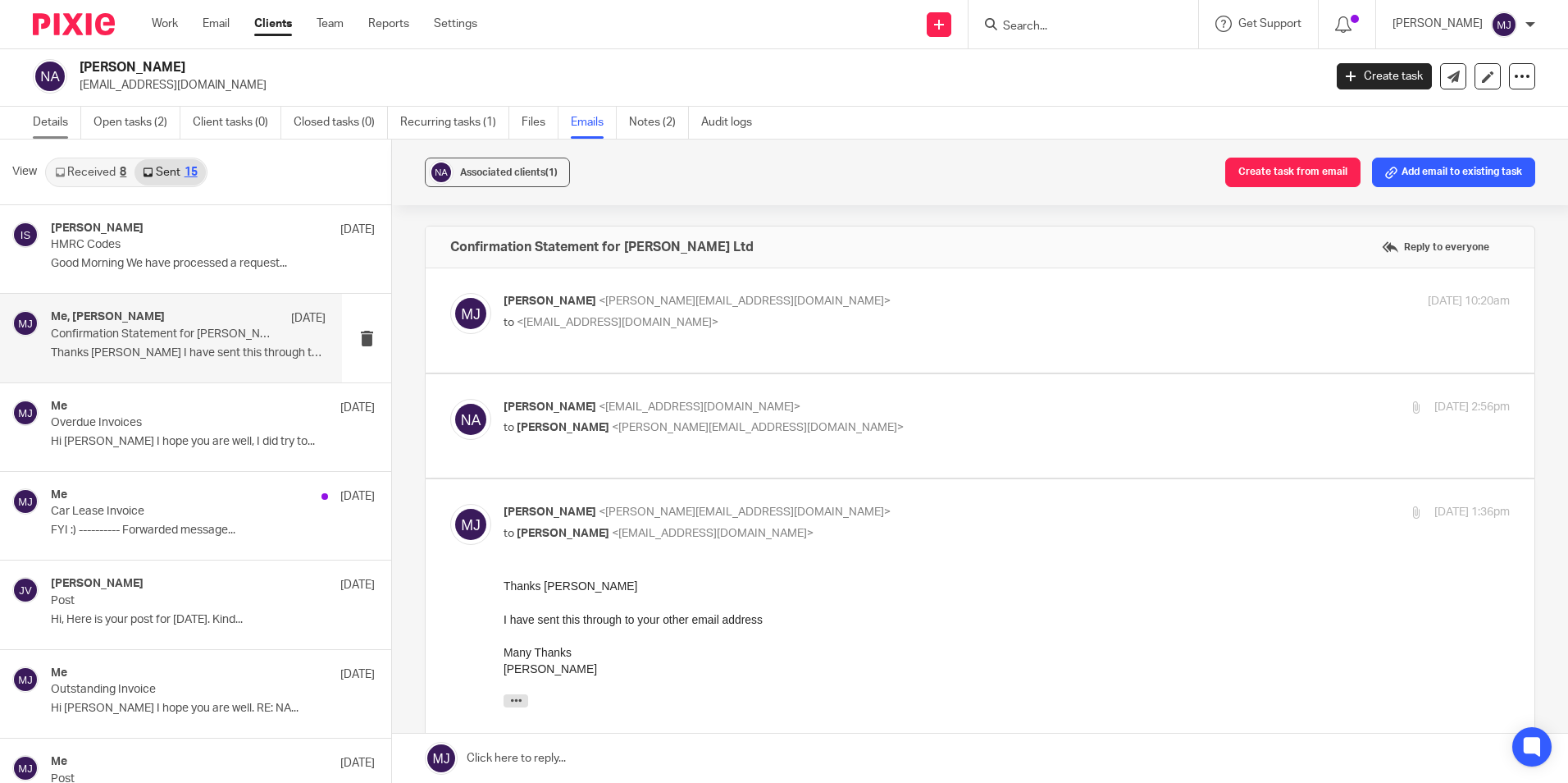
click at [49, 119] on link "Details" at bounding box center [56, 122] width 48 height 32
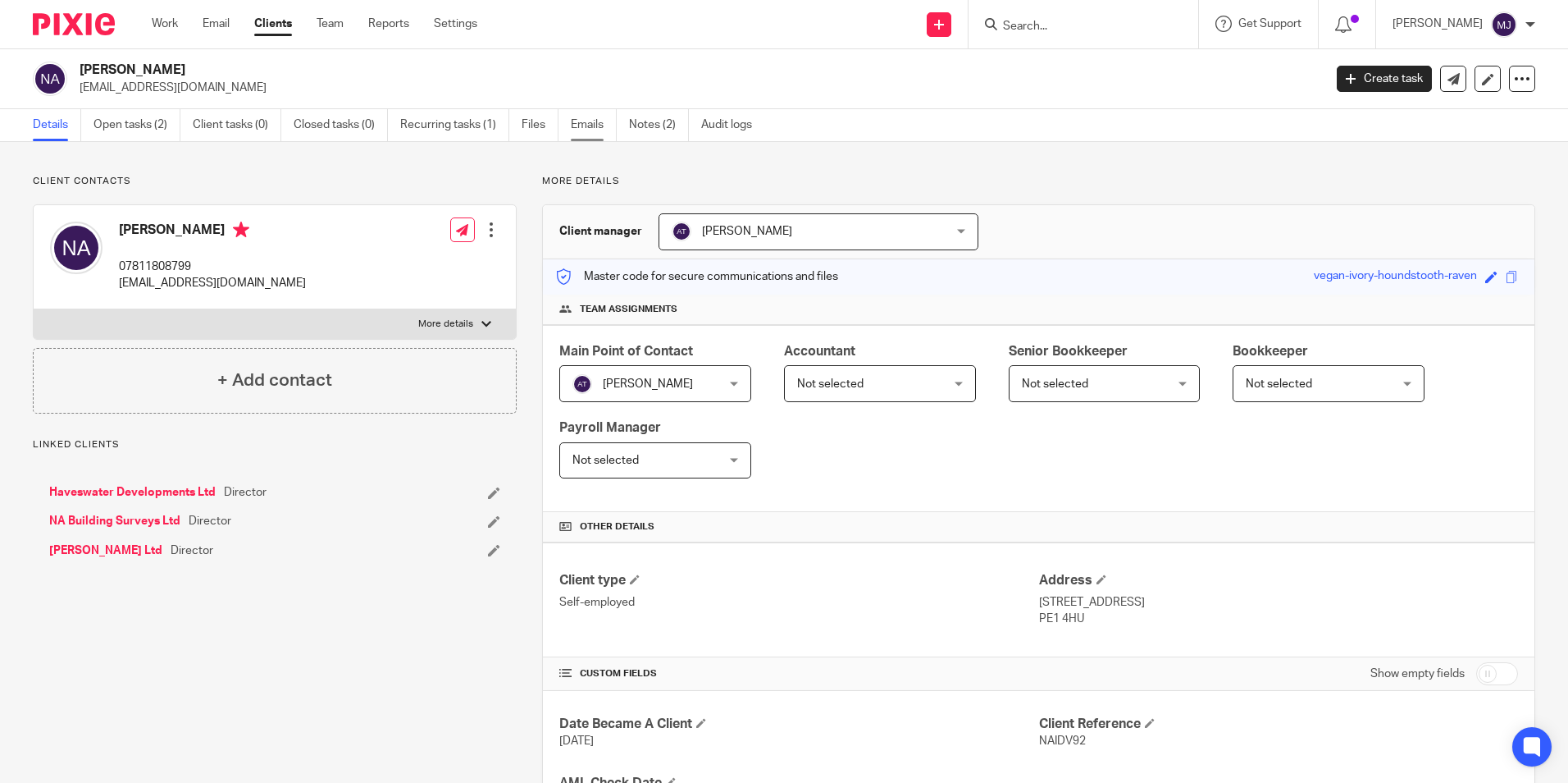
click at [583, 129] on link "Emails" at bounding box center [594, 125] width 46 height 32
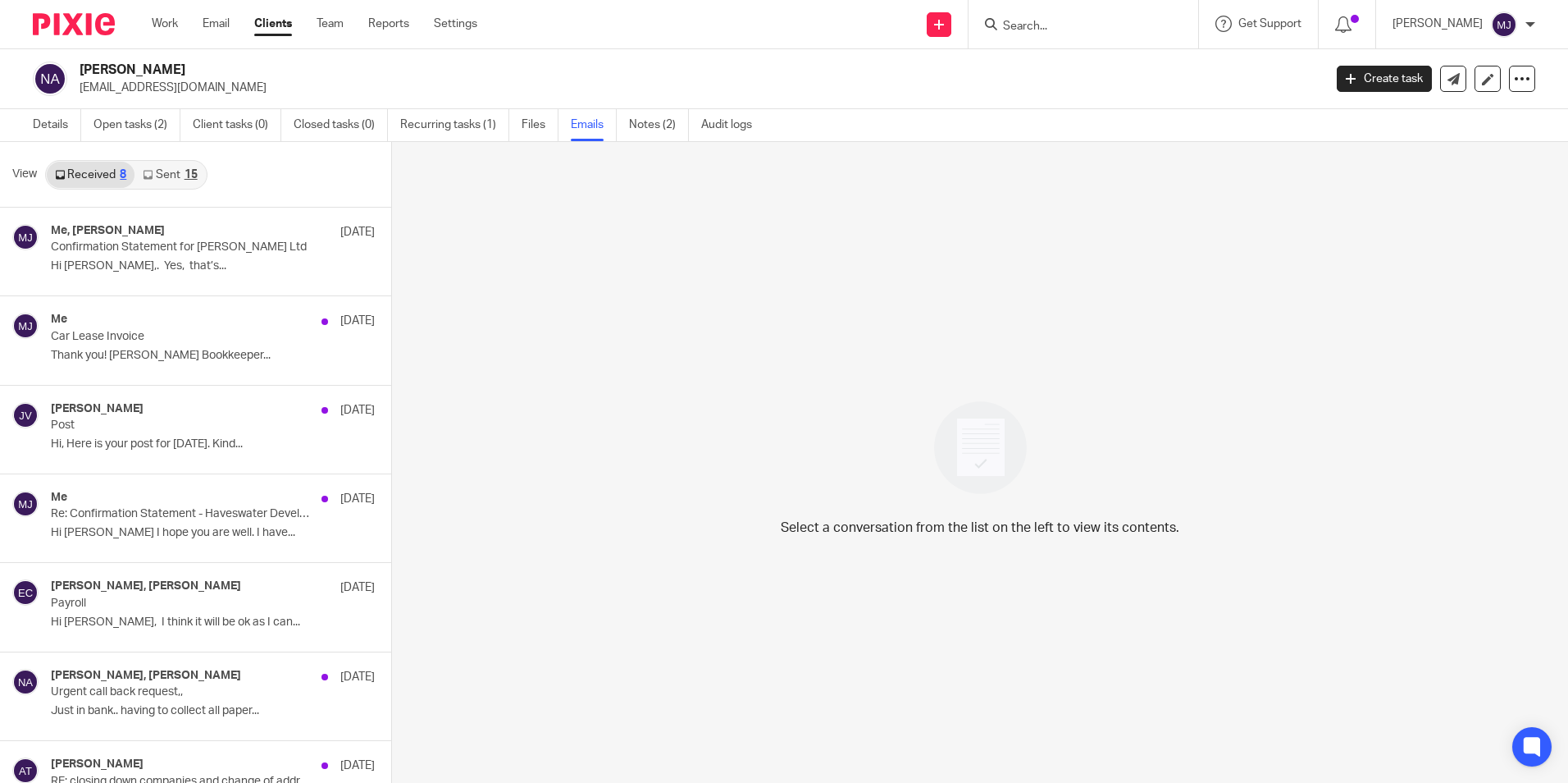
click at [170, 182] on link "Sent 15" at bounding box center [169, 174] width 70 height 26
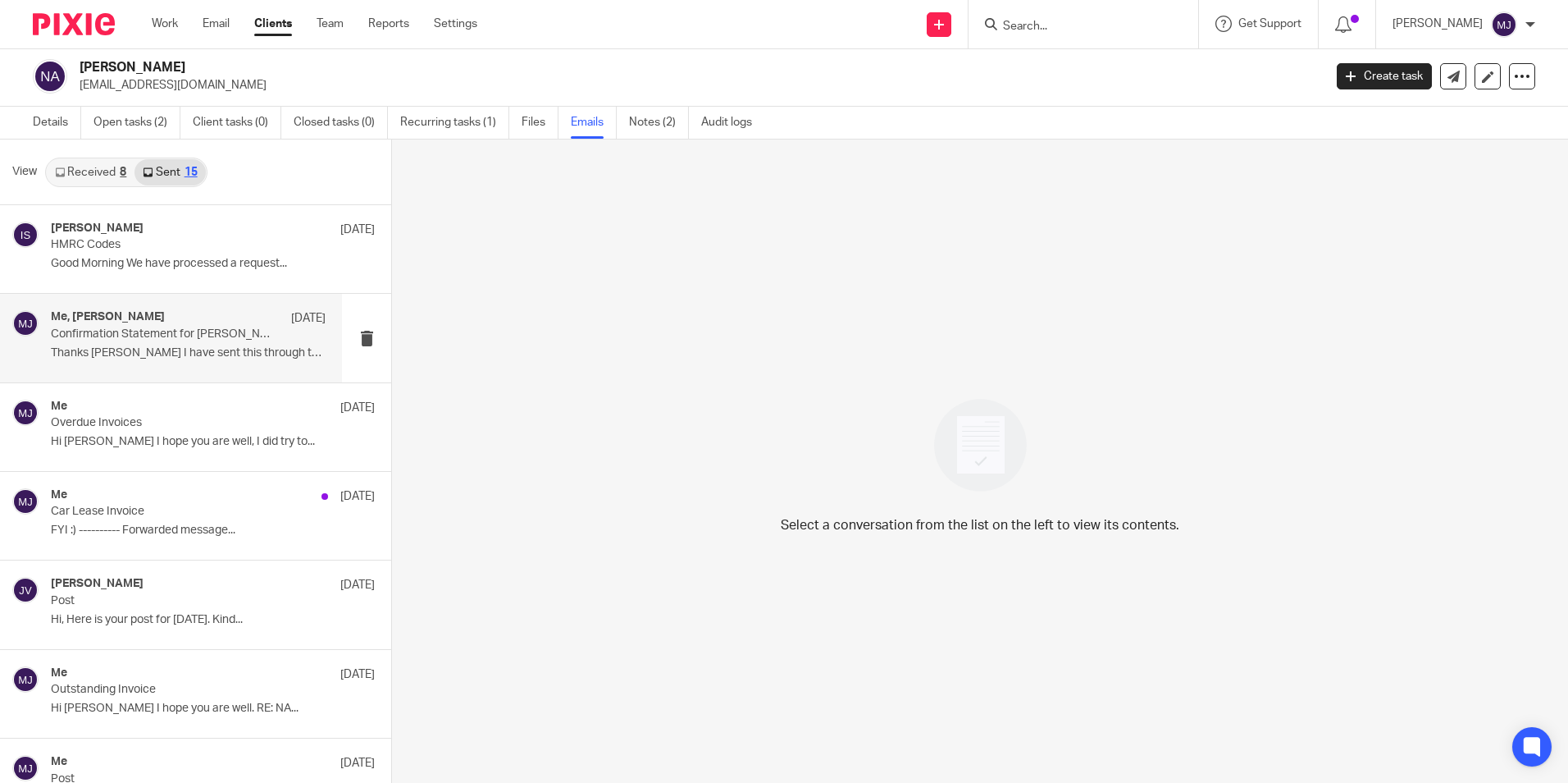
click at [198, 321] on div "Me, Neil Aylin 29 Sep" at bounding box center [188, 319] width 275 height 17
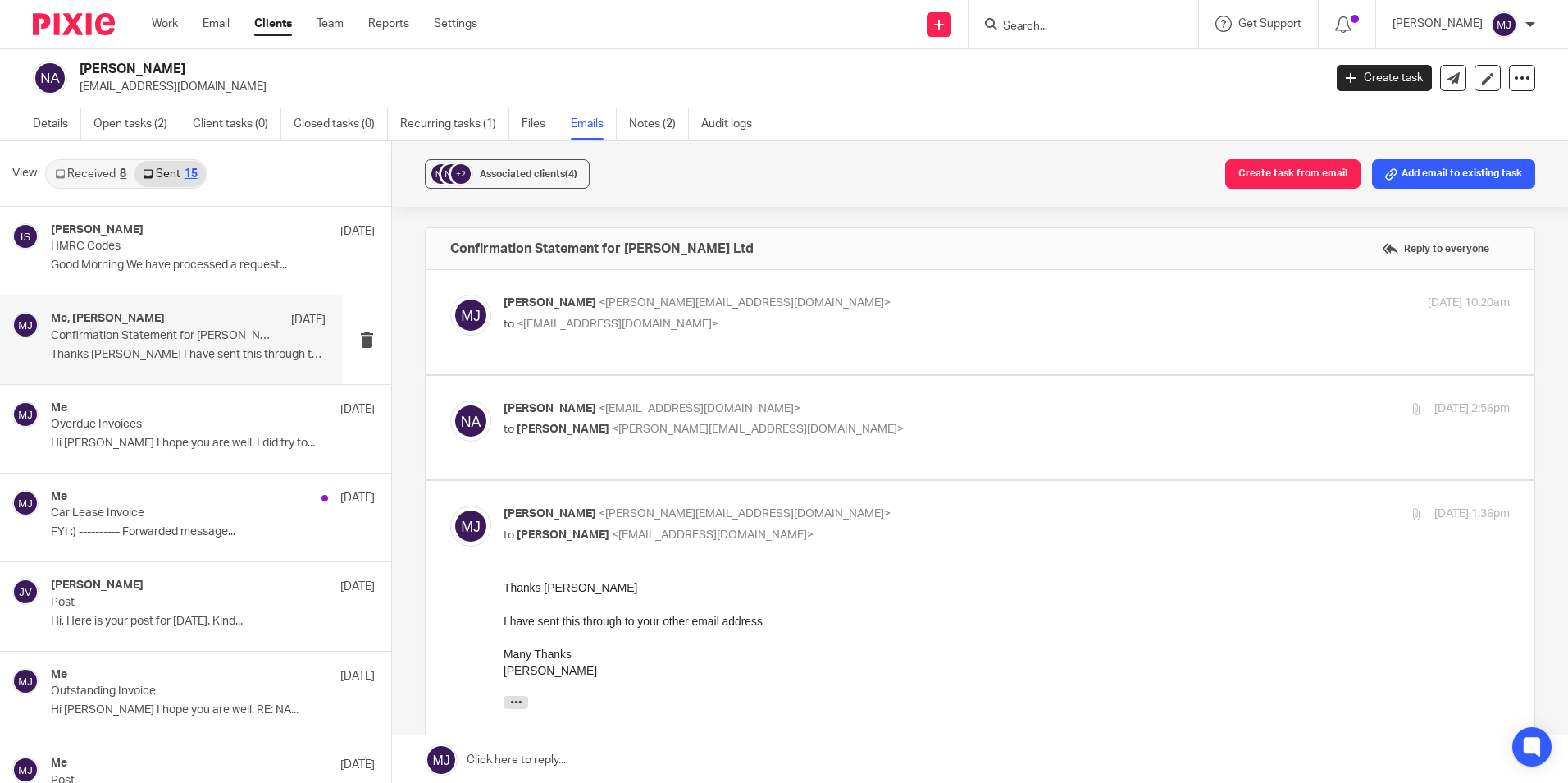
scroll to position [0, 0]
click at [1037, 21] on input "Search" at bounding box center [1074, 27] width 147 height 15
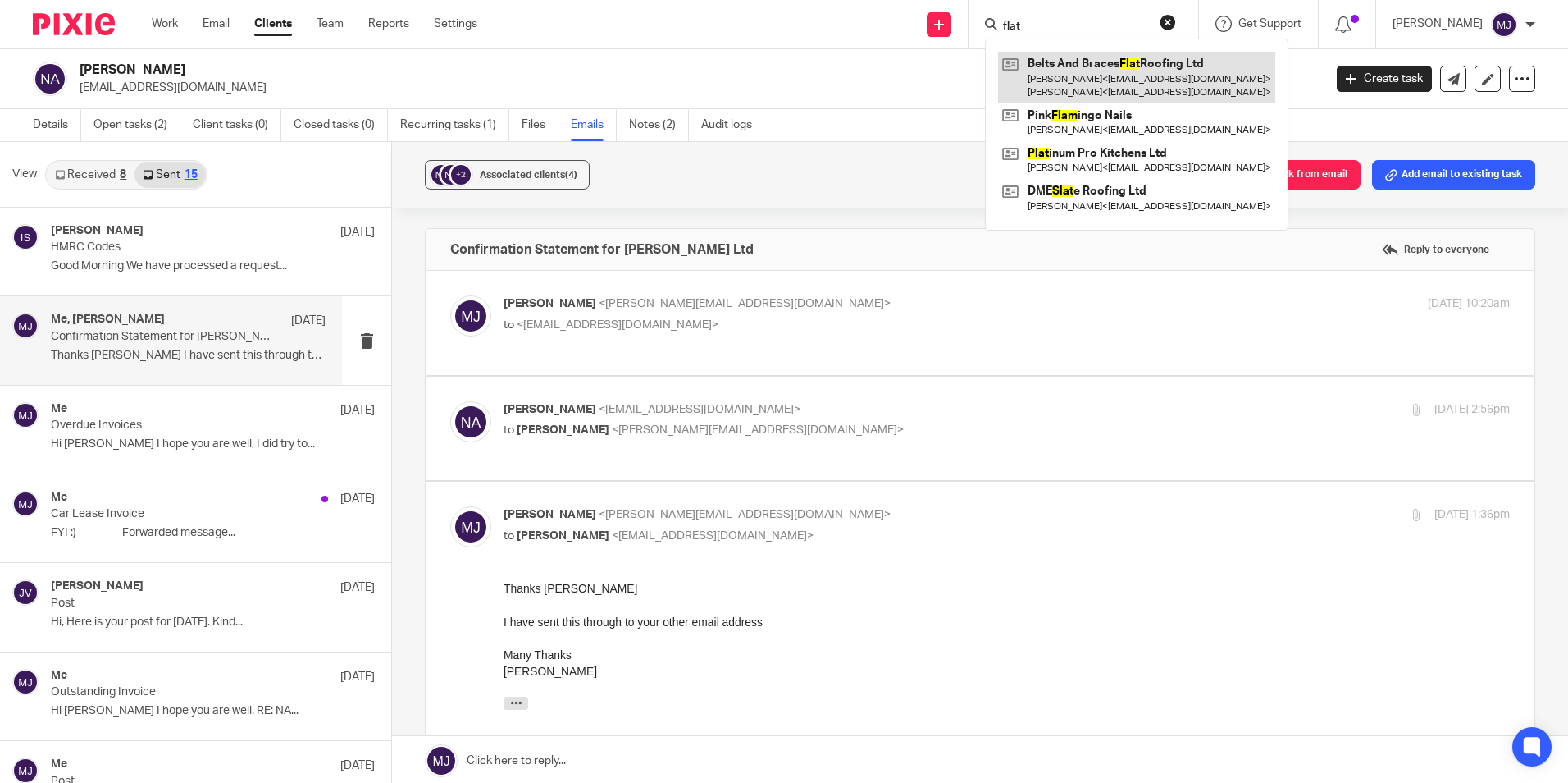
type input "flat"
click at [1110, 85] on link at bounding box center [1136, 77] width 277 height 51
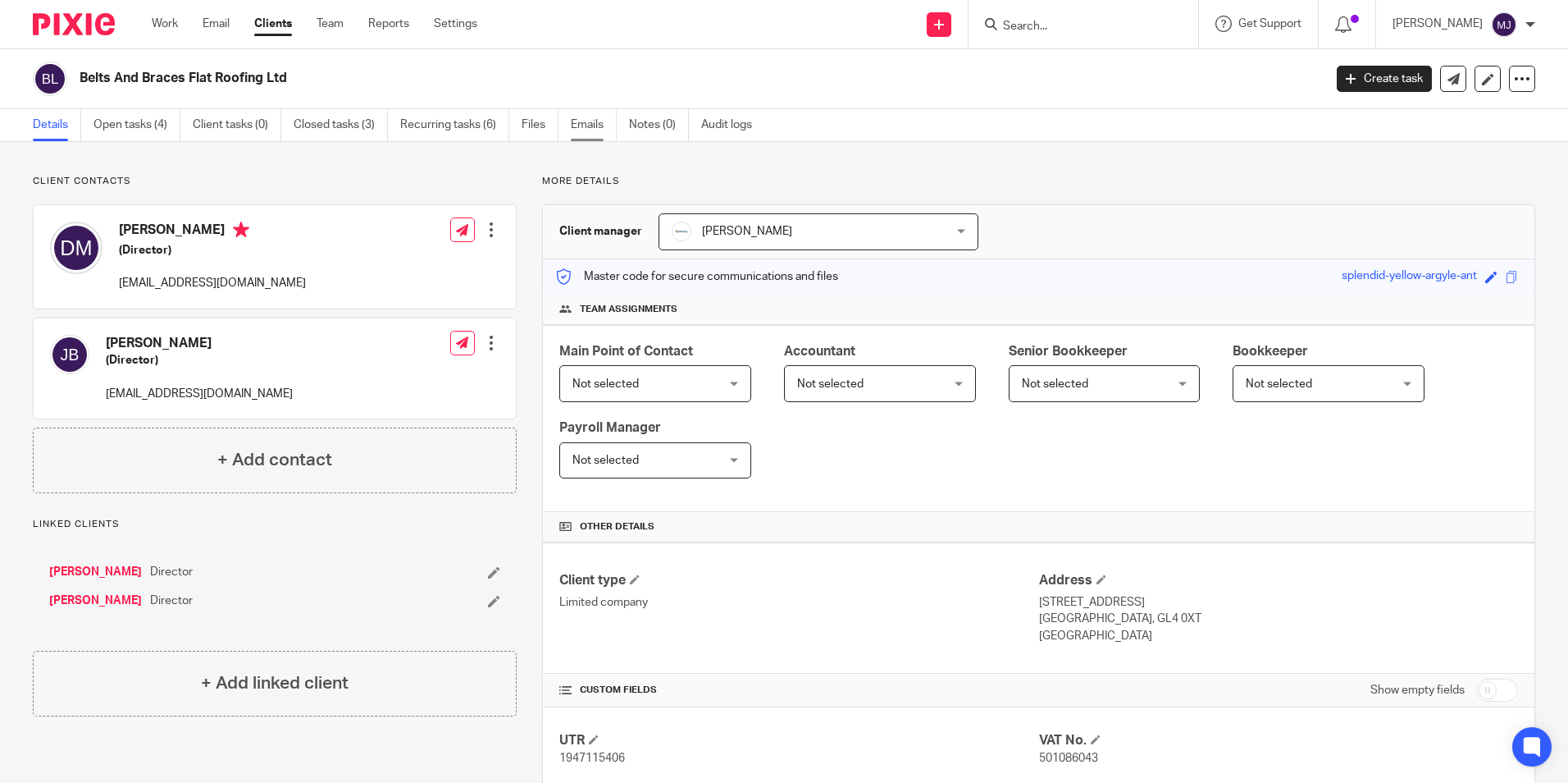
click at [591, 124] on link "Emails" at bounding box center [594, 125] width 46 height 32
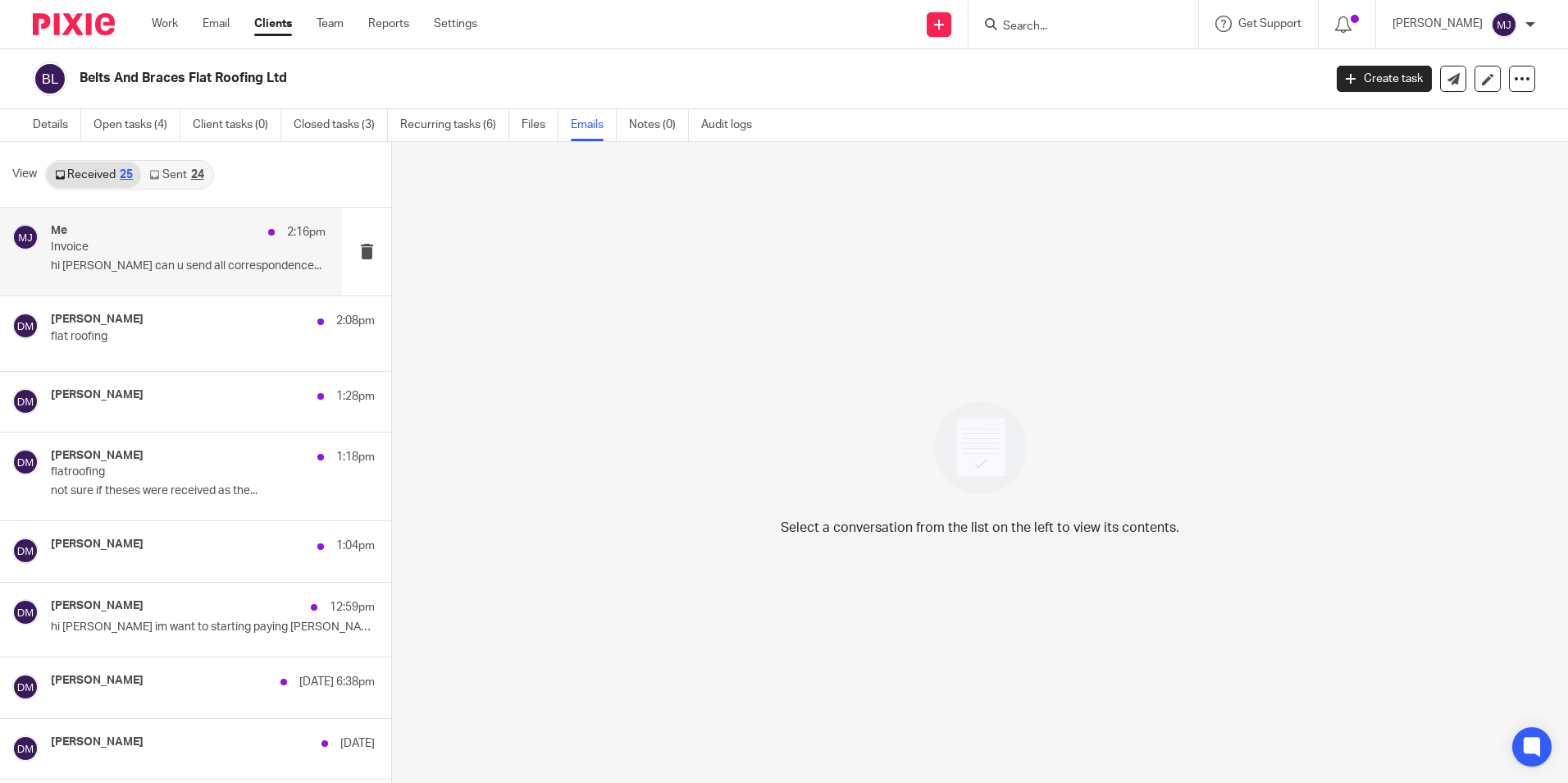
click at [127, 271] on p "hi mellisa can u send all correspondence..." at bounding box center [188, 266] width 275 height 14
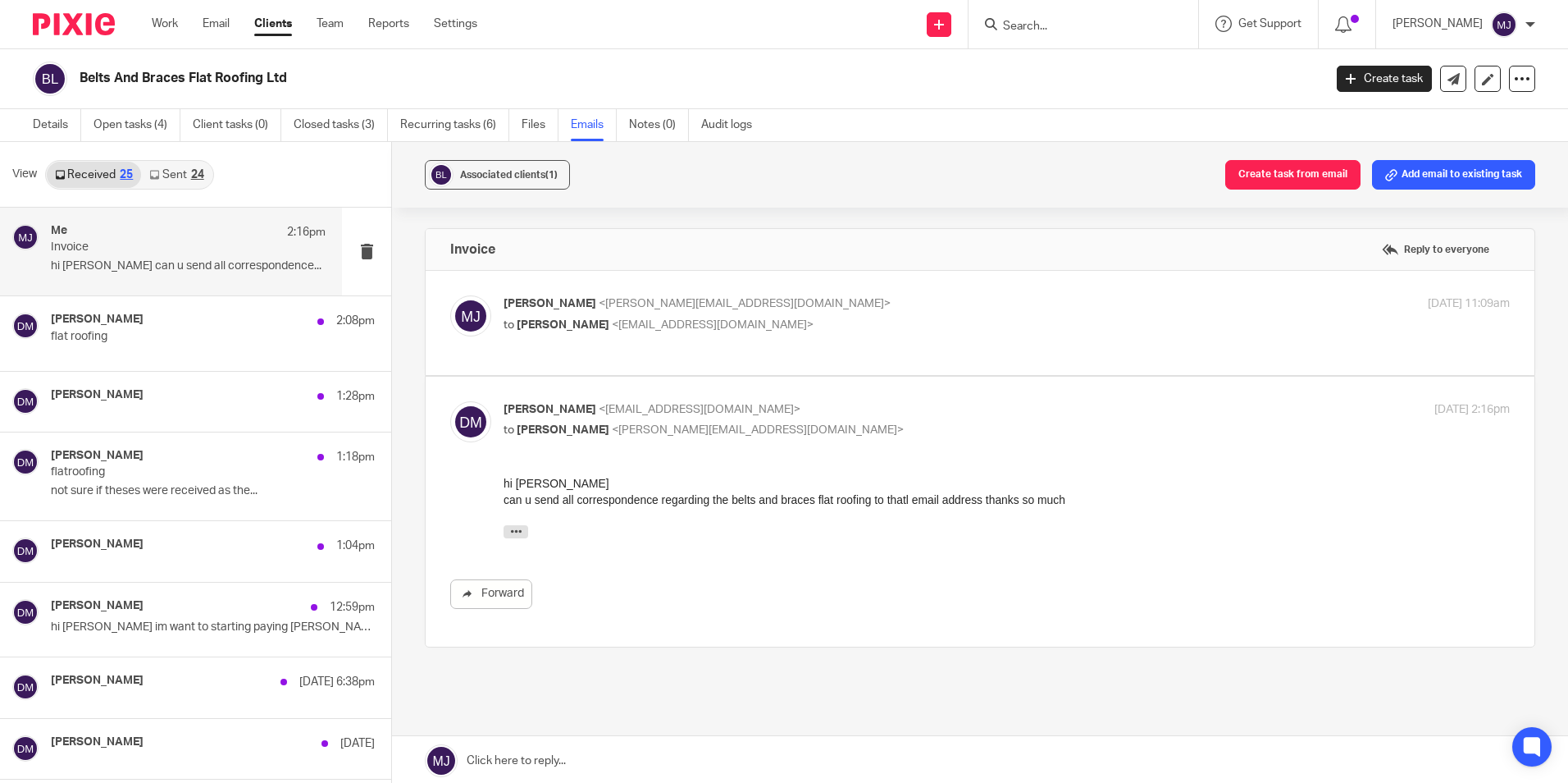
click at [822, 329] on p "to Daniel Mock <beltsandbracesroofing@gmail.com>" at bounding box center [839, 325] width 671 height 18
checkbox input "true"
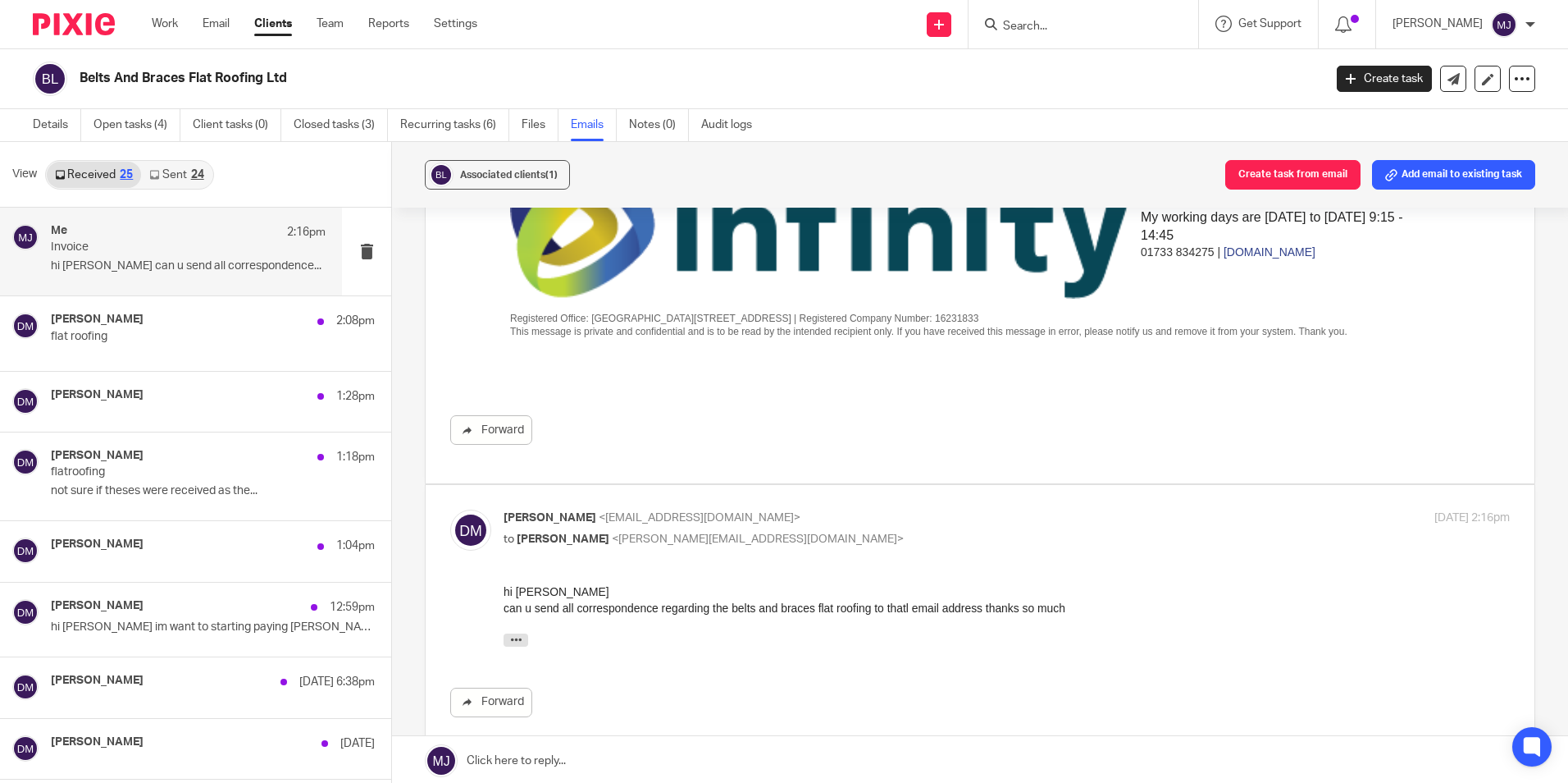
scroll to position [410, 0]
click at [797, 589] on div "hi mellisa can u send all correspondence regarding the belts and braces flat ro…" at bounding box center [1007, 599] width 1007 height 33
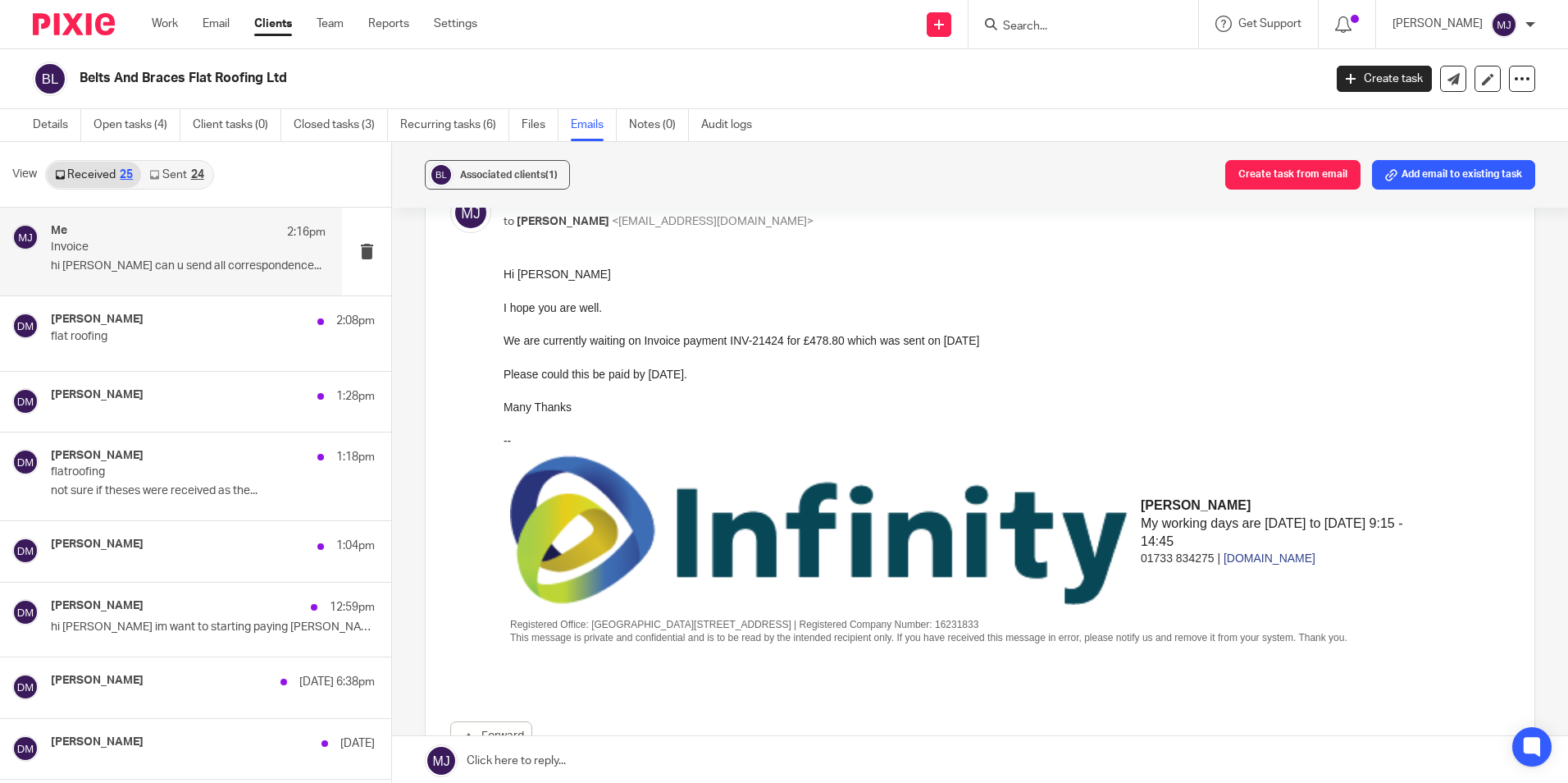
scroll to position [82, 0]
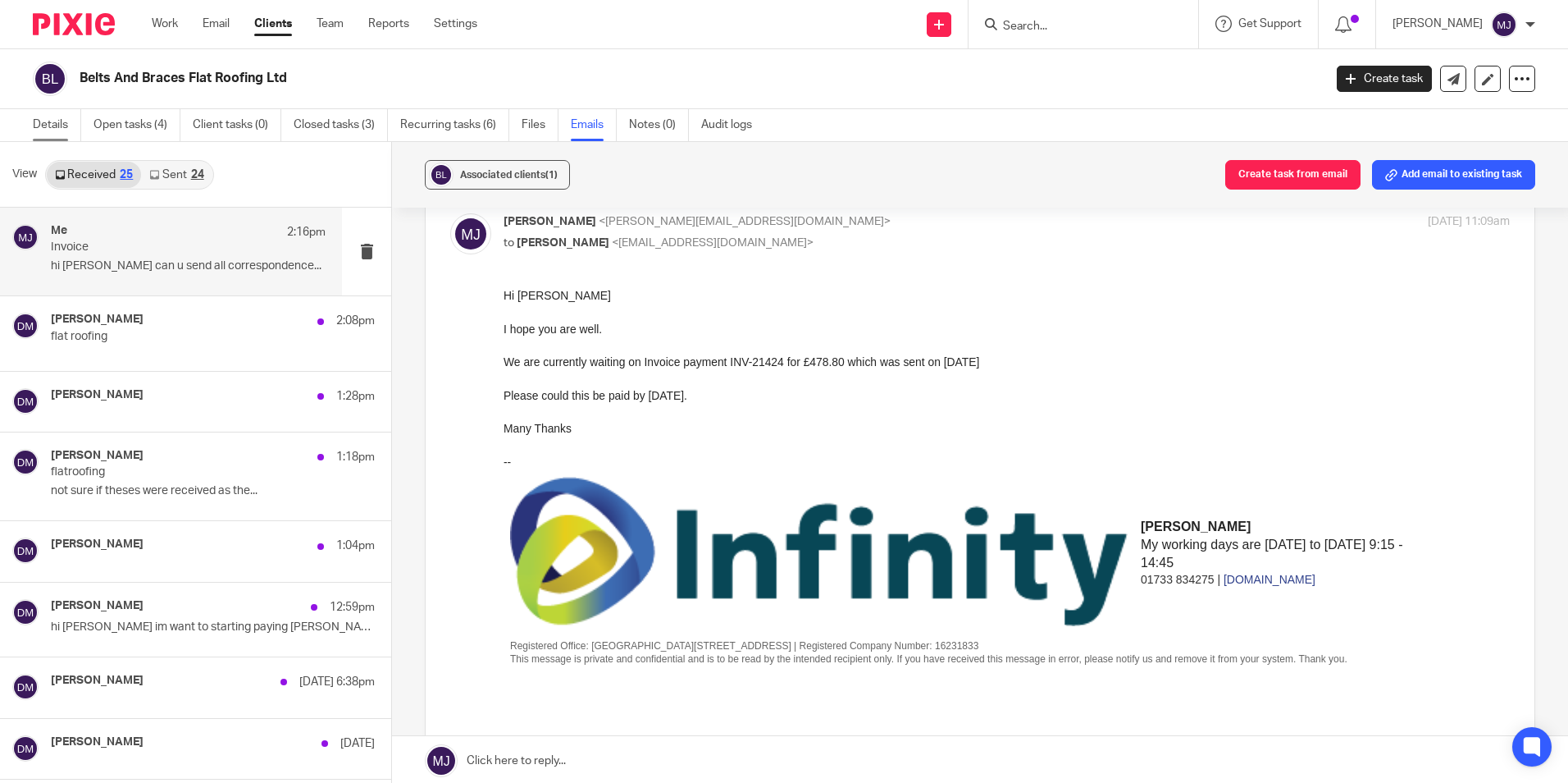
click at [69, 131] on link "Details" at bounding box center [56, 125] width 48 height 32
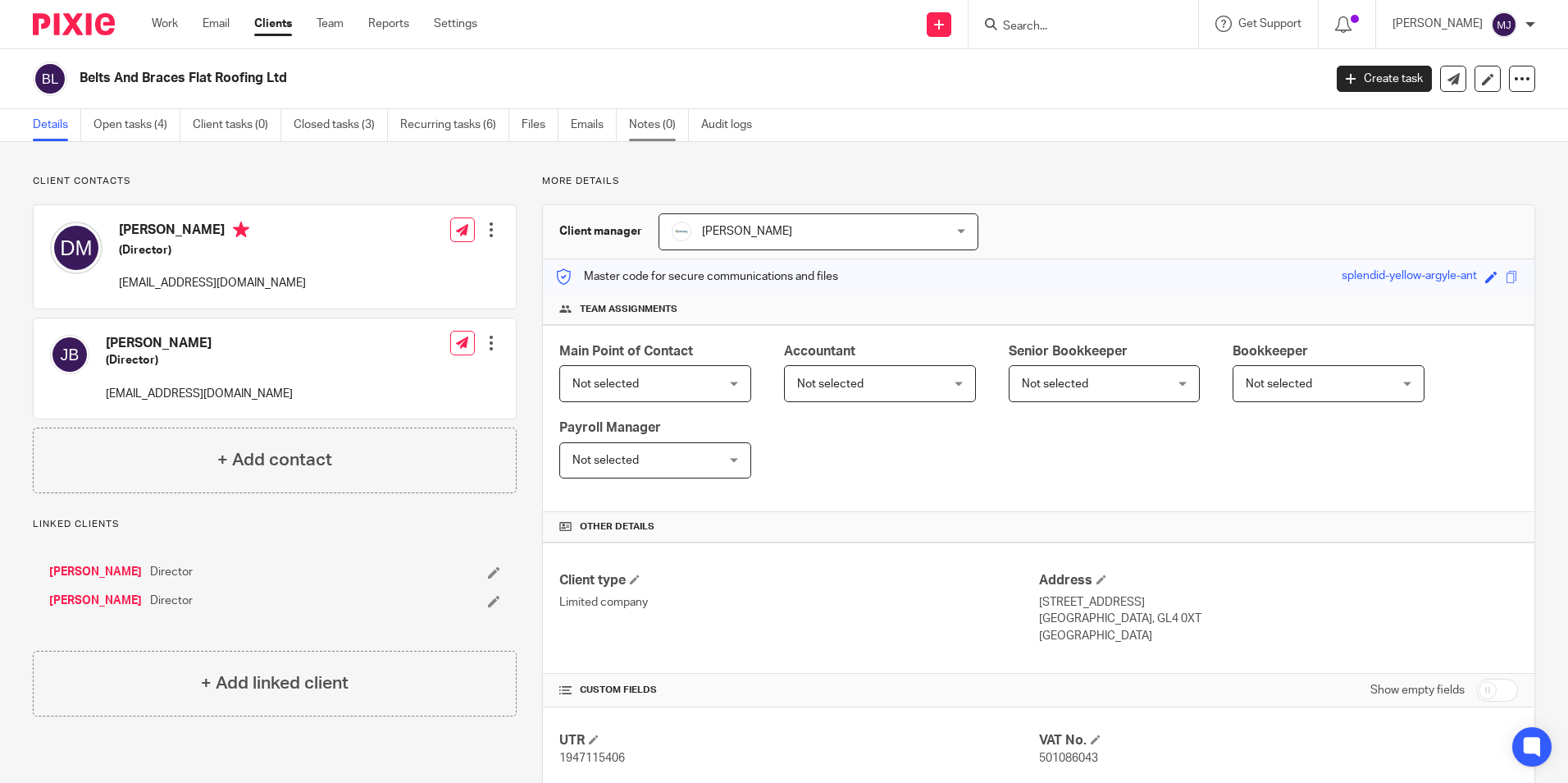
click at [655, 126] on link "Notes (0)" at bounding box center [659, 125] width 60 height 32
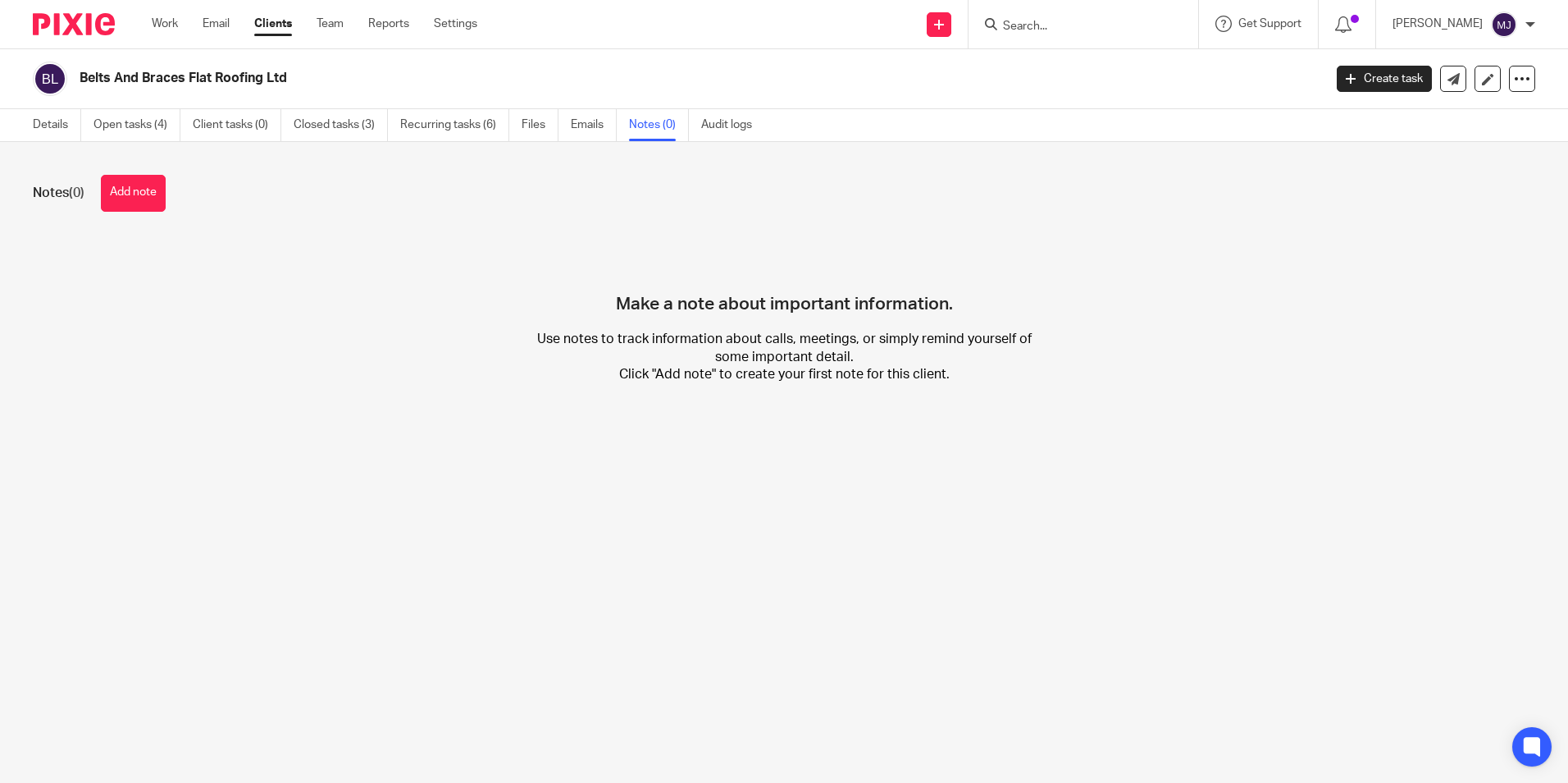
click at [138, 190] on button "Add note" at bounding box center [133, 194] width 65 height 37
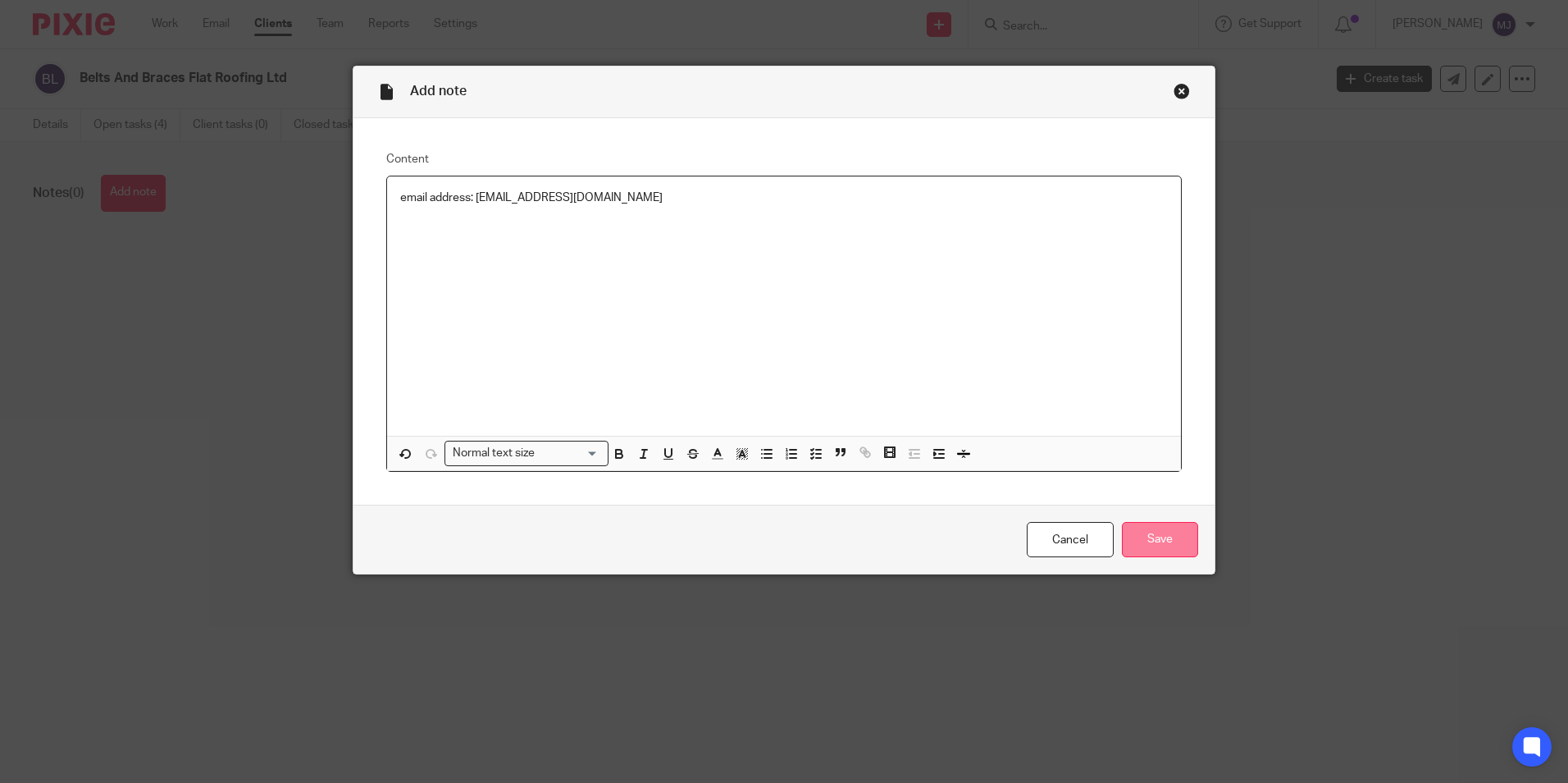
click at [1171, 535] on input "Save" at bounding box center [1160, 539] width 76 height 35
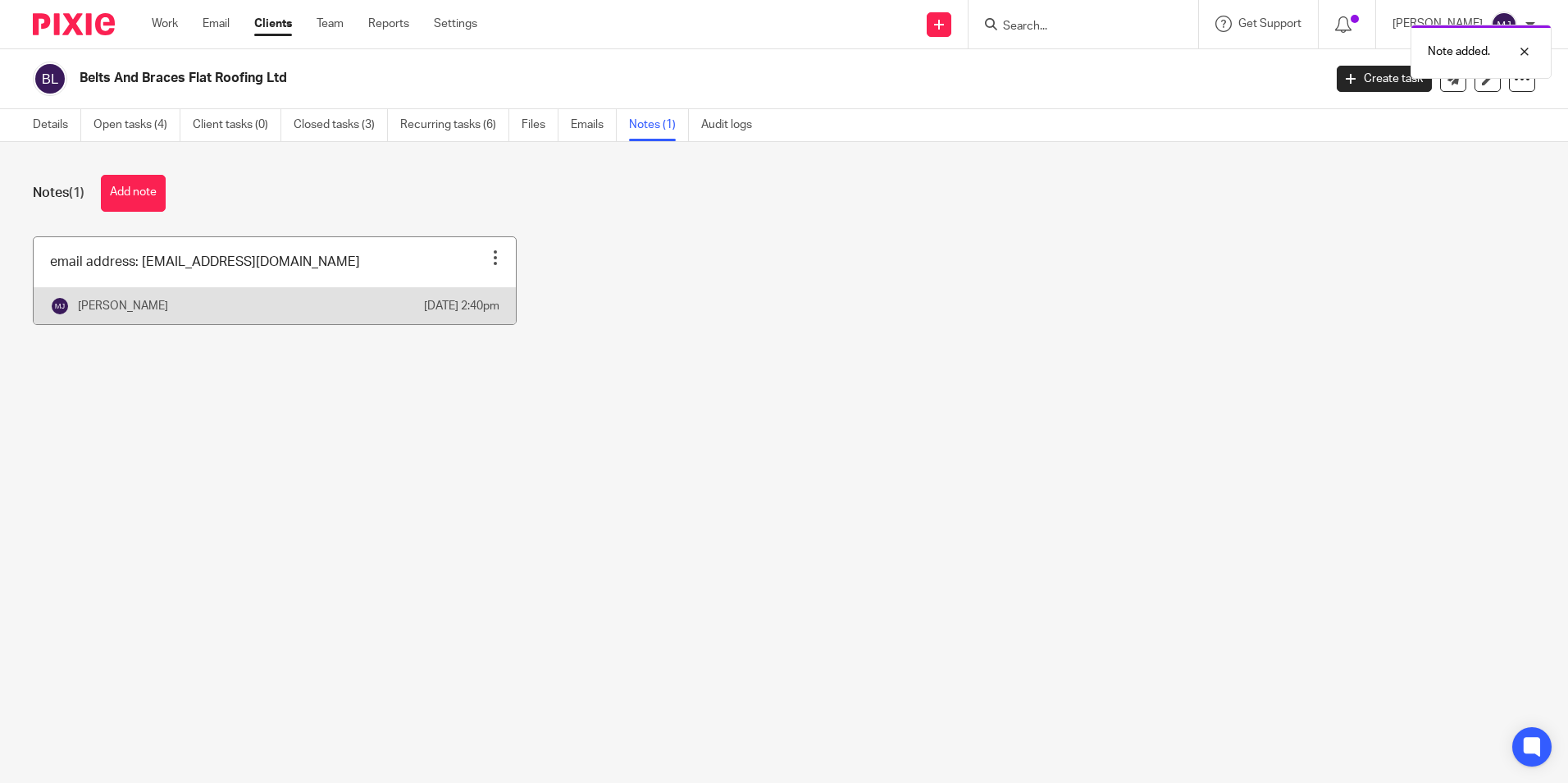
click at [487, 252] on div at bounding box center [495, 258] width 17 height 17
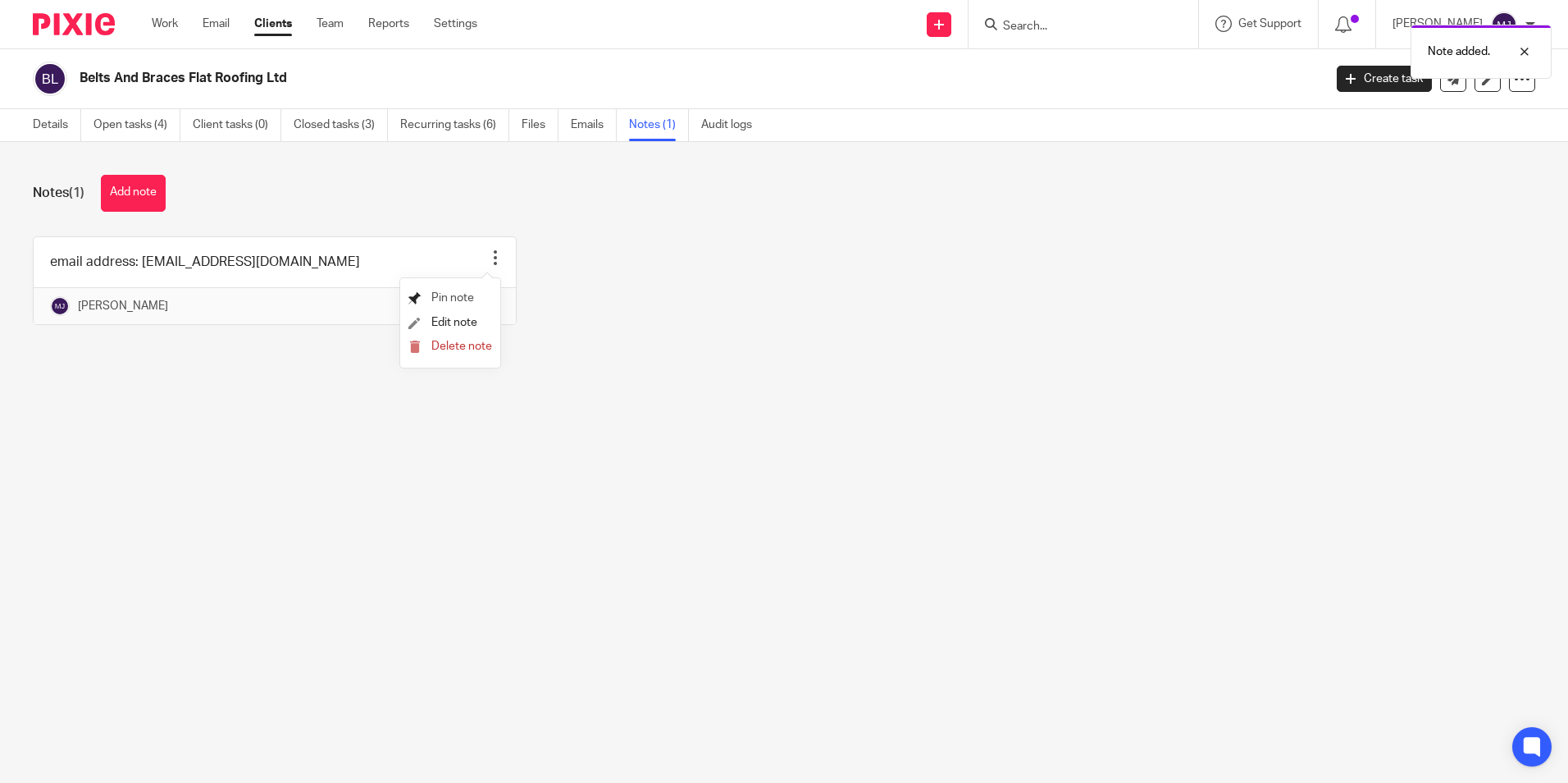
click at [451, 298] on span "Pin note" at bounding box center [453, 297] width 43 height 11
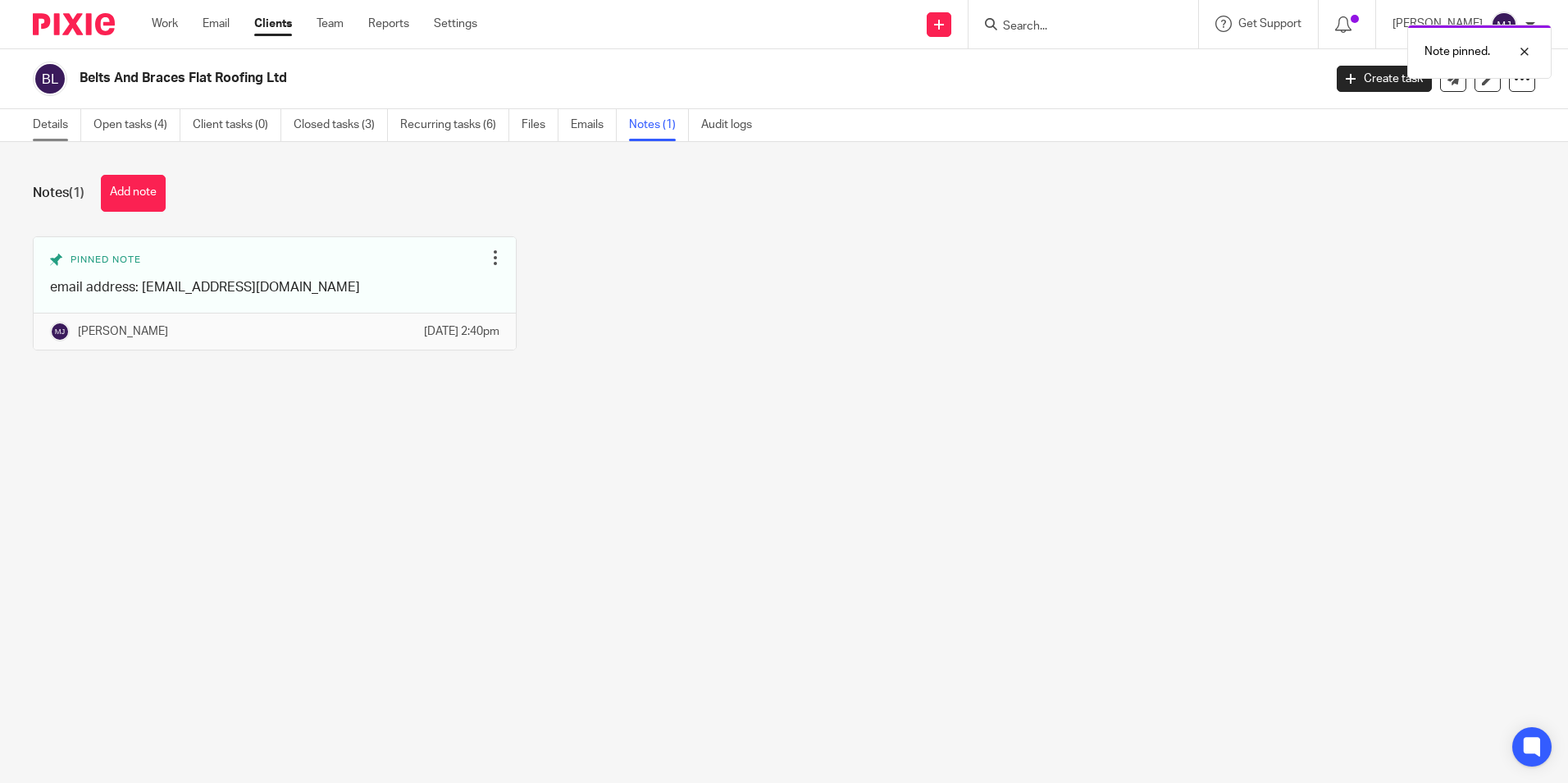
click at [57, 128] on link "Details" at bounding box center [56, 125] width 48 height 32
